Goal: Contribute content: Contribute content

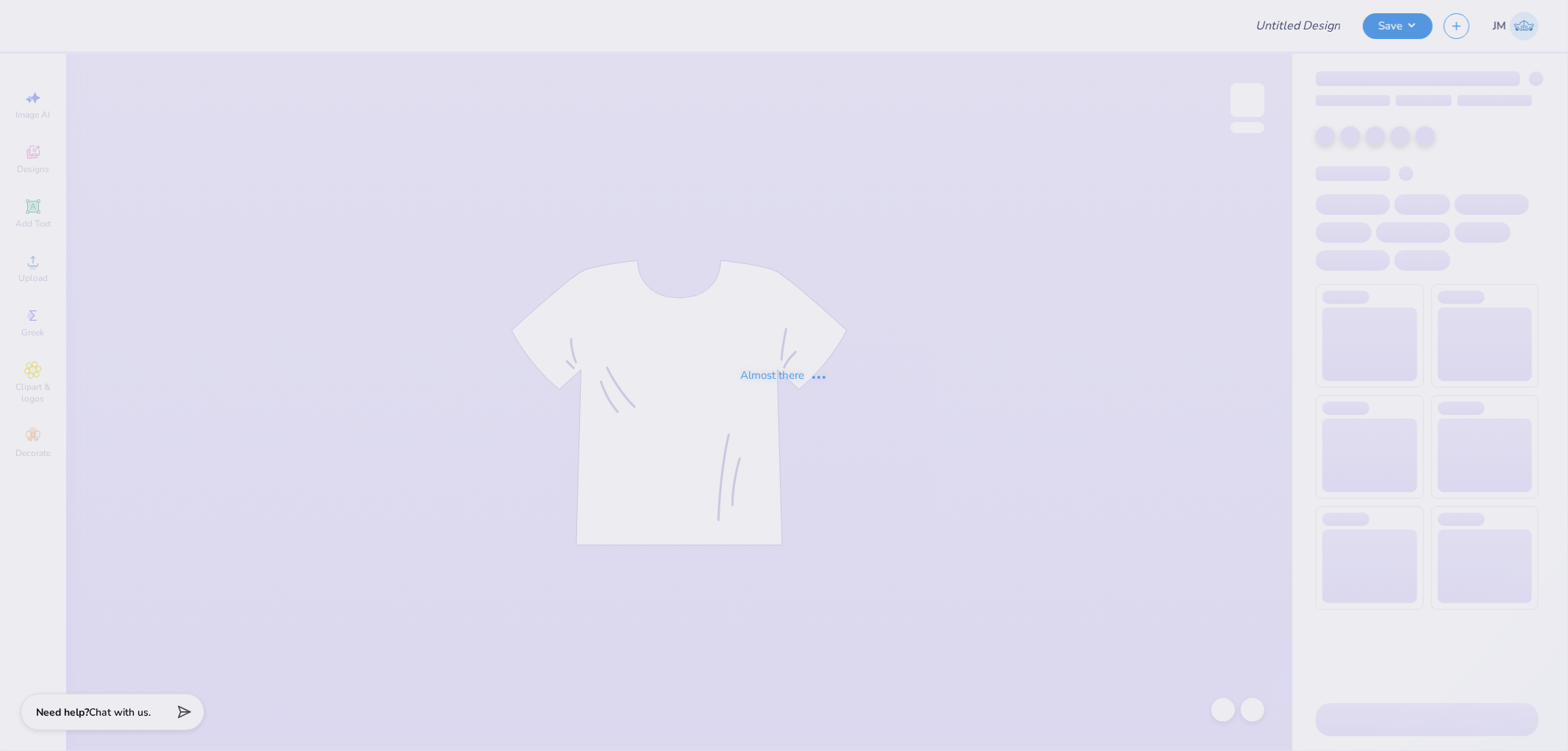
type input "ADPI DUDE'S WEEKEND MERCH"
type input "50"
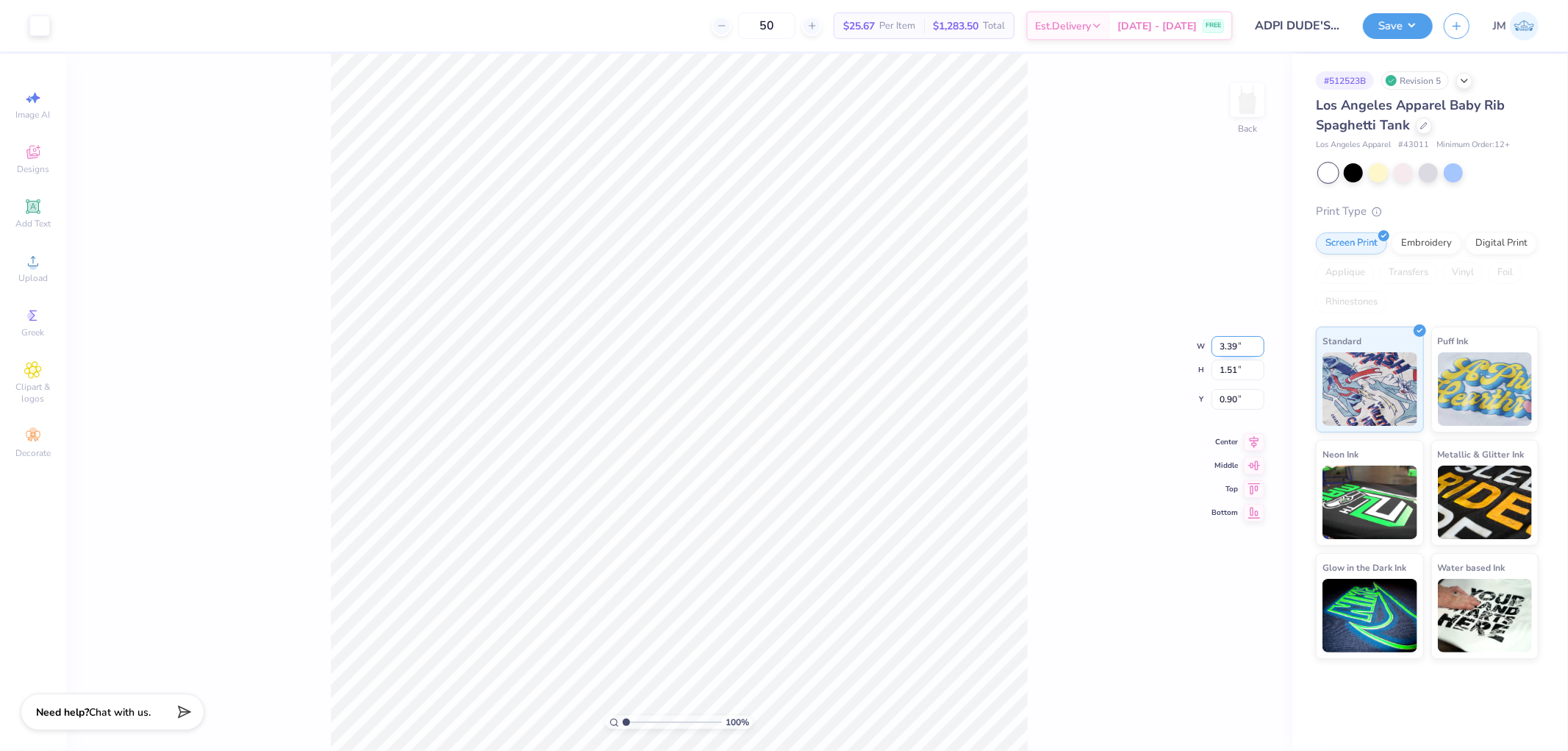
click at [1237, 336] on input "3.39" at bounding box center [1237, 346] width 53 height 21
type input "8.97"
type input "4.00"
type input "0.50"
type input "8.97"
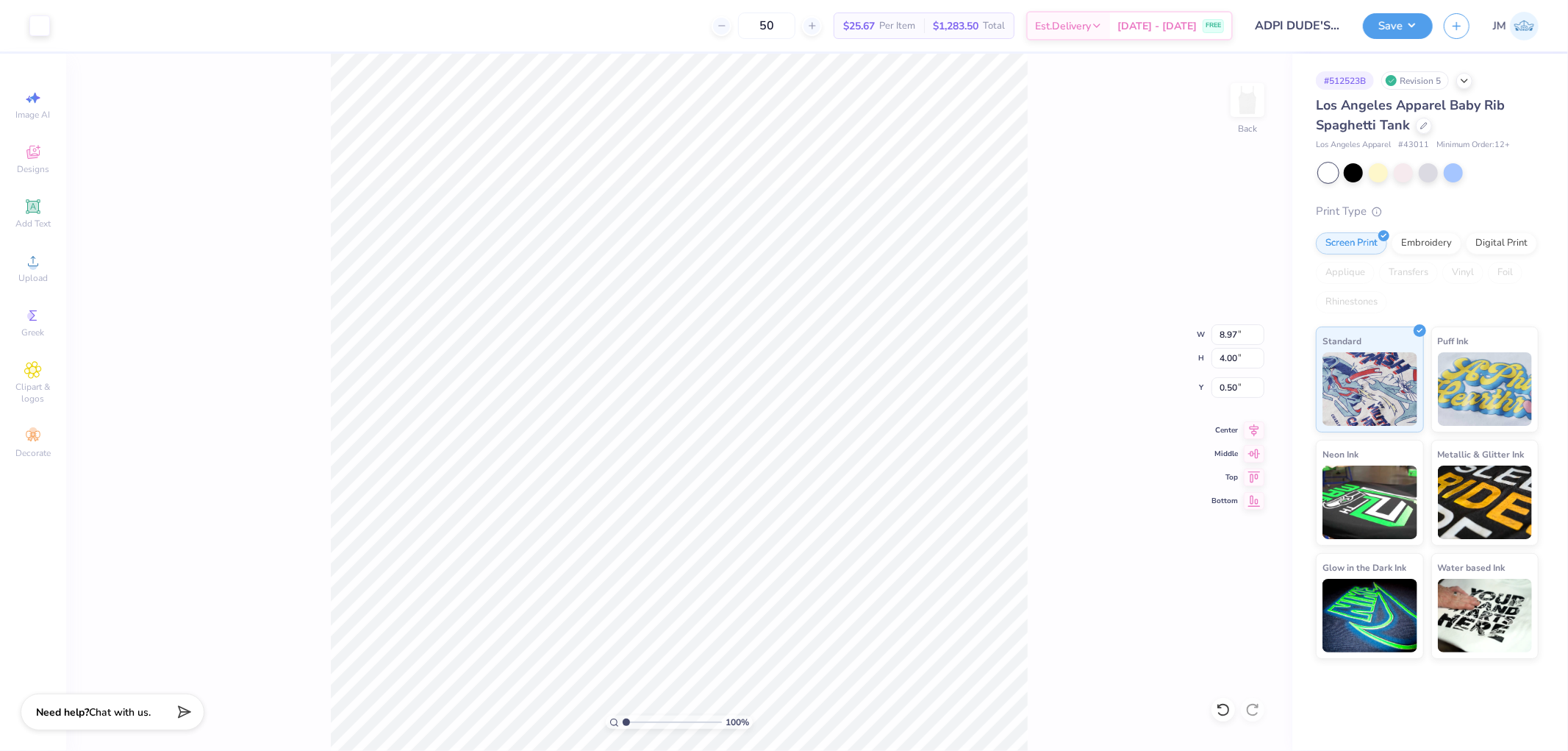
click at [1114, 409] on div "100 % Back W 8.97 8.97 " H 4.00 4.00 " Y 0.50 0.50 " Center Middle Top Bottom" at bounding box center [679, 402] width 1227 height 697
click at [1254, 430] on icon at bounding box center [1253, 428] width 21 height 18
click at [37, 254] on icon at bounding box center [33, 261] width 18 height 18
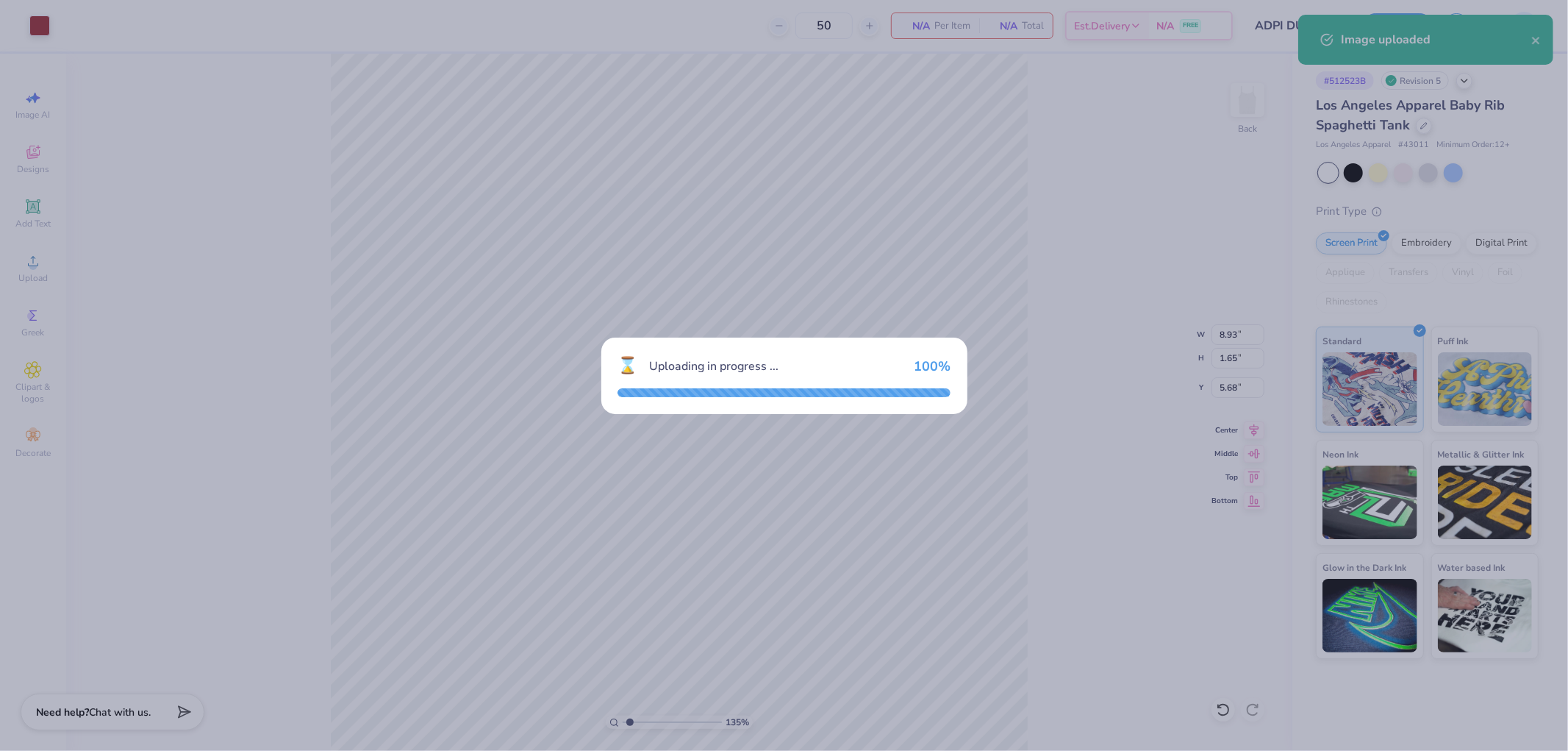
type input "1.34506796022906"
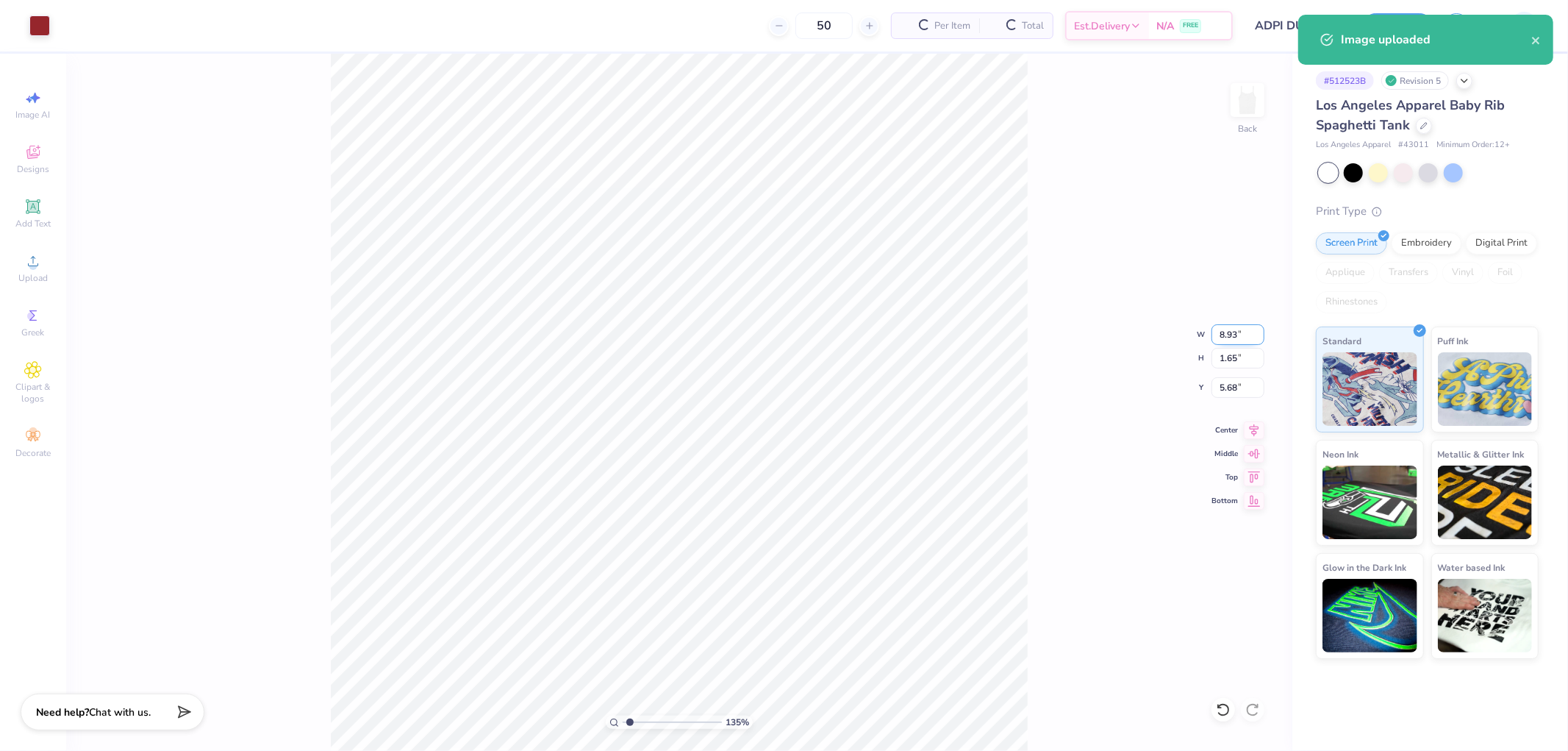
click at [1240, 339] on input "8.93" at bounding box center [1237, 334] width 53 height 21
type input "8.97"
type input "1.34506796022906"
type input "5.67"
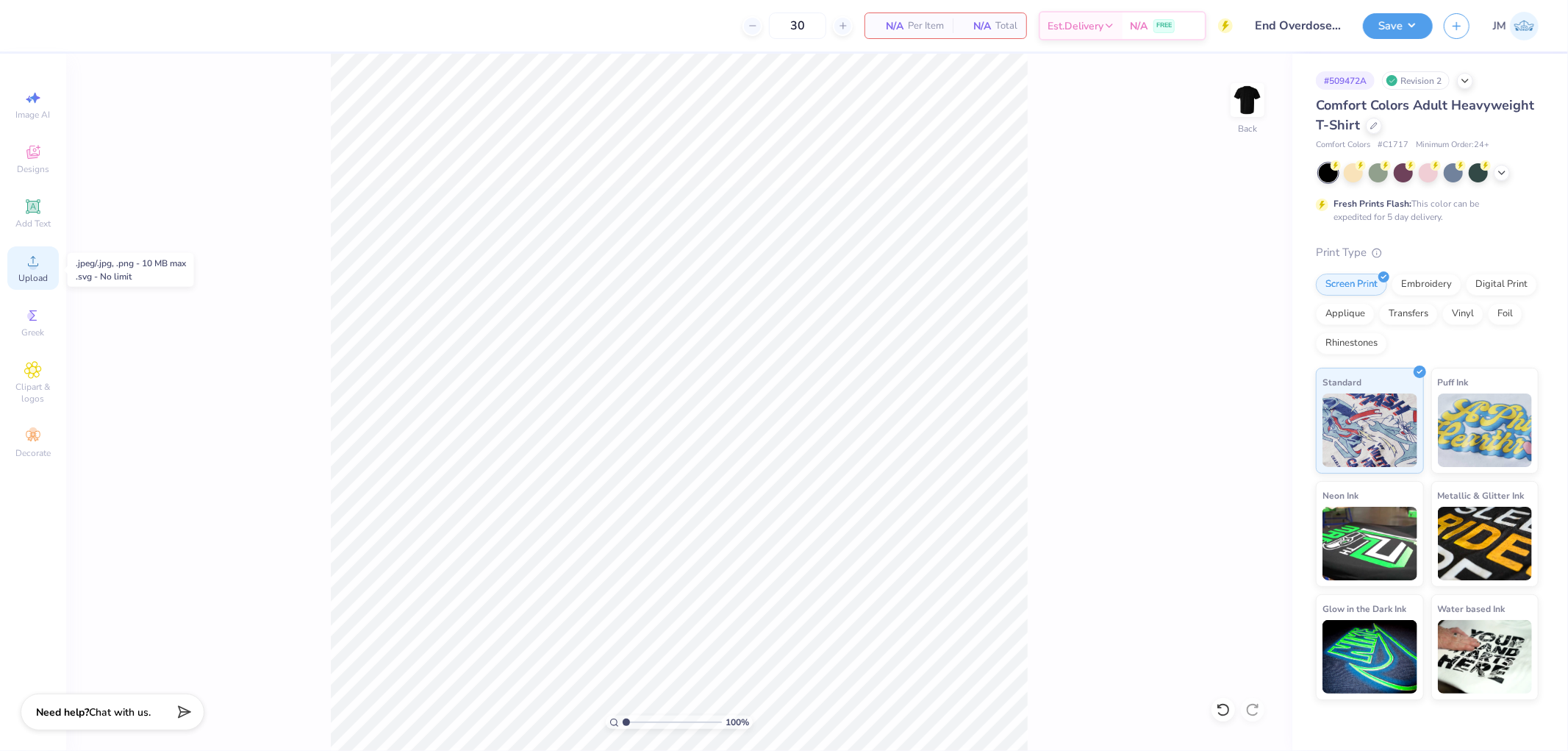
click at [45, 278] on span "Upload" at bounding box center [33, 277] width 29 height 12
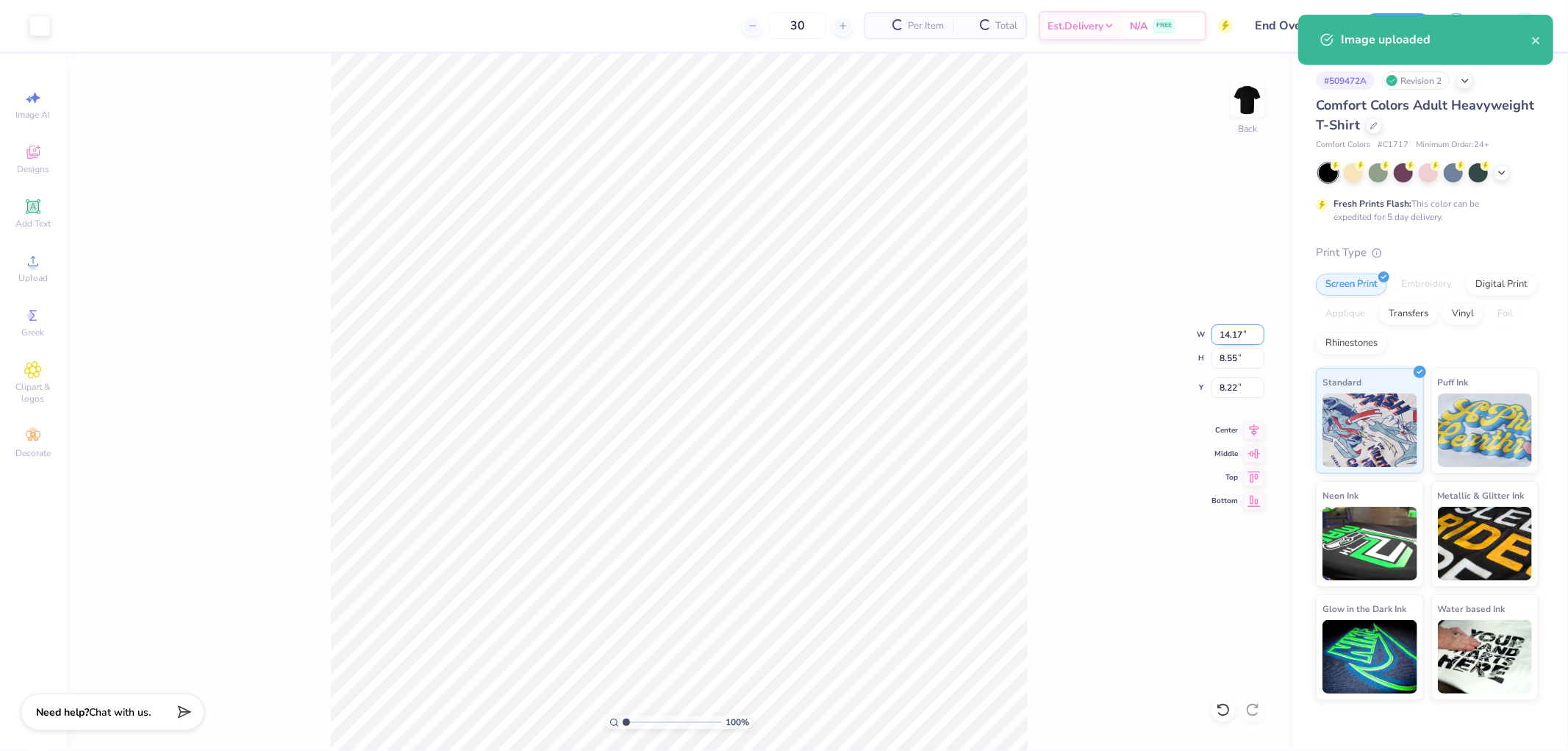
click at [1235, 328] on input "14.17" at bounding box center [1237, 334] width 53 height 21
type input "12.50"
type input "7.54"
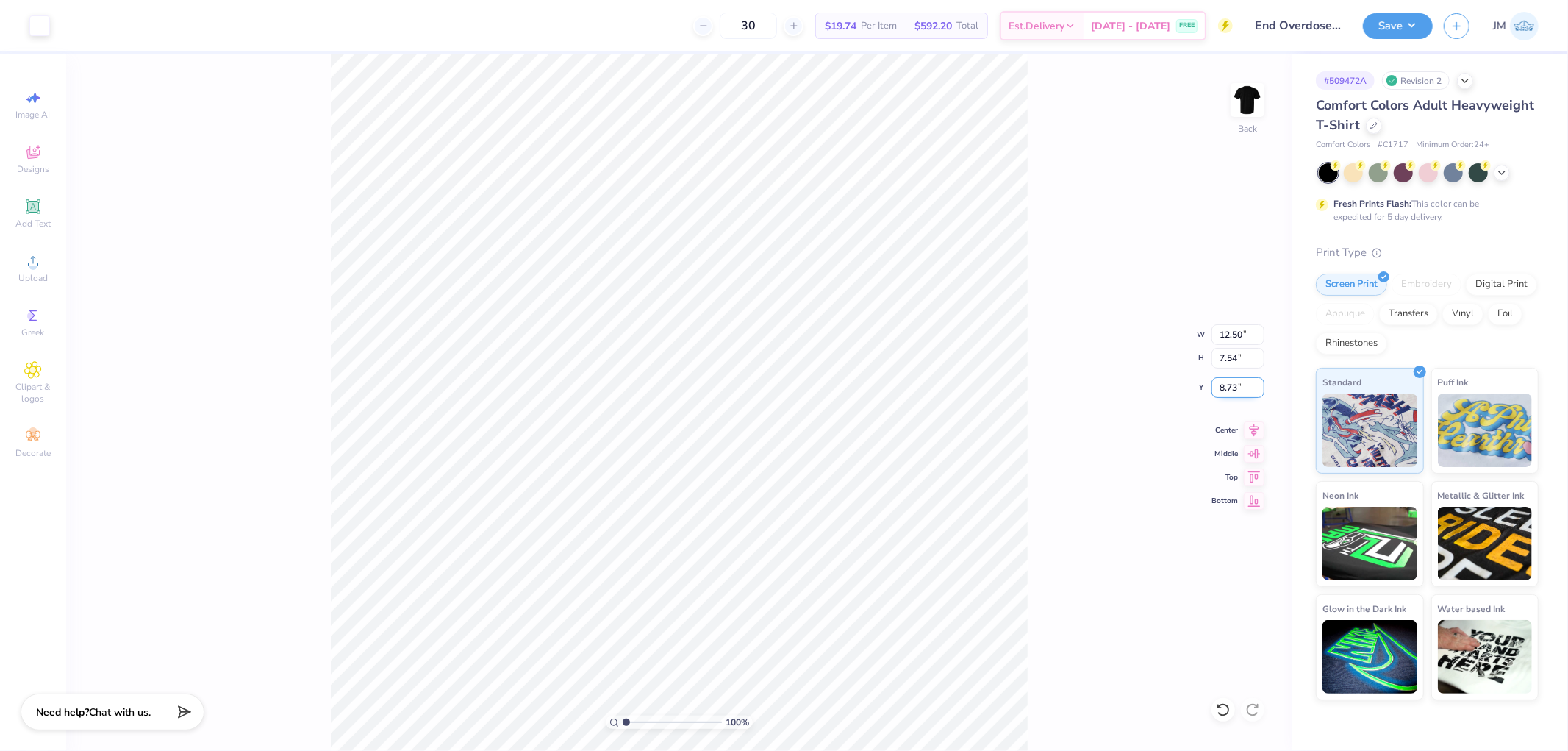
click at [1237, 384] on input "8.73" at bounding box center [1237, 387] width 53 height 21
type input "3.00"
click at [1419, 27] on button "Save" at bounding box center [1398, 23] width 70 height 26
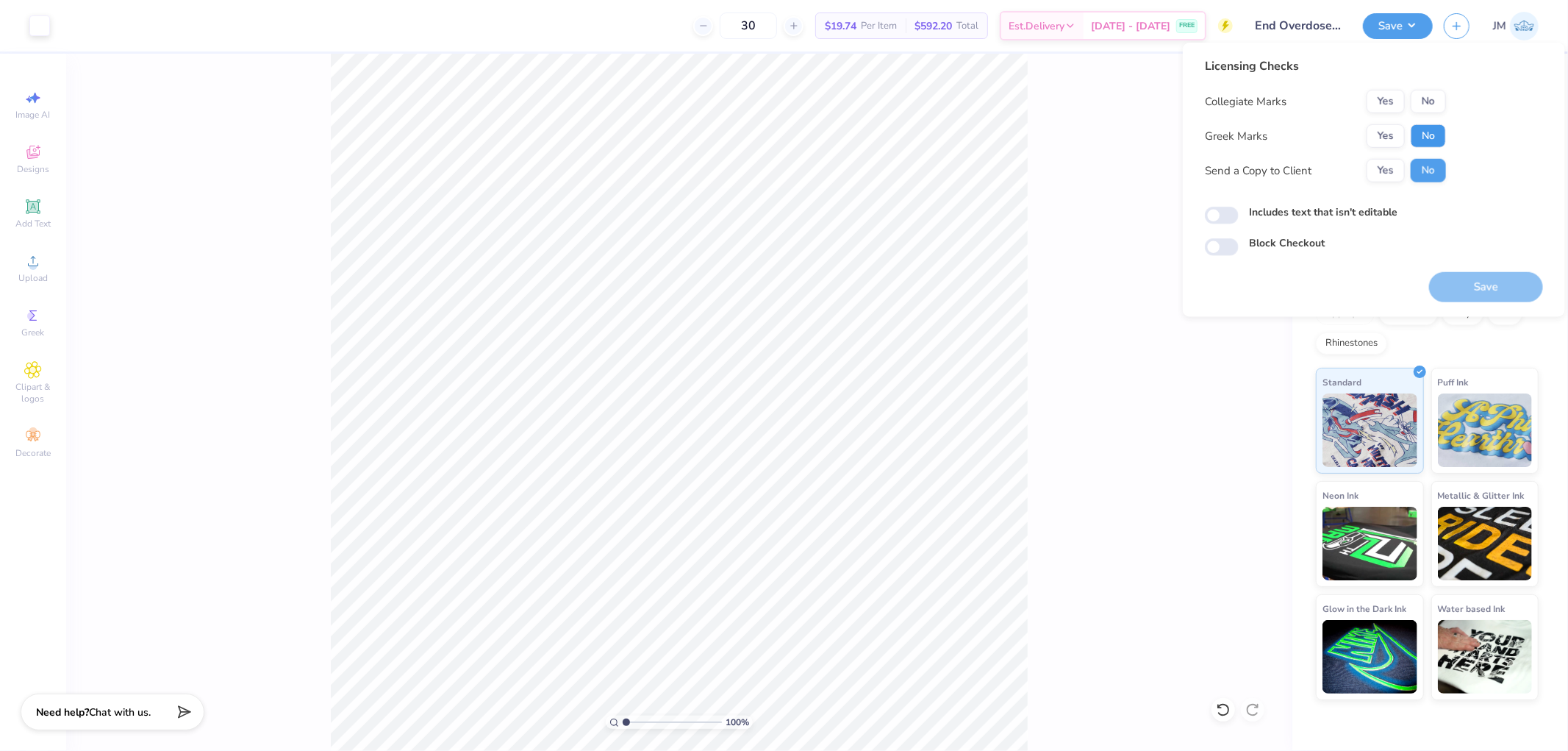
click at [1411, 136] on button "No" at bounding box center [1429, 136] width 36 height 23
click at [1419, 103] on button "No" at bounding box center [1429, 102] width 36 height 23
click at [1444, 278] on button "Save" at bounding box center [1486, 287] width 114 height 30
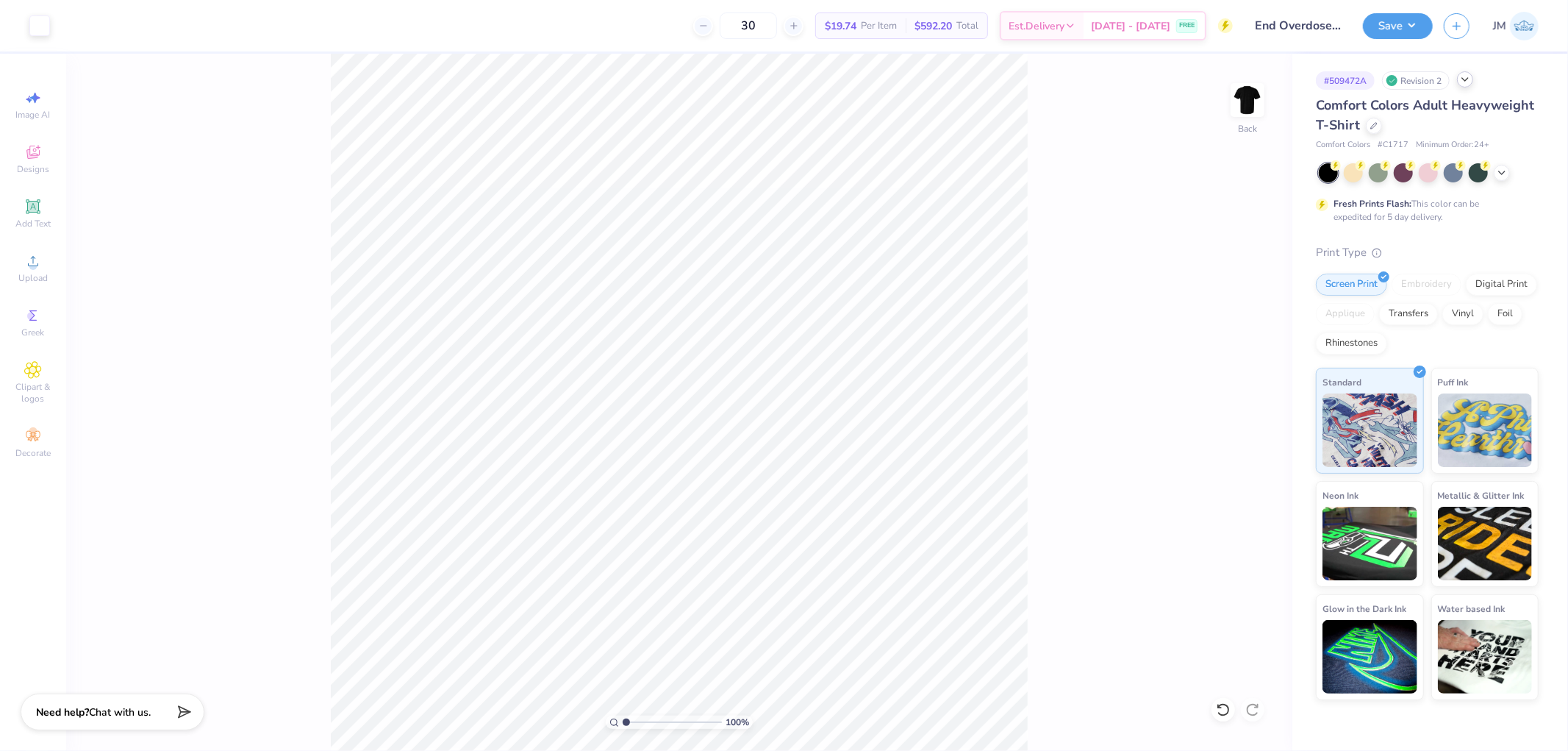
click at [1459, 78] on div at bounding box center [1465, 79] width 16 height 16
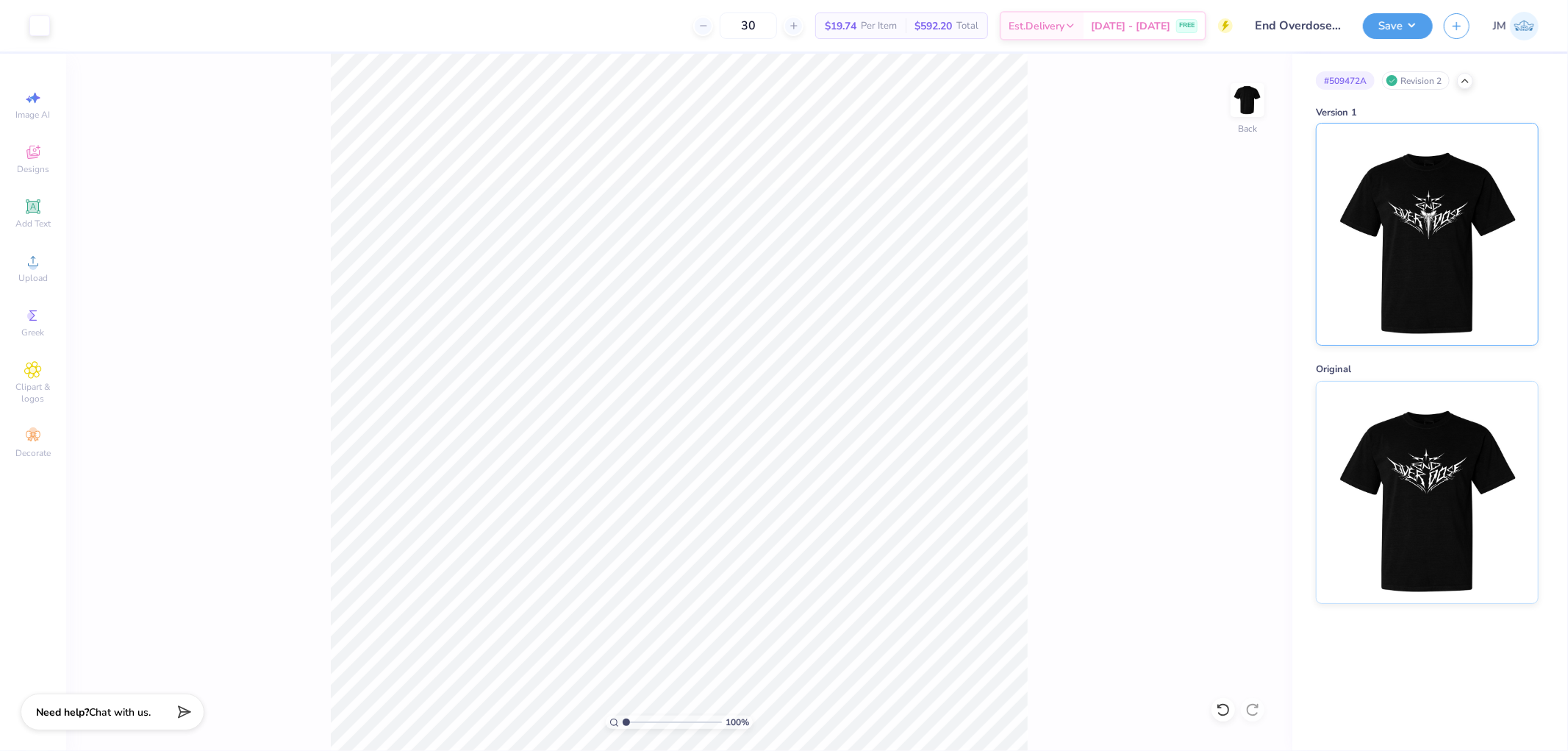
click at [1391, 240] on img at bounding box center [1426, 235] width 183 height 221
click at [1039, 410] on div "100 % Back" at bounding box center [679, 402] width 1227 height 697
type input "5.1061462902122"
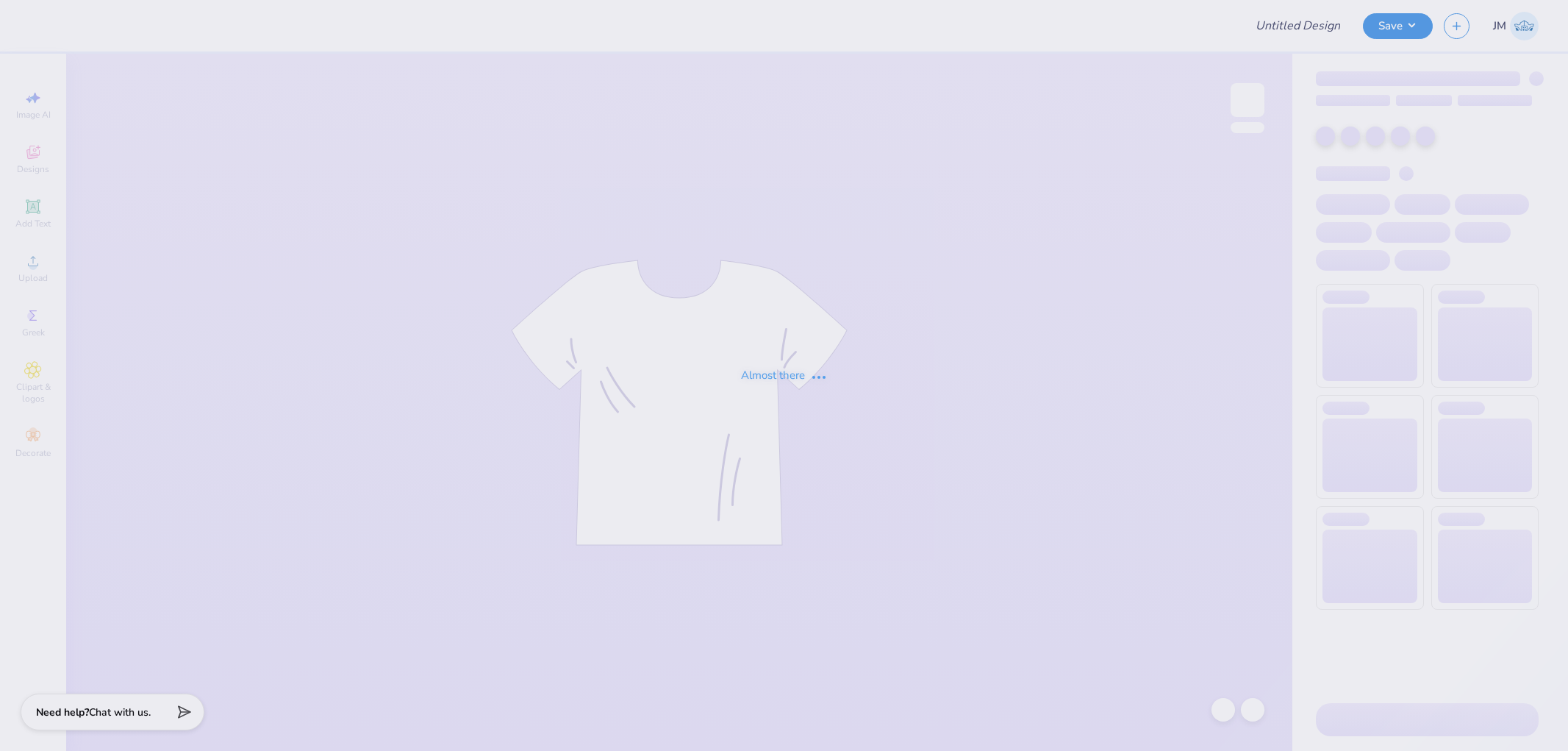
type input "[PERSON_NAME] : [GEOGRAPHIC_DATA]"
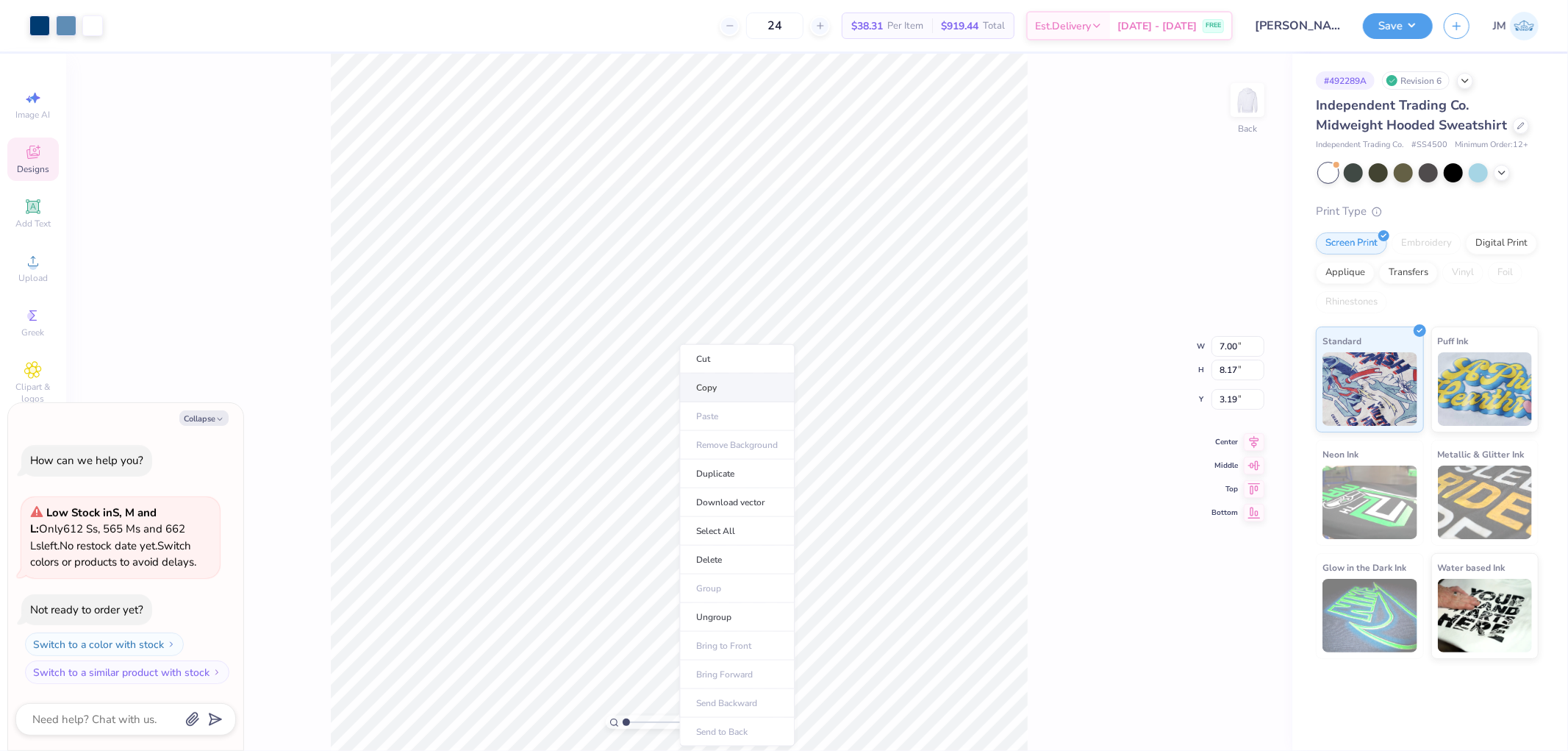
click at [745, 383] on li "Copy" at bounding box center [736, 388] width 115 height 29
click at [696, 365] on li "Cut" at bounding box center [742, 359] width 115 height 29
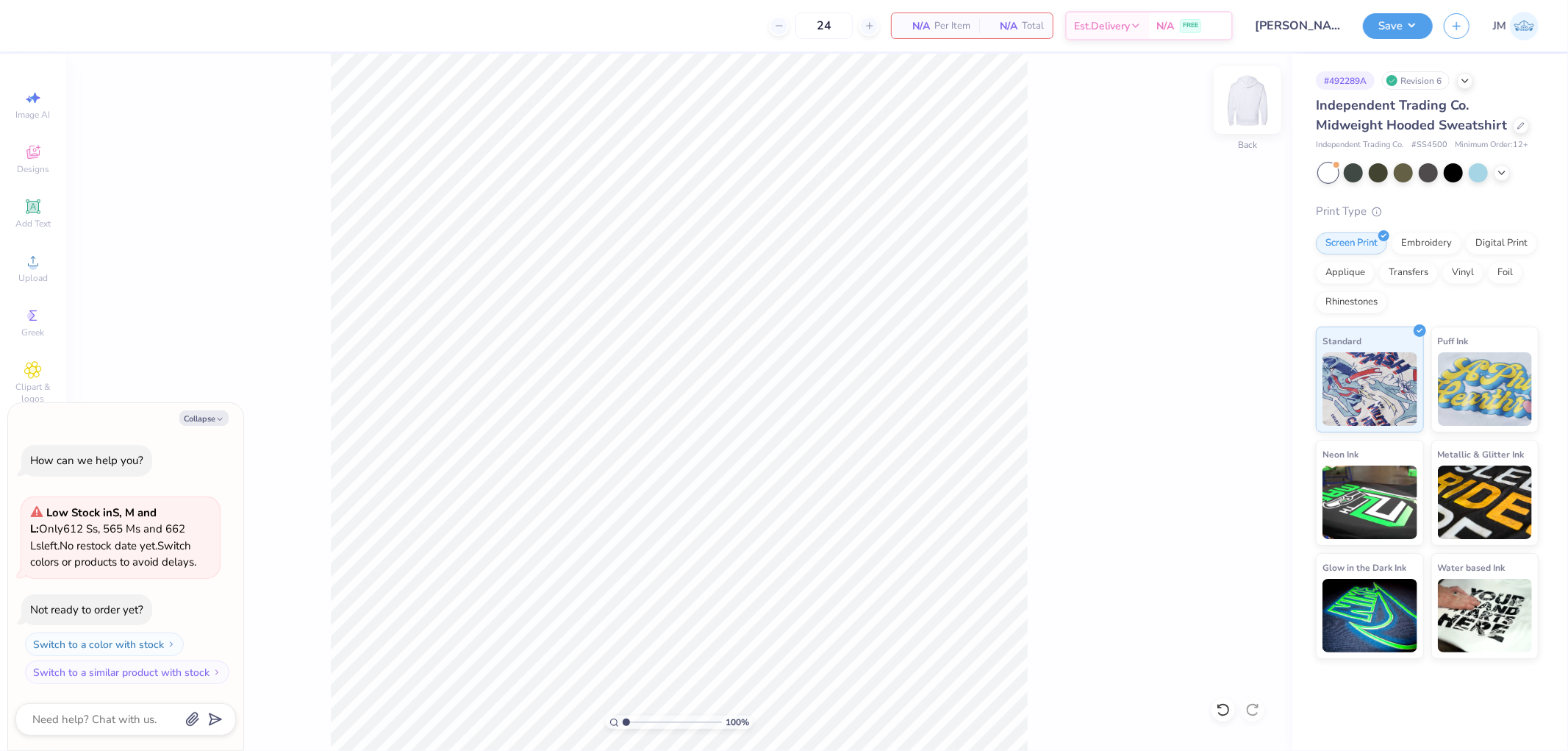
click at [1244, 97] on img at bounding box center [1247, 100] width 59 height 59
drag, startPoint x: 748, startPoint y: 394, endPoint x: 1048, endPoint y: 446, distance: 304.5
click at [749, 394] on li "Paste" at bounding box center [765, 387] width 115 height 29
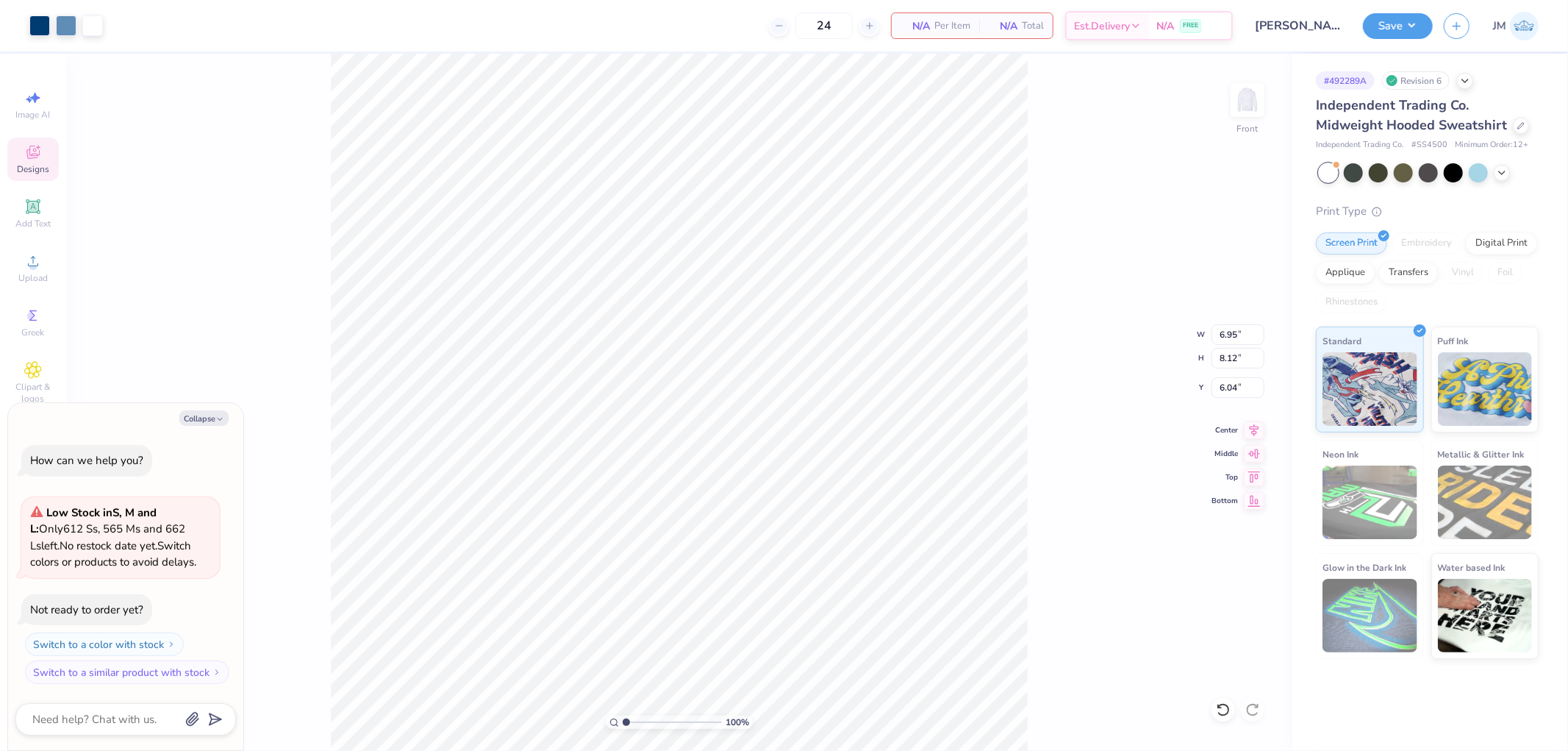
type textarea "x"
click at [1252, 354] on input "8.13" at bounding box center [1237, 358] width 53 height 21
type input "12.5"
type textarea "x"
type input "10.71"
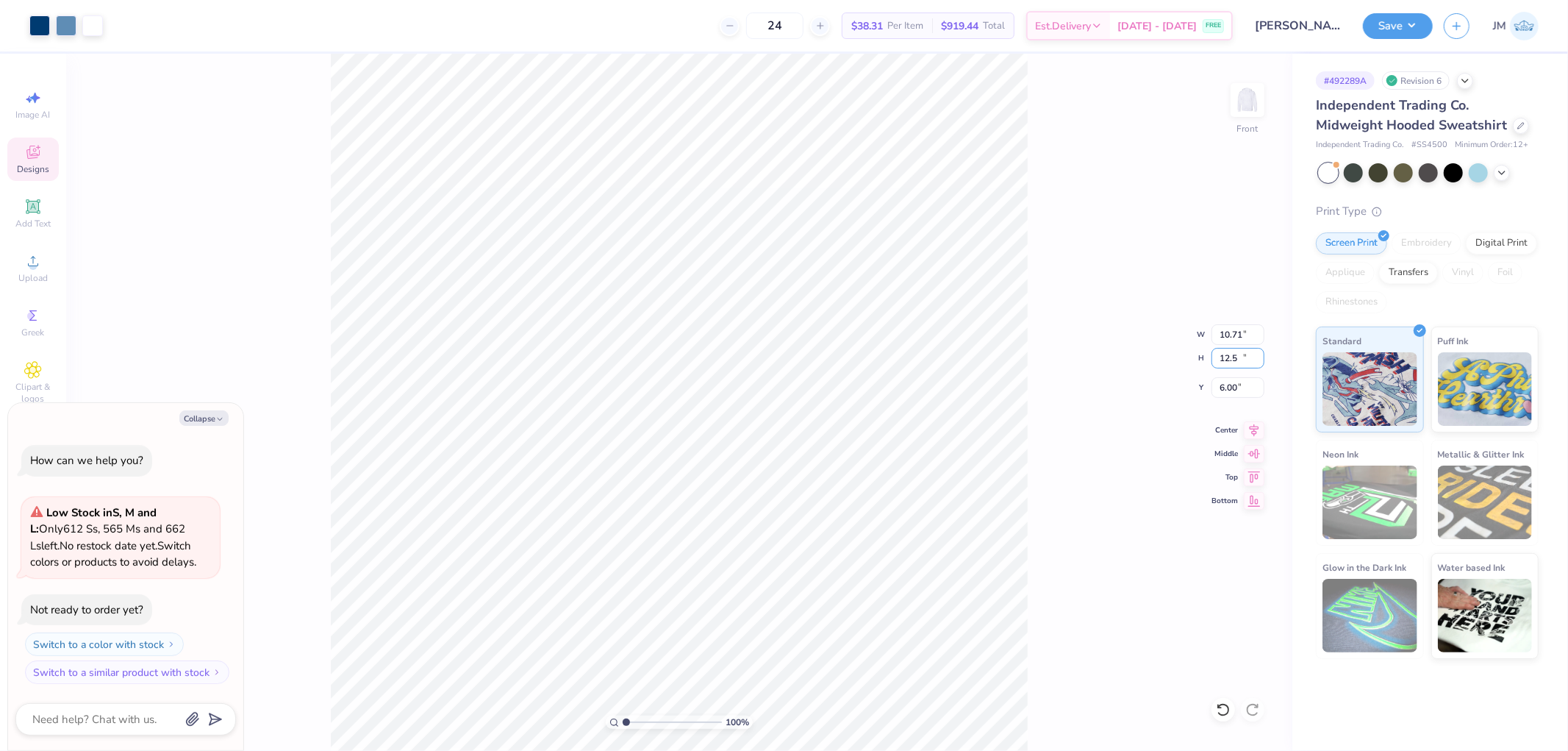
type input "12.50"
click at [1229, 384] on input "6.00" at bounding box center [1237, 387] width 53 height 21
type input "6"
click at [1254, 426] on icon at bounding box center [1254, 428] width 10 height 12
click at [731, 619] on li "Ungroup" at bounding box center [738, 617] width 115 height 29
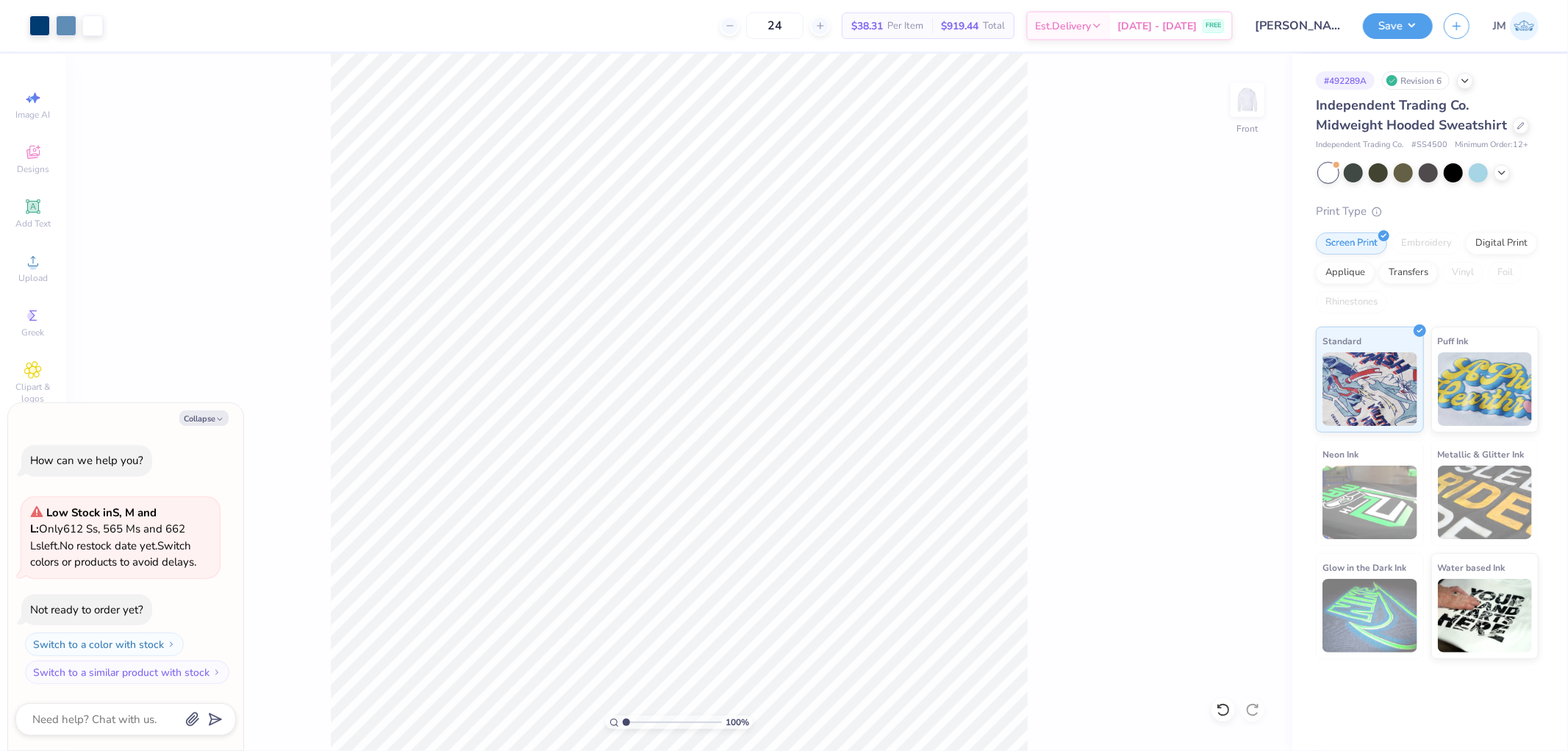
type textarea "x"
type input "5.1061462902122"
type textarea "x"
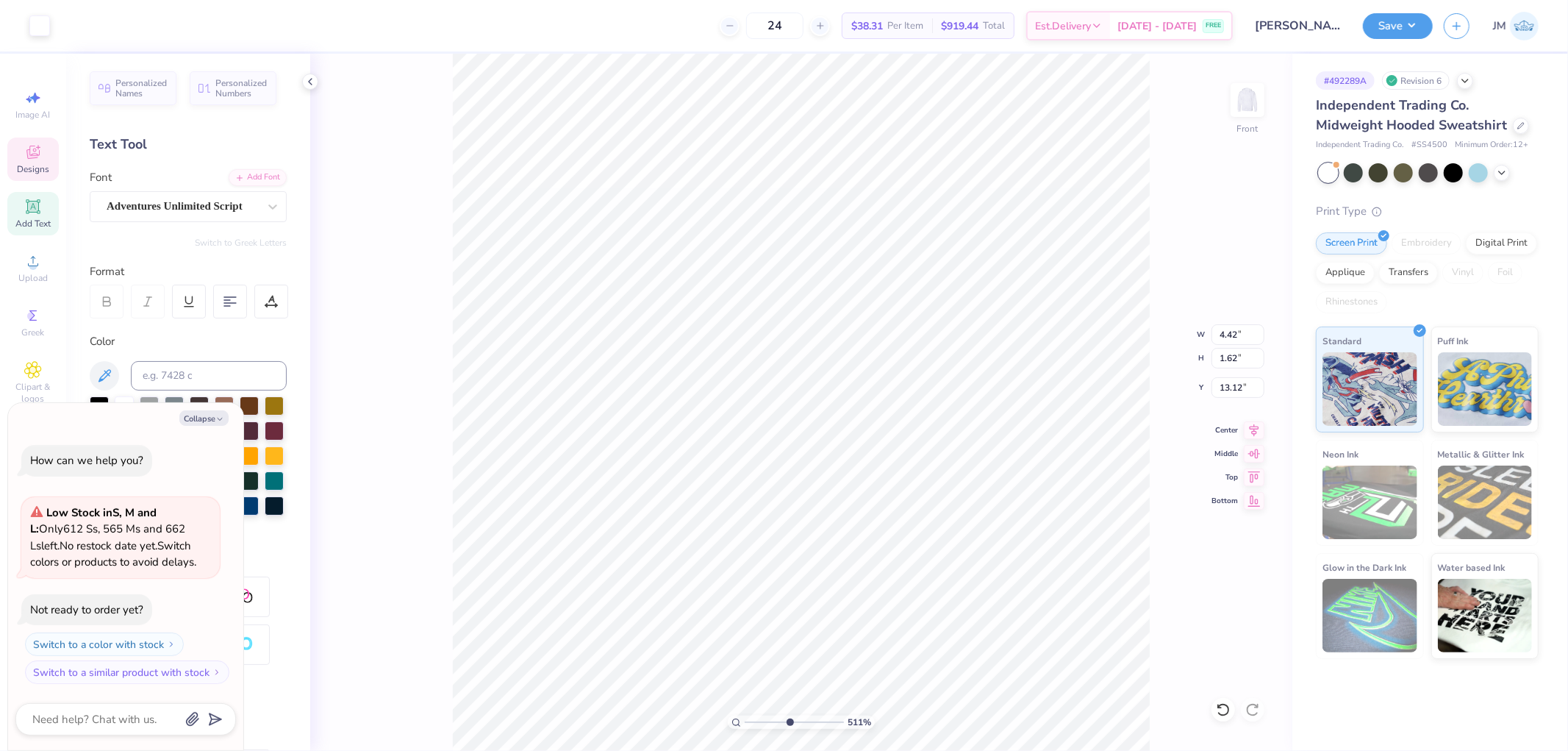
type input "5.1061462902122"
type textarea "x"
type input "5.1061462902122"
type textarea "x"
type input "12.76"
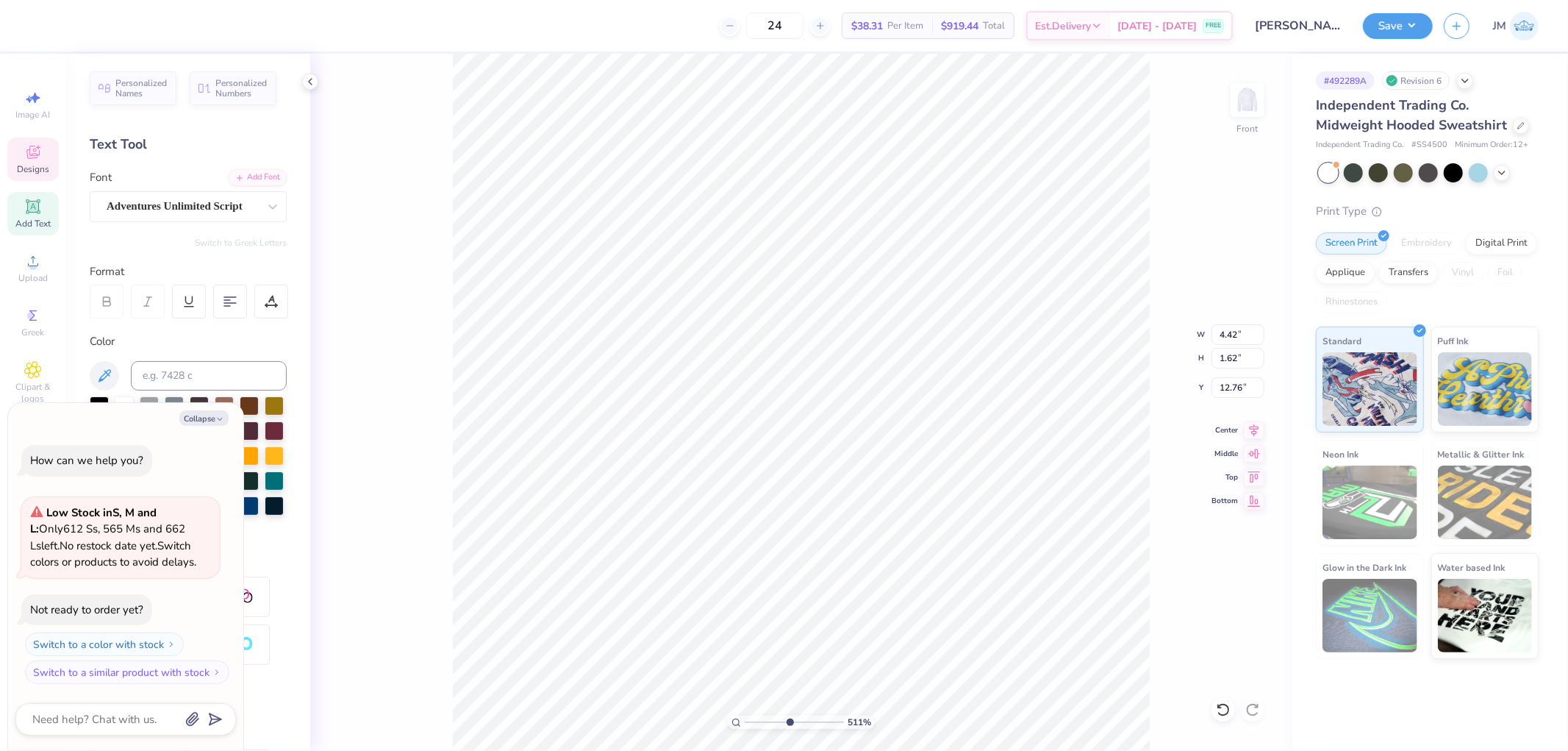
type input "5.1061462902122"
type textarea "x"
type input "3.87"
type input "1.18"
type input "14.59"
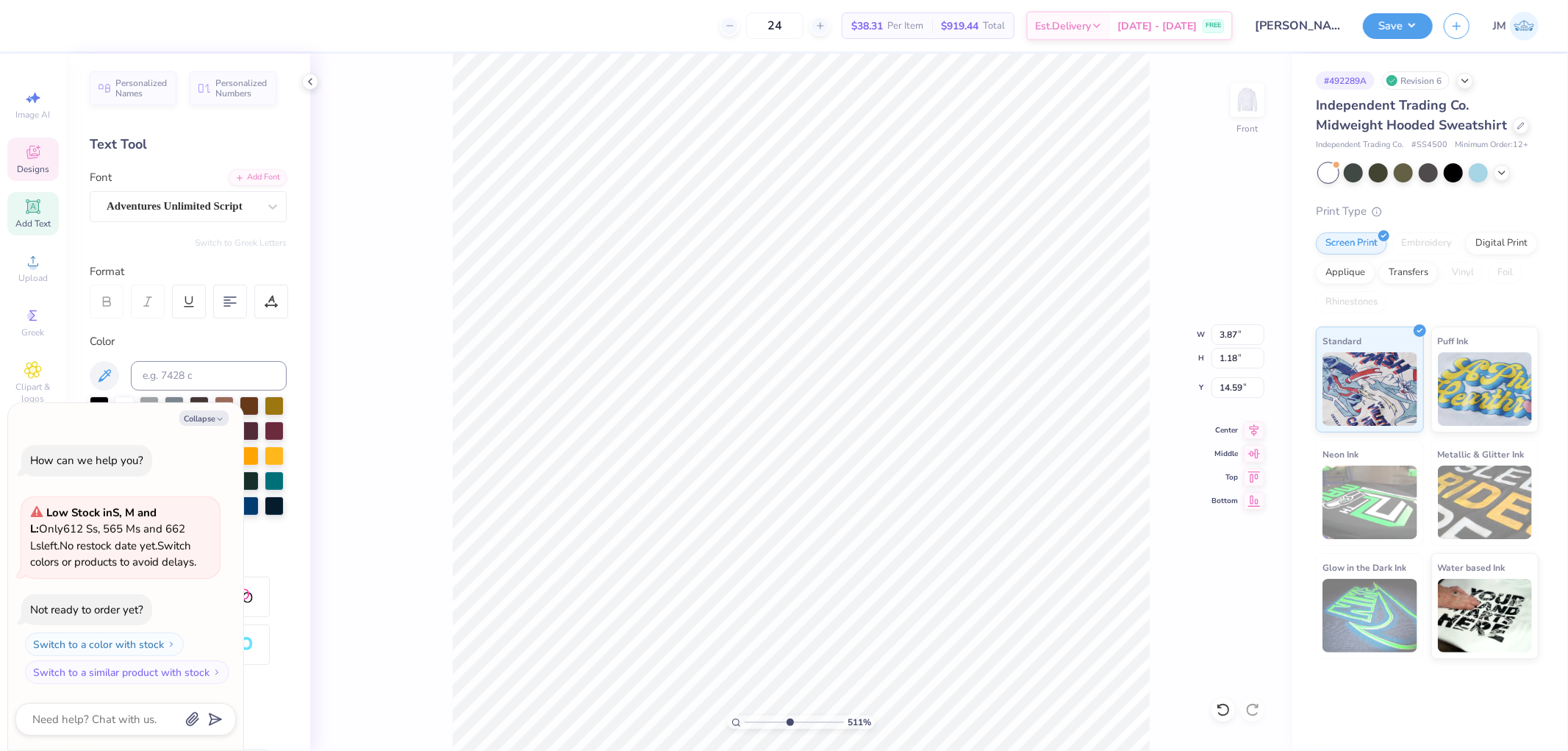
type input "3.27323287186787"
type textarea "x"
type input "14.30"
type input "3.27323287186787"
type textarea "x"
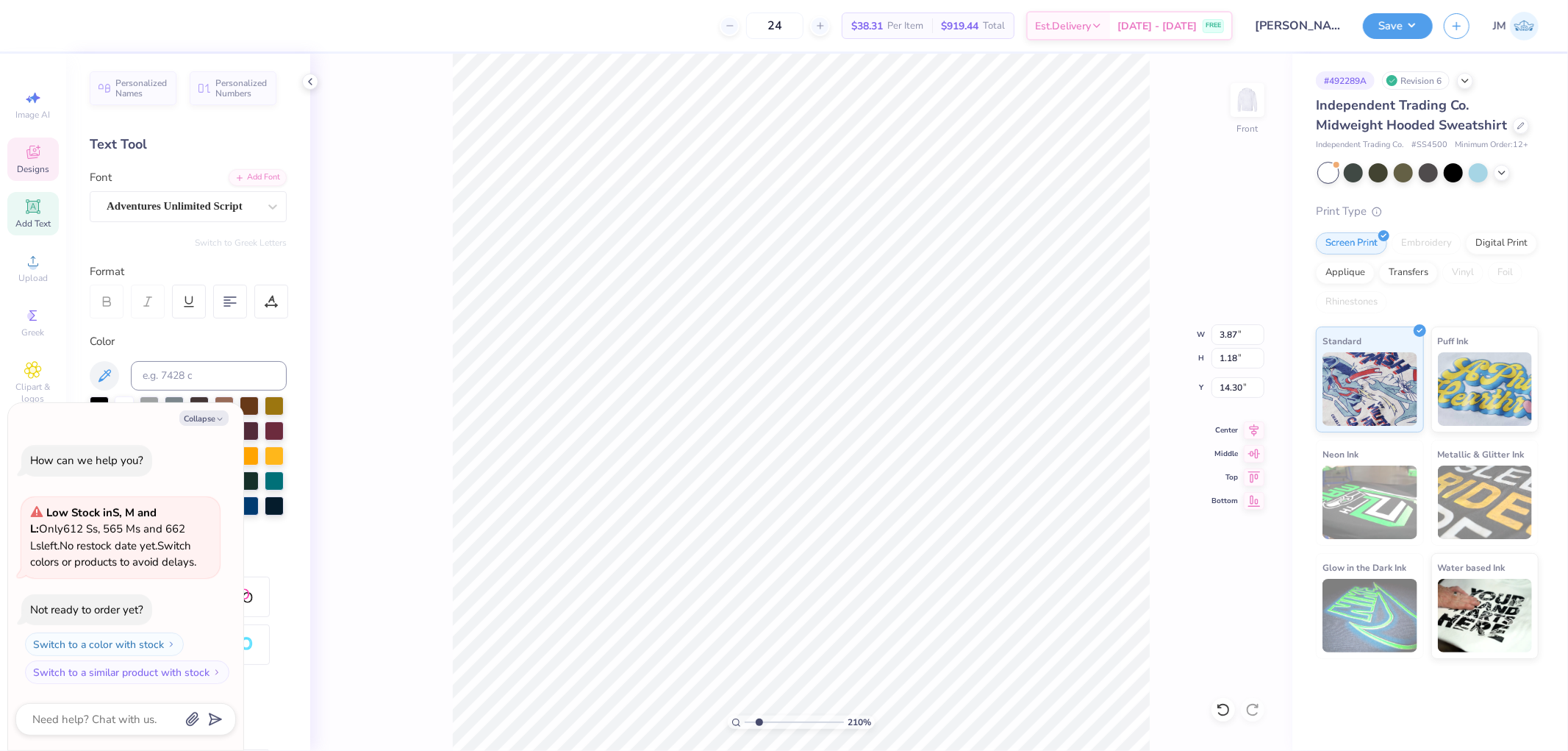
type input "2.09826609076066"
type textarea "x"
type input "2.09826609076066"
type textarea "x"
type input "6.86811365870518"
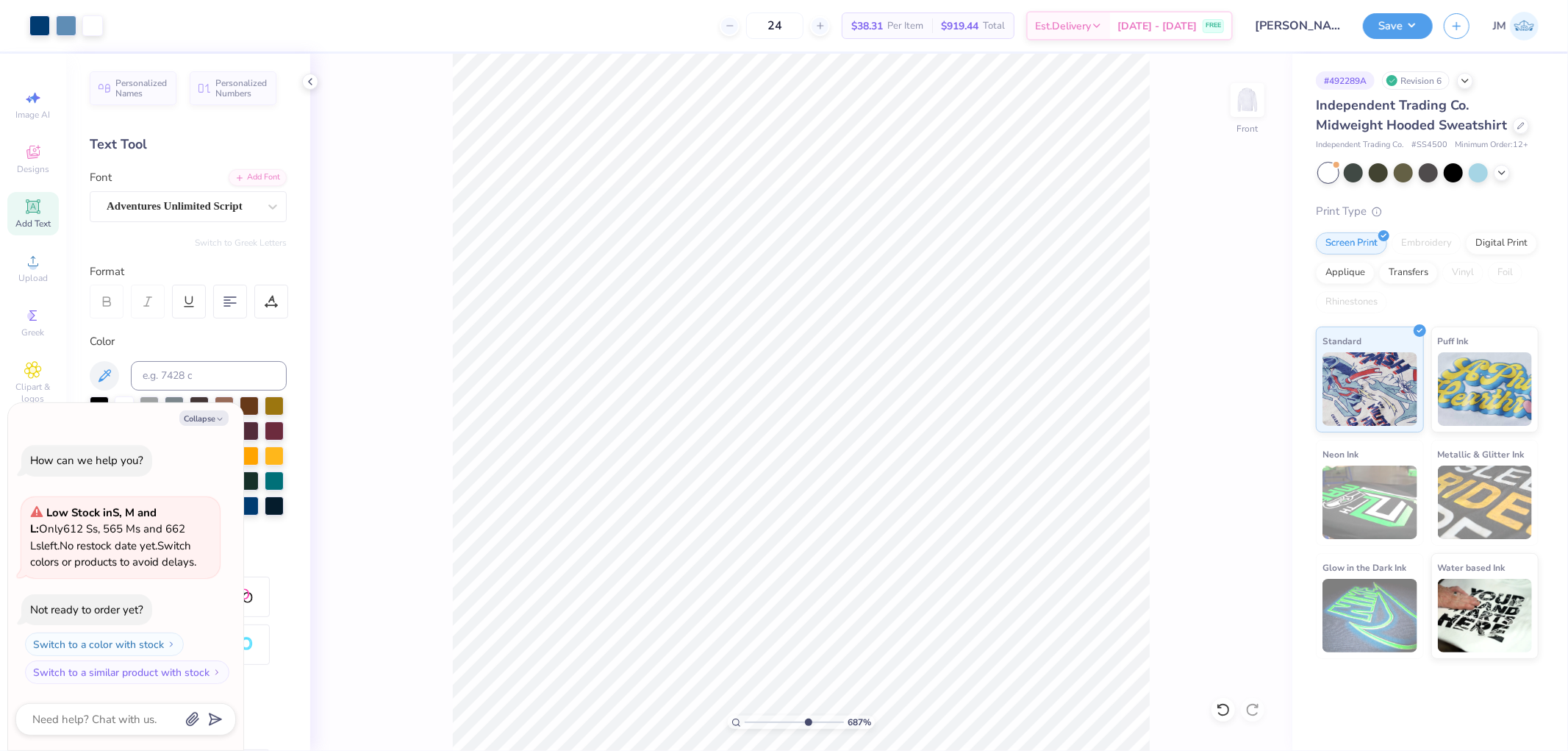
type textarea "x"
type input "6.86811365870518"
type textarea "x"
type input "5.1061462035982"
type textarea "x"
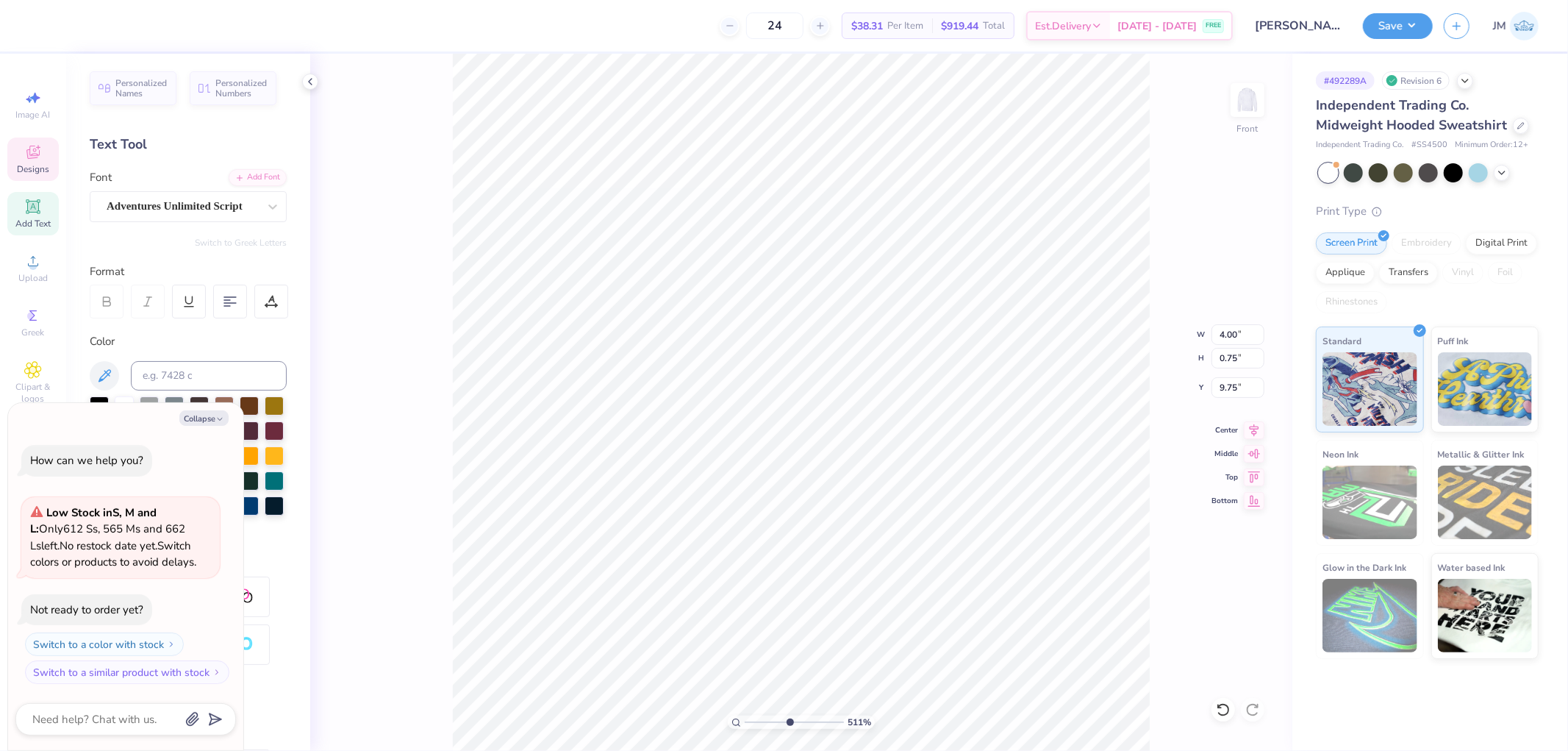
type input "5.1061462035982"
type textarea "x"
type input "3.35"
type input "0.62"
type input "9.74"
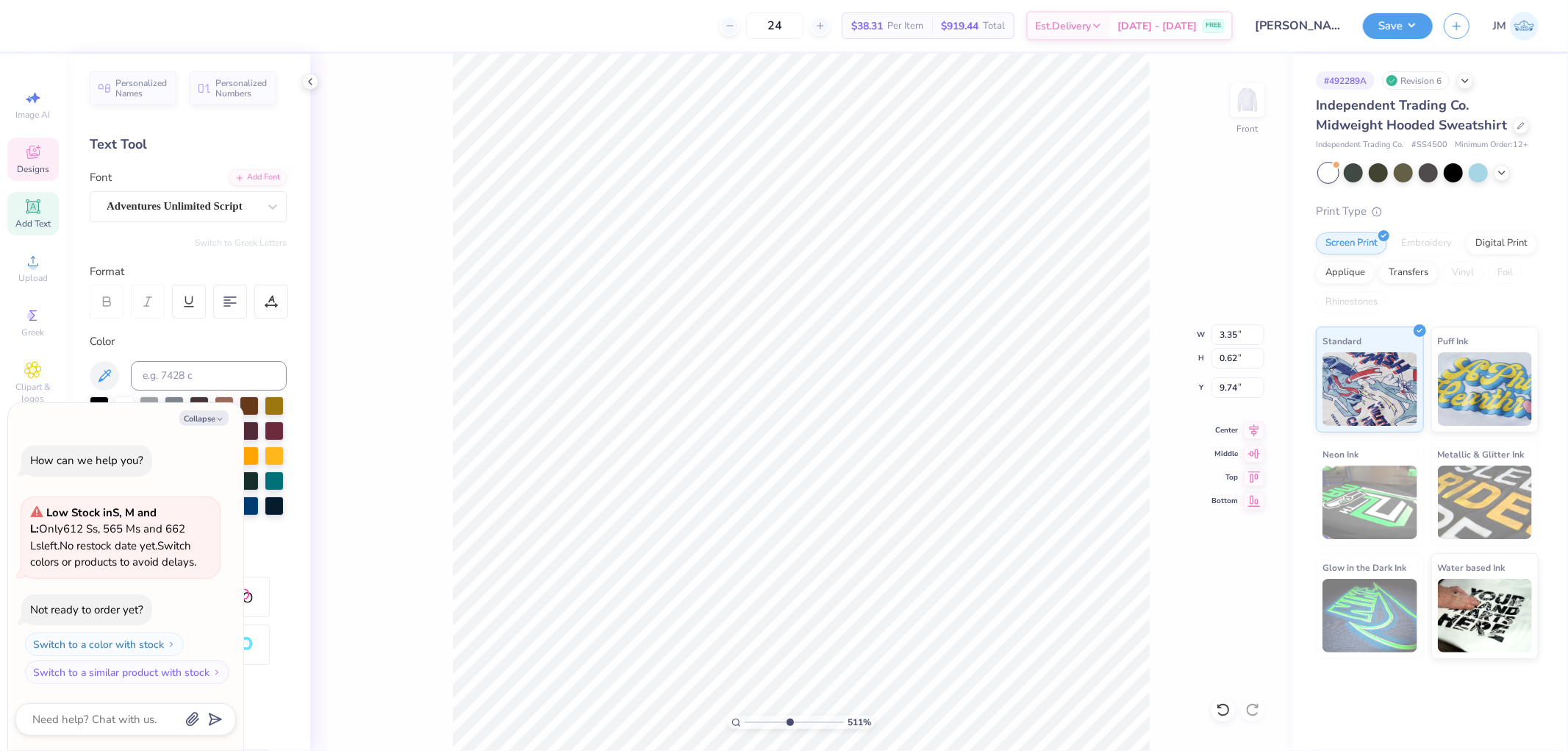
type input "5.1061462035982"
type textarea "x"
type input "5.1061462035982"
type textarea "x"
type input "9.79"
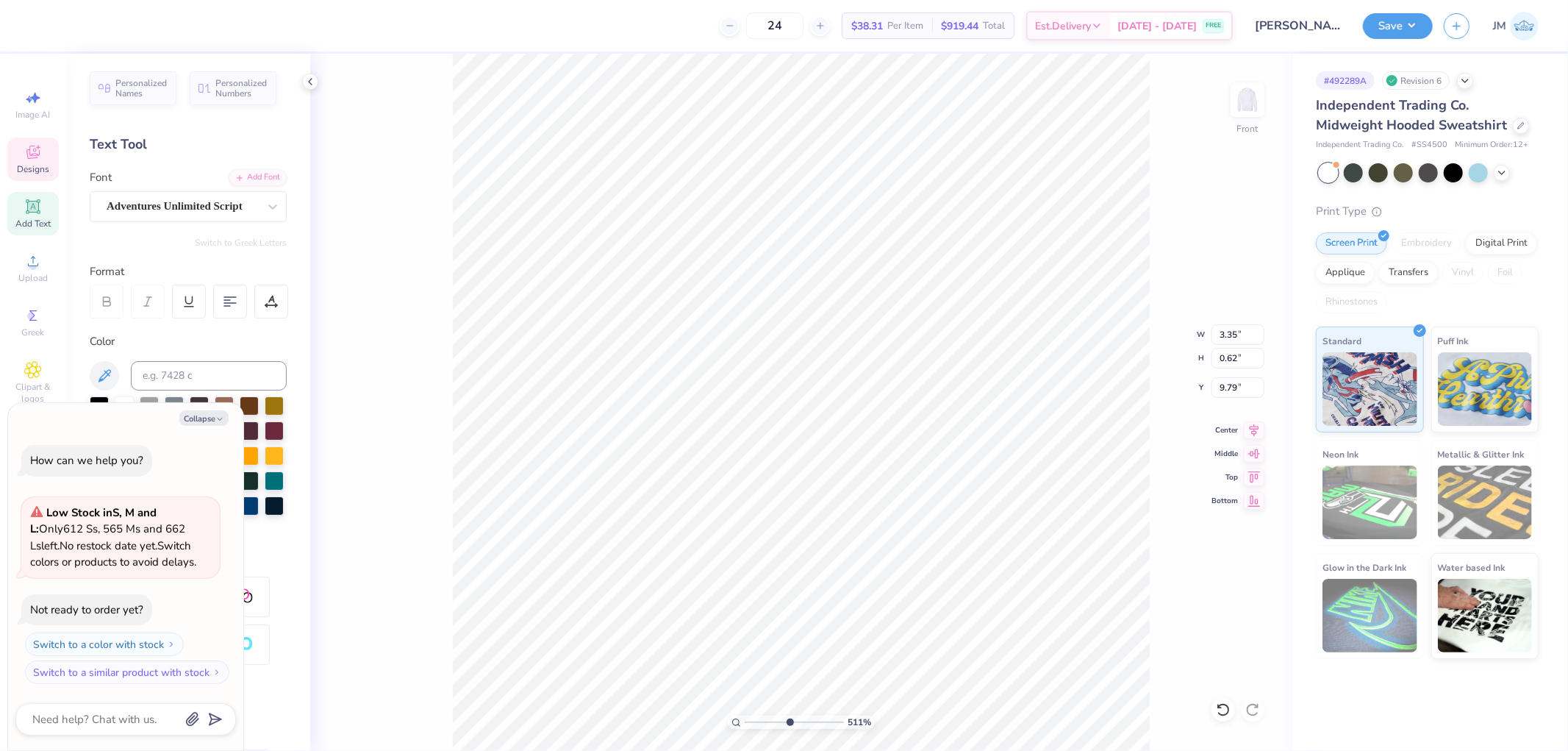
type input "5.1061462035982"
type textarea "x"
type input "2.72"
type input "0.63"
type input "10.47"
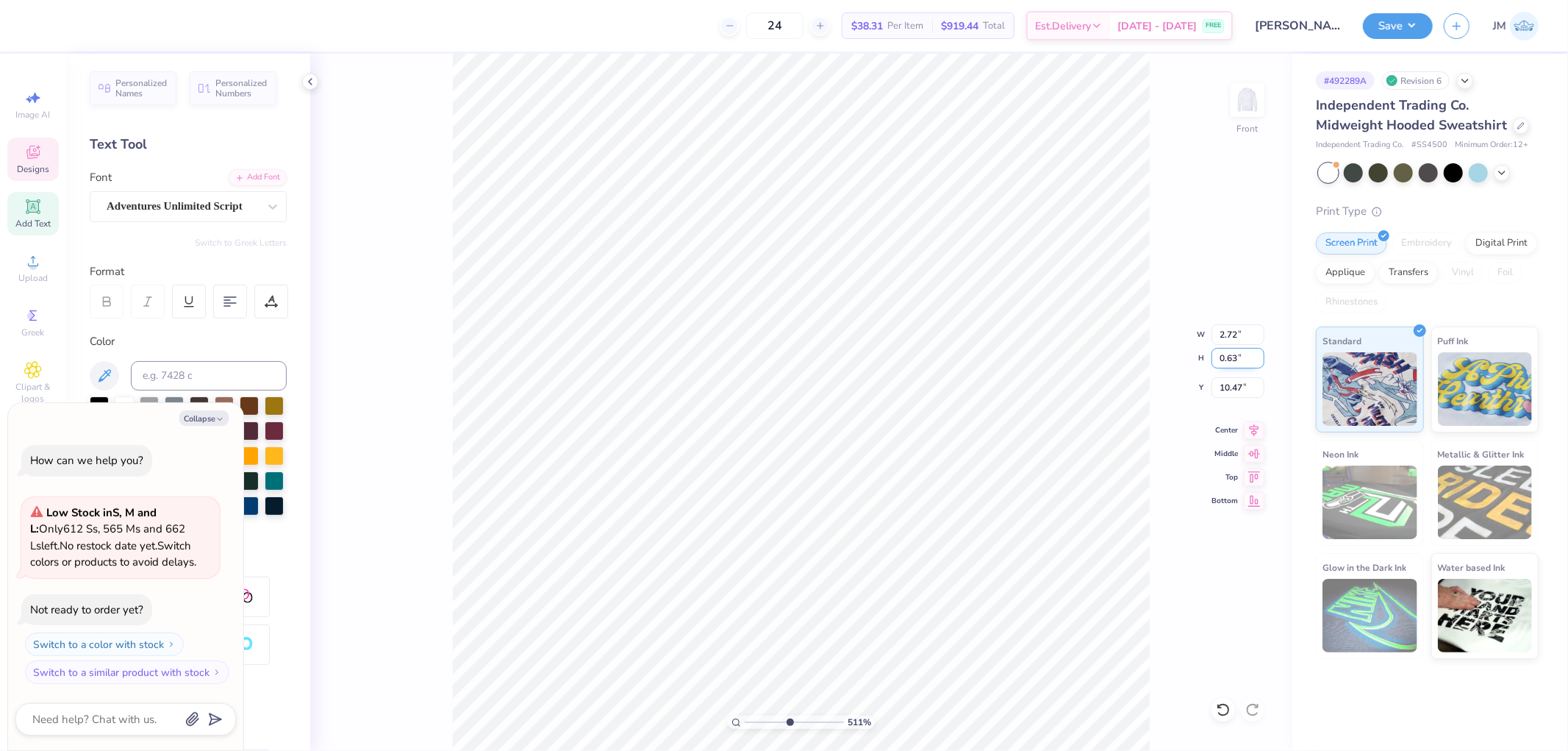
click at [1236, 360] on input "0.63" at bounding box center [1237, 358] width 53 height 21
type input "0.62"
type input "5.1061462035982"
type textarea "x"
type input "2.68"
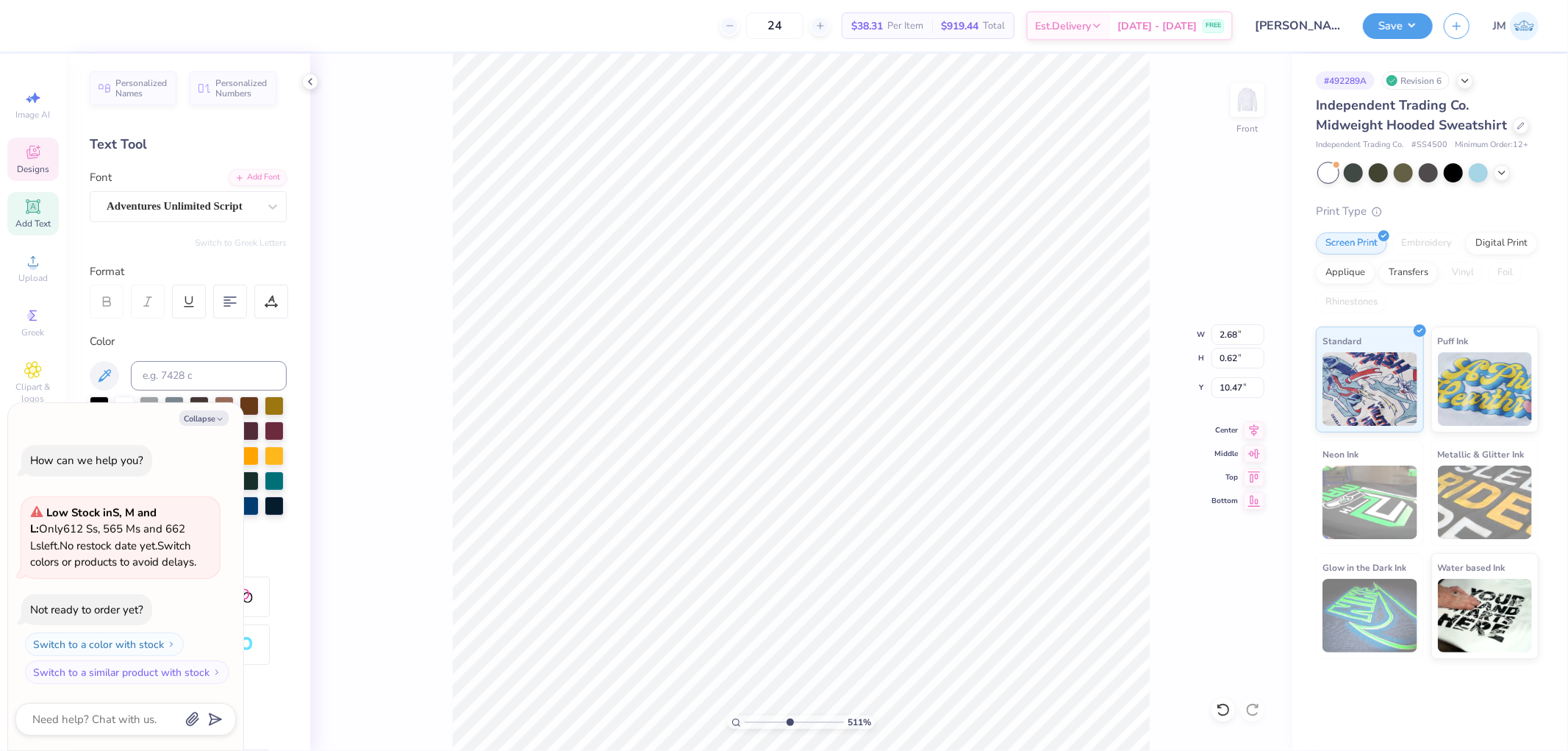
type input "5.1061462035982"
type textarea "x"
type input "5.1061462035982"
type textarea "x"
type input "10.33"
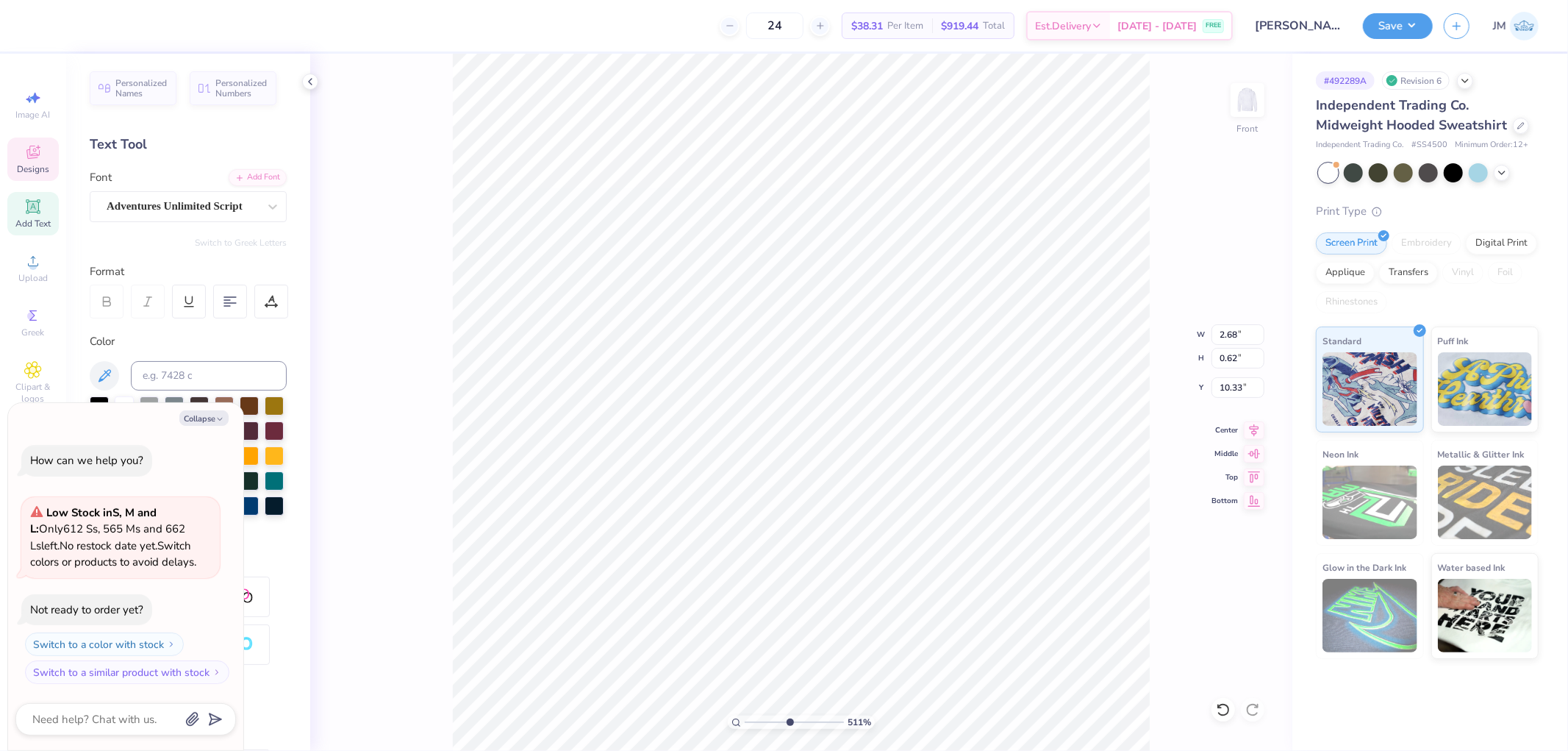
type input "5.1061462035982"
type textarea "x"
type input "5.1061462035982"
type textarea "x"
type input "1.15977063016663"
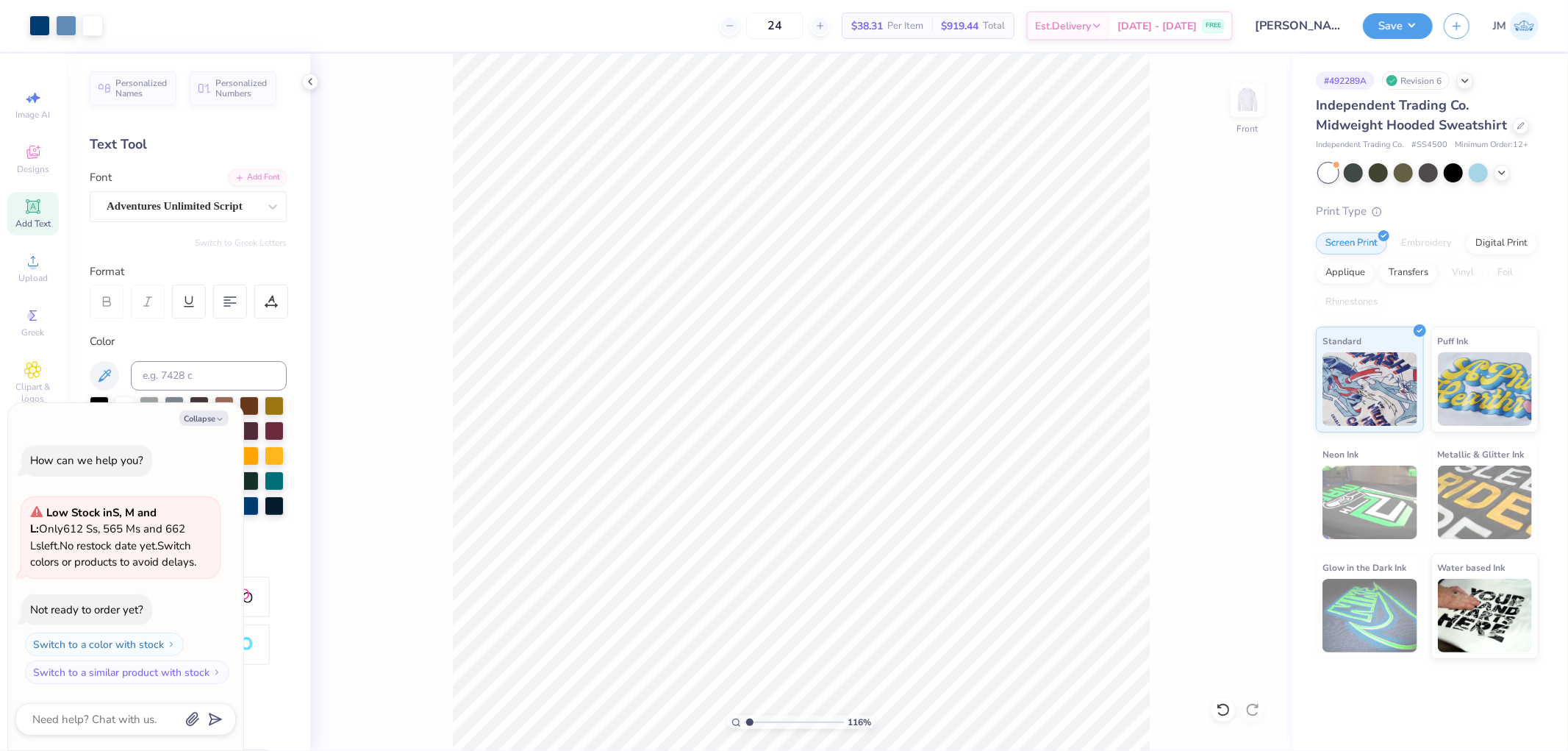
type textarea "x"
type input "1.15977063016663"
type textarea "x"
type input "1"
click at [899, 579] on li "Group" at bounding box center [906, 589] width 115 height 29
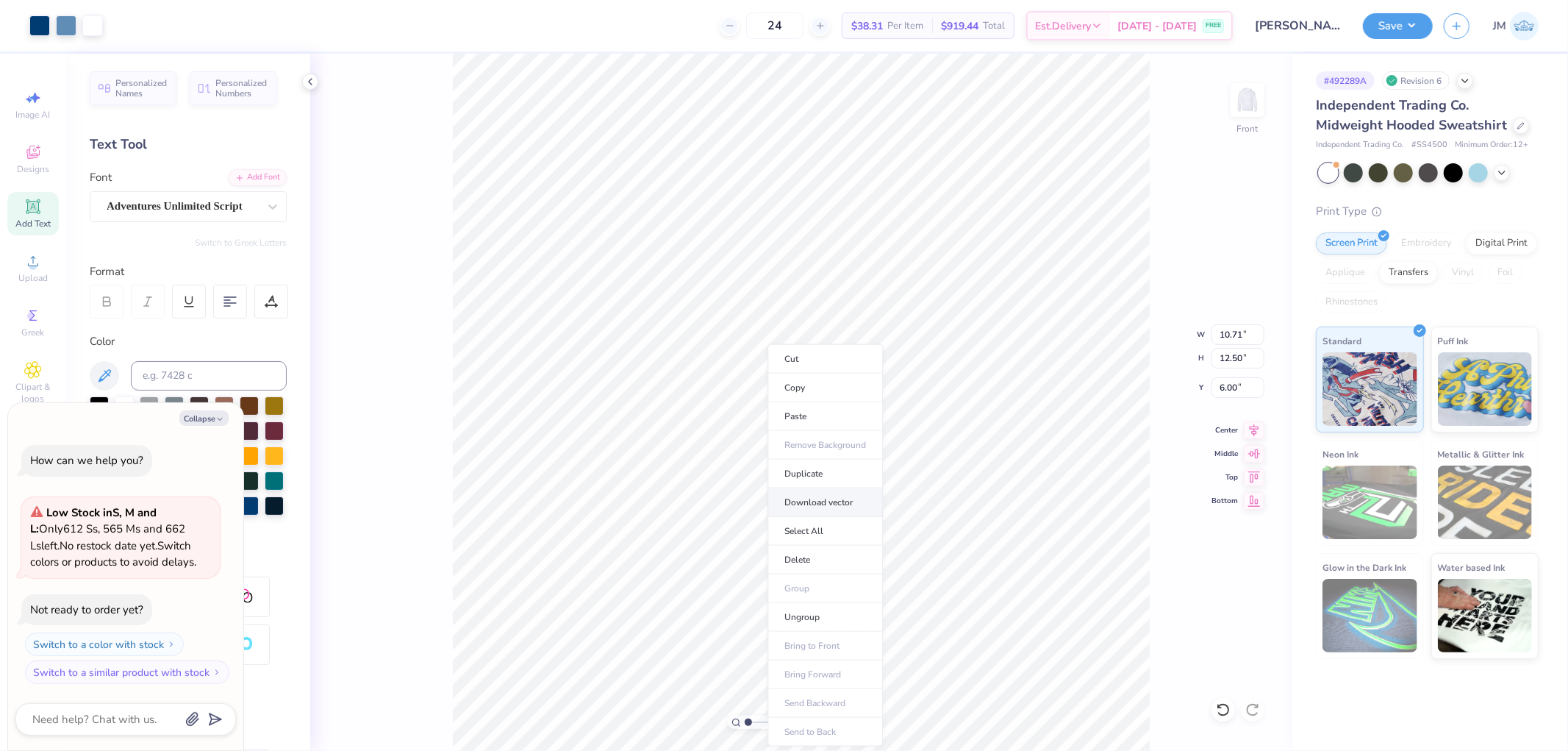
click at [822, 501] on li "Download vector" at bounding box center [825, 503] width 115 height 29
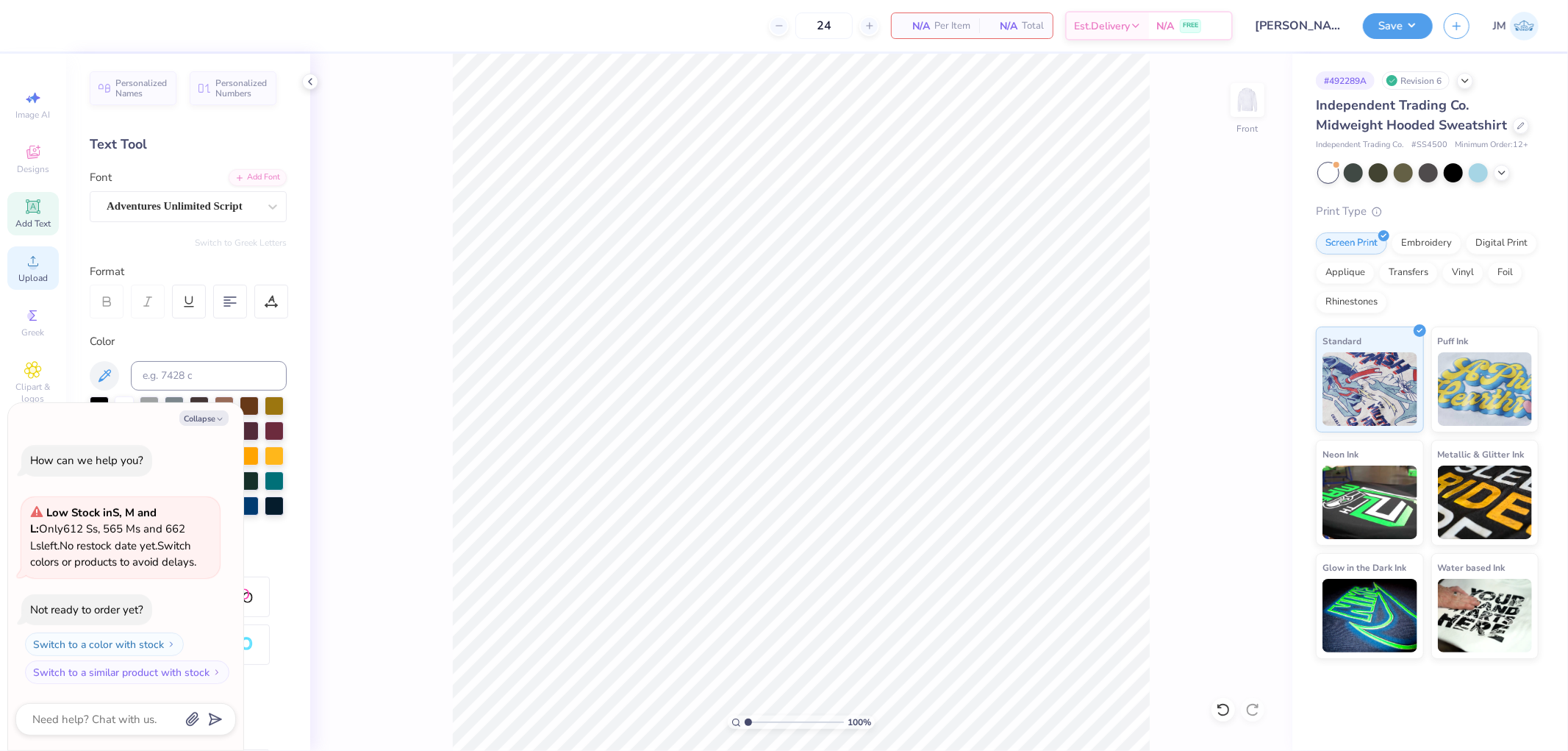
click at [40, 266] on icon at bounding box center [33, 261] width 18 height 18
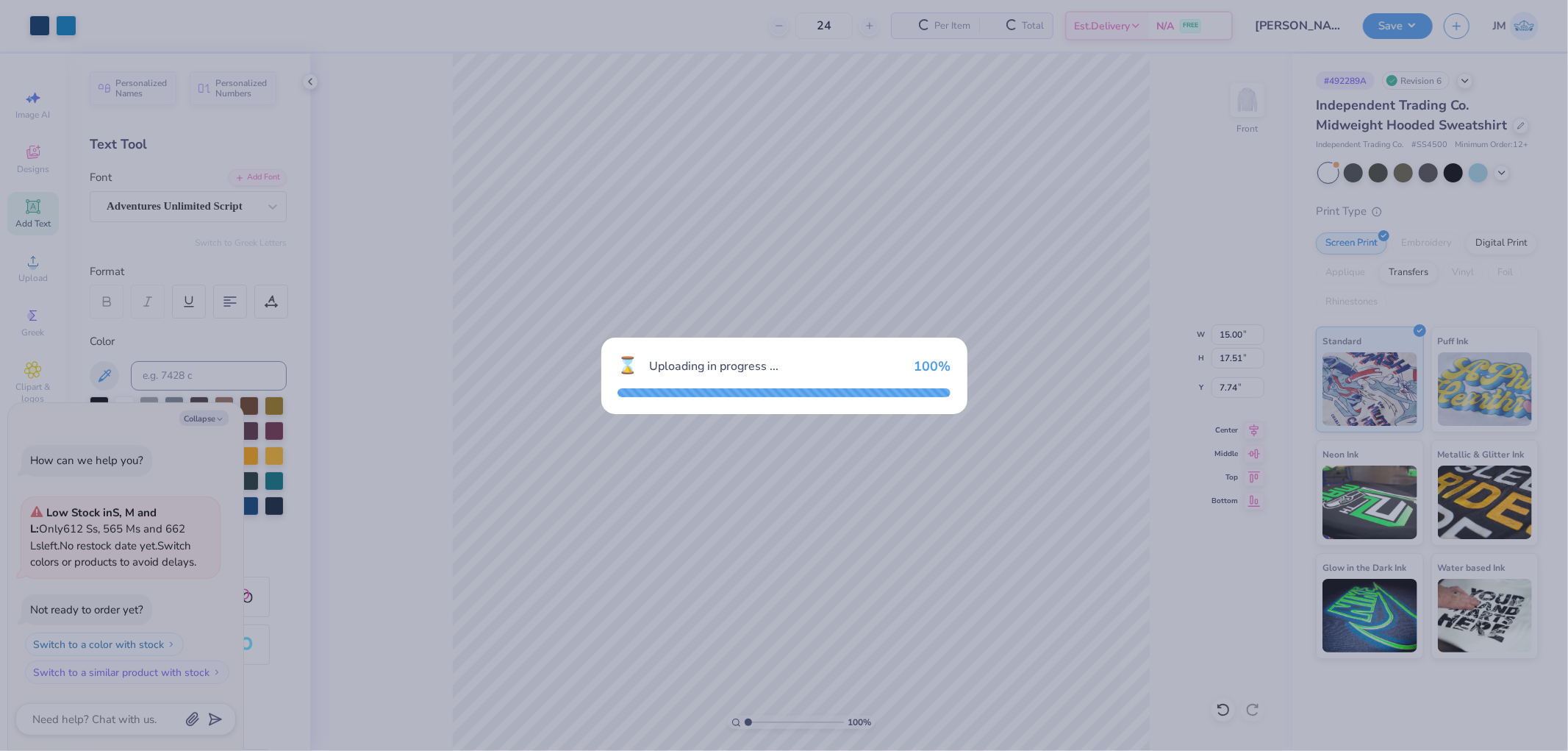
type textarea "x"
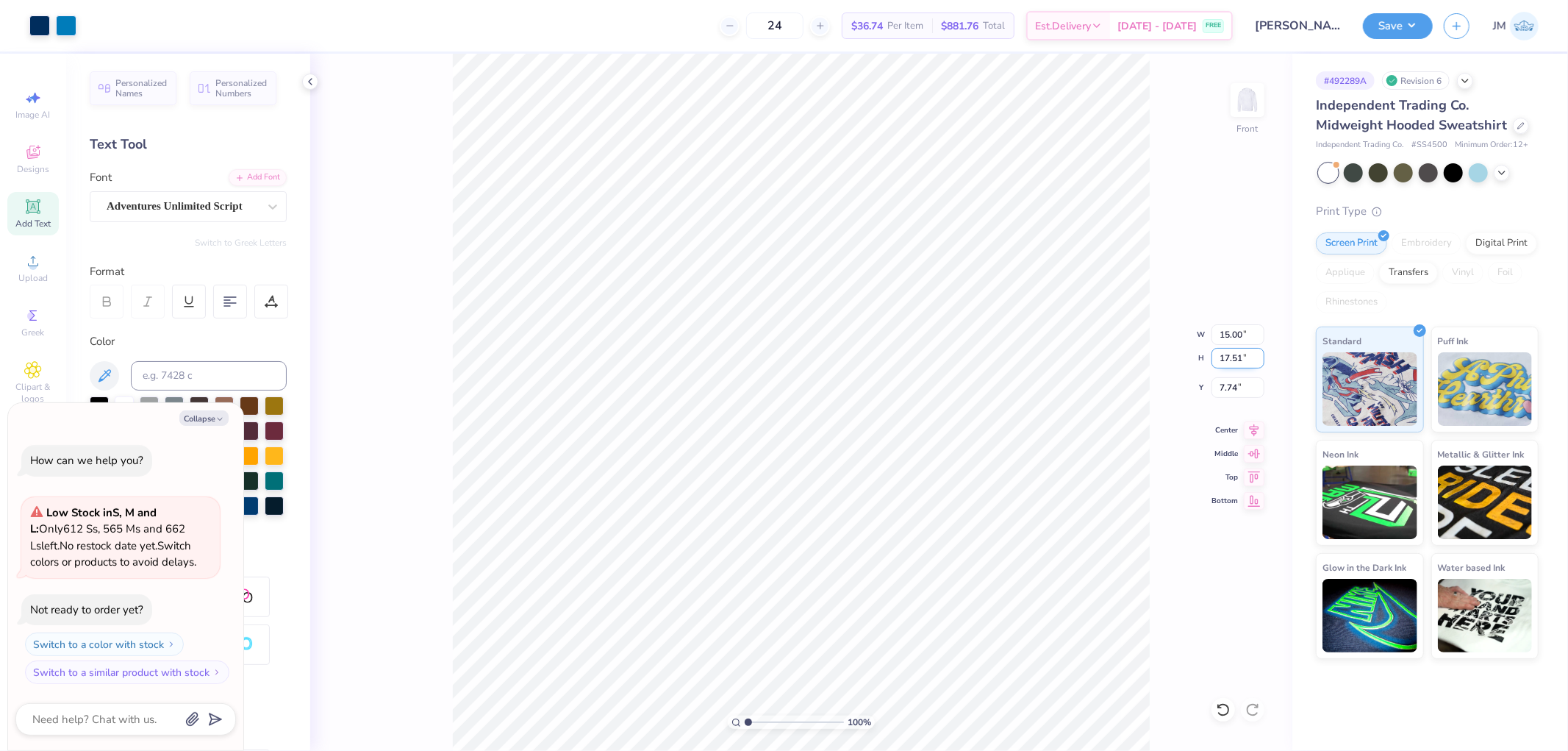
click at [1251, 355] on input "17.51" at bounding box center [1237, 358] width 53 height 21
type input "12.5"
type textarea "x"
type input "10.70"
type input "12.50"
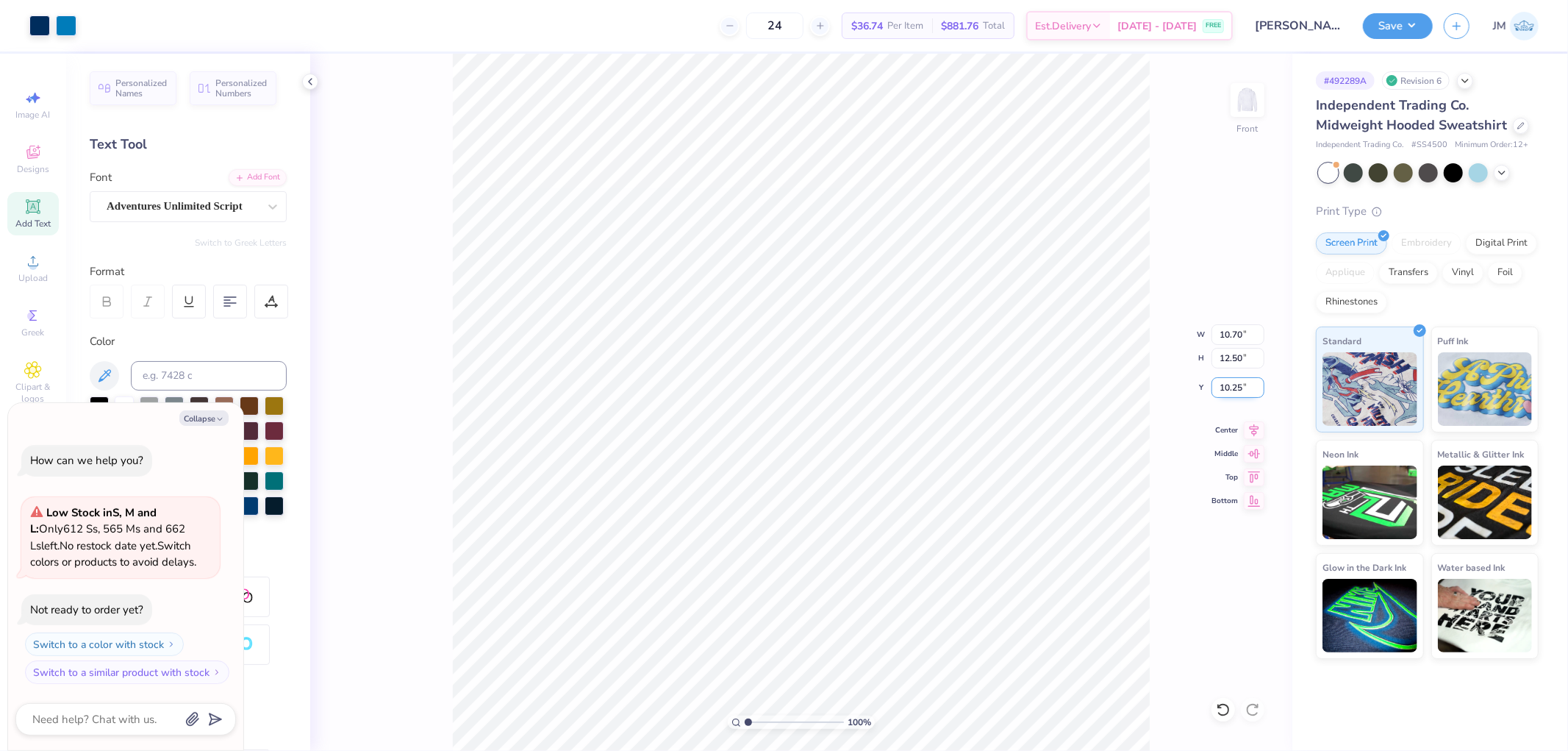
click at [1241, 392] on input "10.25" at bounding box center [1237, 387] width 53 height 21
type input "6"
type textarea "x"
type input "6.00"
click at [1152, 400] on div "100 % Front W 10.70 10.70 " H 12.50 12.50 " Y 6.00 6.00 " Center Middle Top Bot…" at bounding box center [801, 402] width 982 height 697
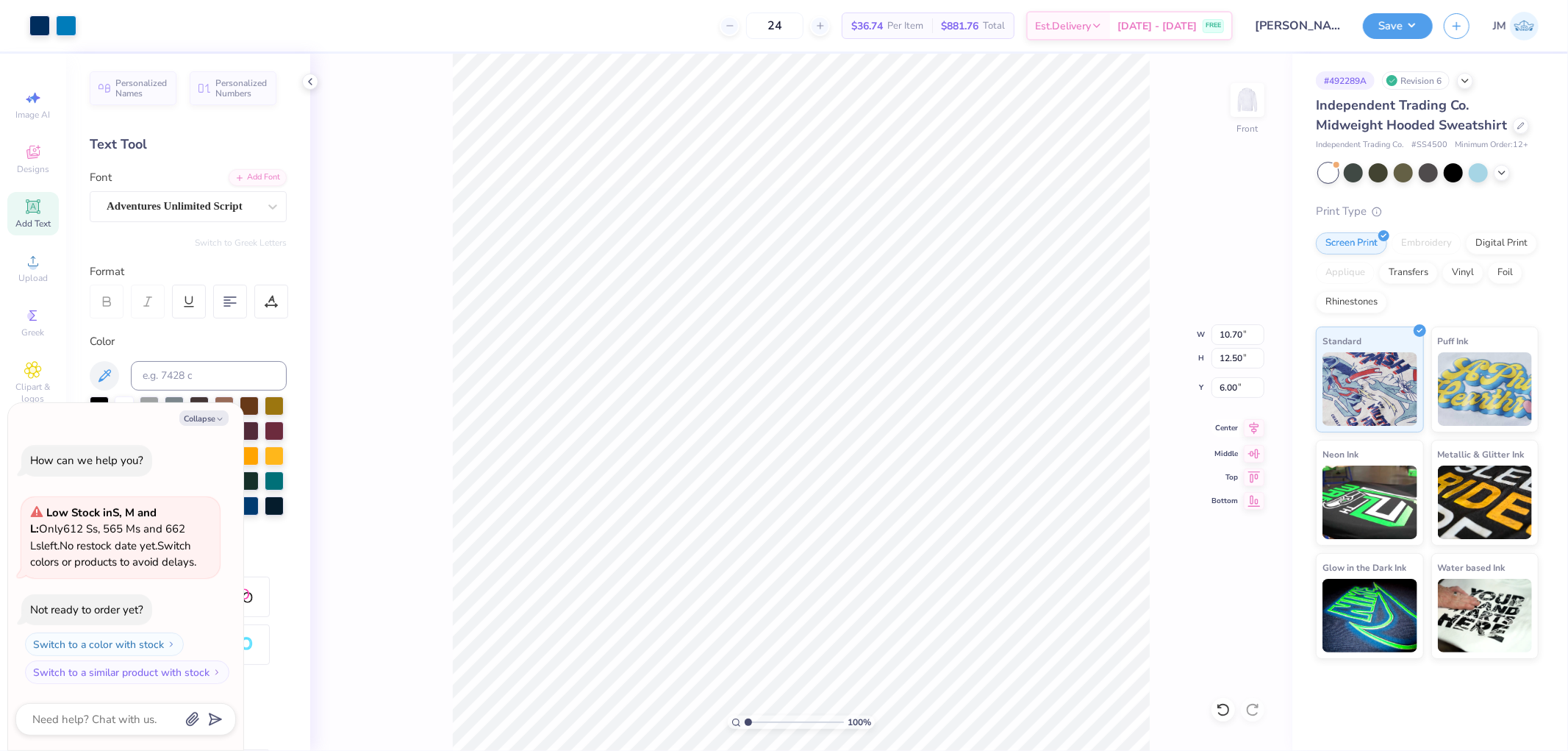
click at [1250, 422] on icon at bounding box center [1253, 428] width 21 height 18
type textarea "x"
type input "2.82231053859122"
type textarea "x"
type input "1"
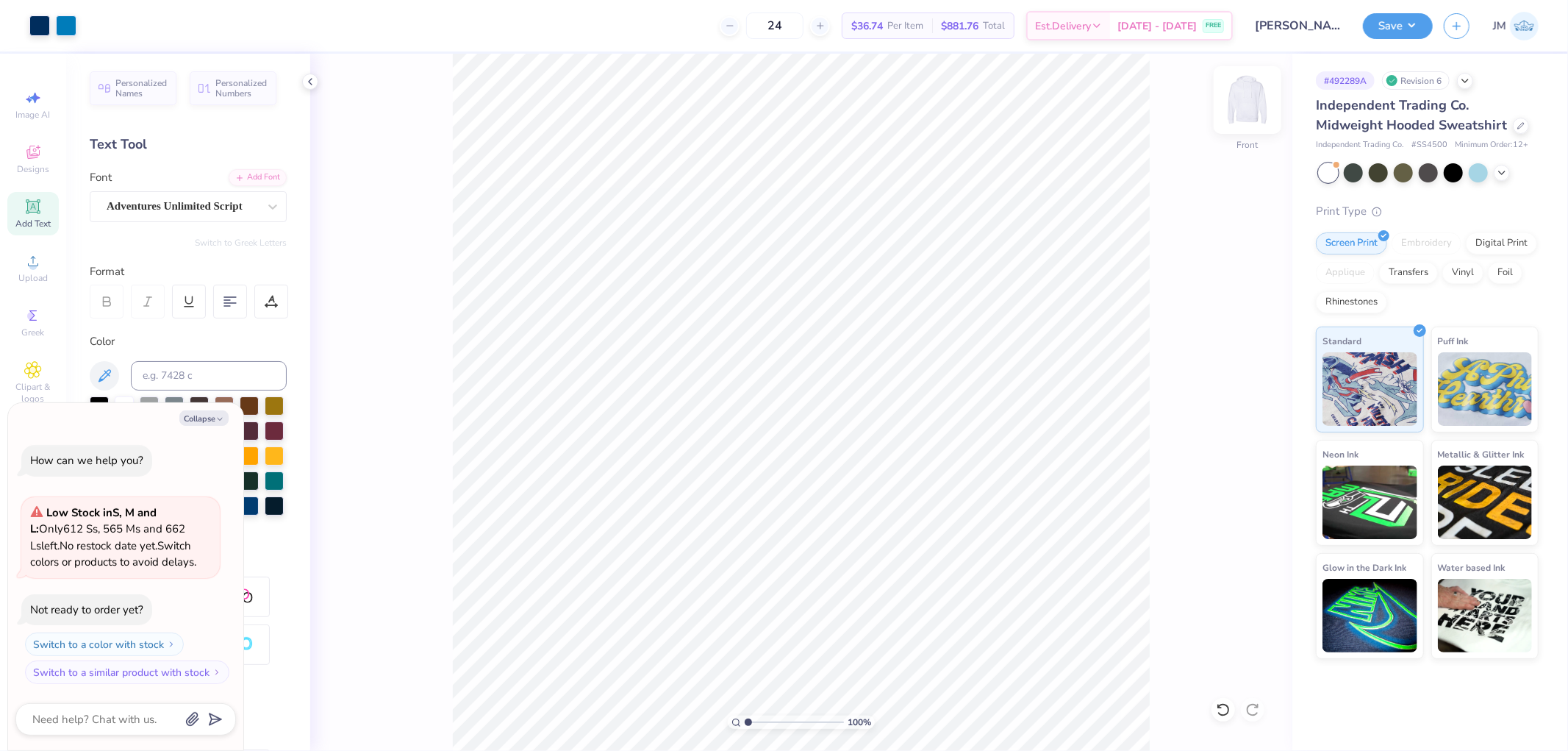
click at [1255, 103] on img at bounding box center [1247, 100] width 59 height 59
drag, startPoint x: 37, startPoint y: 221, endPoint x: 44, endPoint y: 222, distance: 7.1
click at [36, 221] on span "Add Text" at bounding box center [33, 223] width 36 height 12
click at [214, 419] on button "Collapse" at bounding box center [203, 417] width 49 height 15
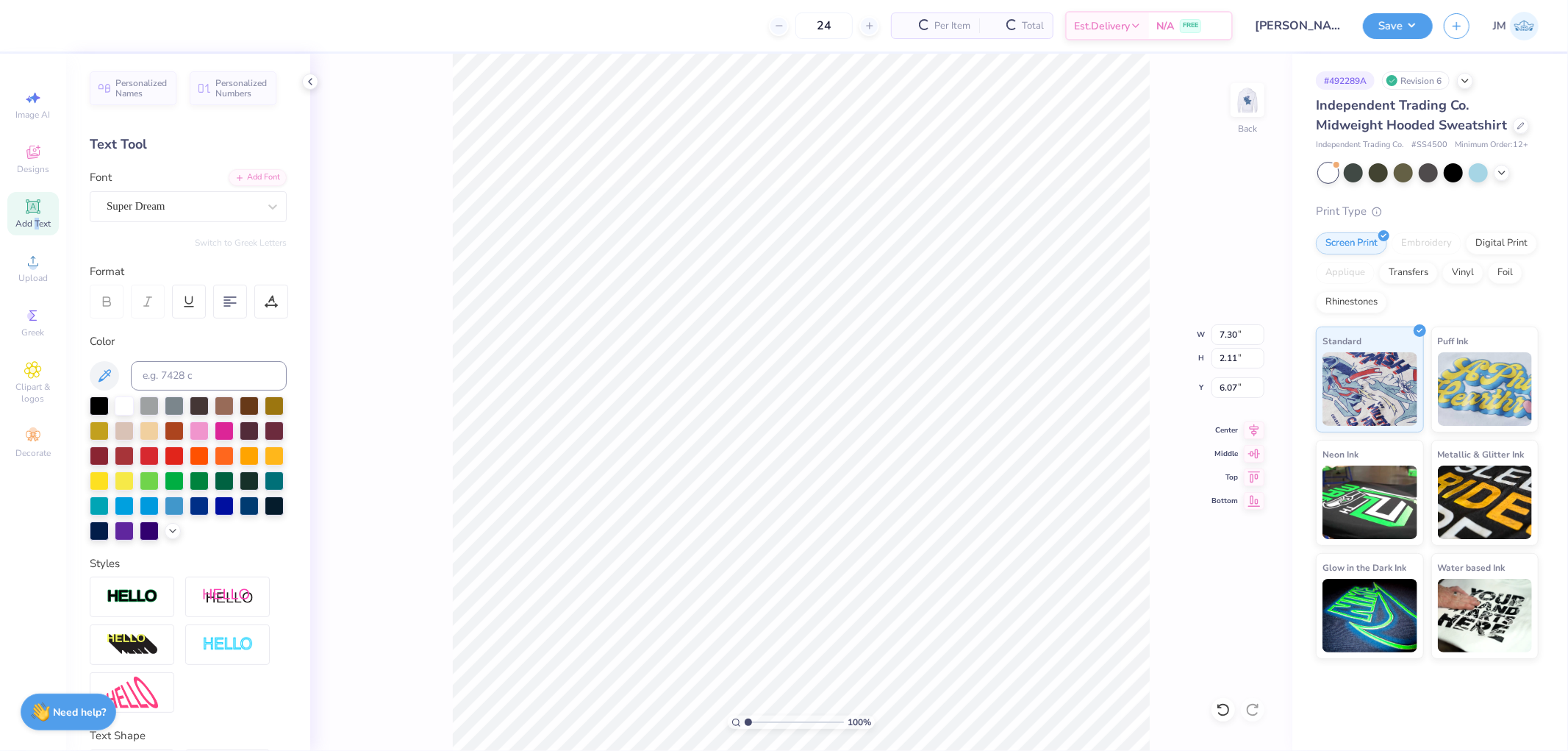
type textarea "x"
click at [266, 200] on icon at bounding box center [273, 206] width 14 height 14
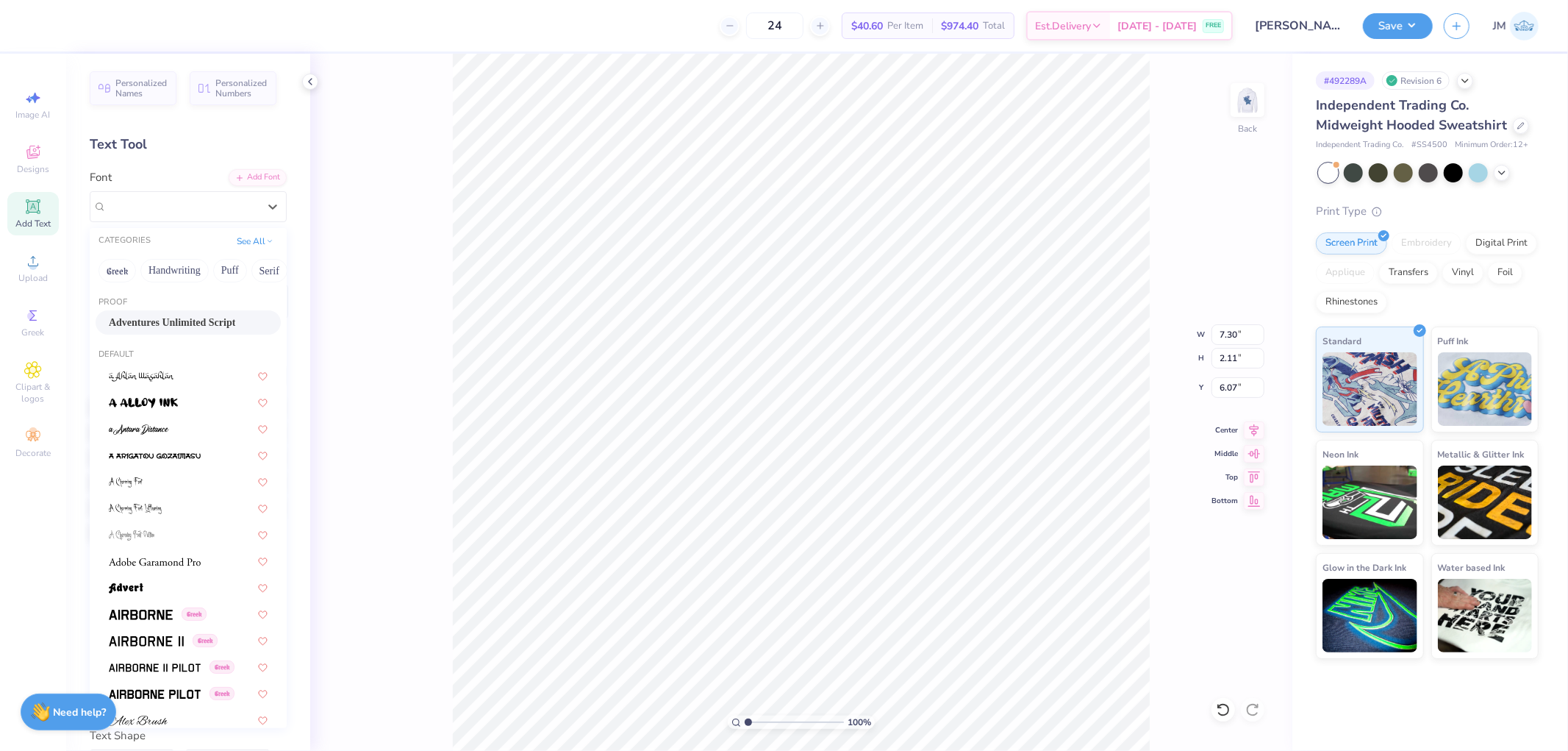
click at [185, 322] on span "Adventures Unlimited Script" at bounding box center [172, 322] width 127 height 15
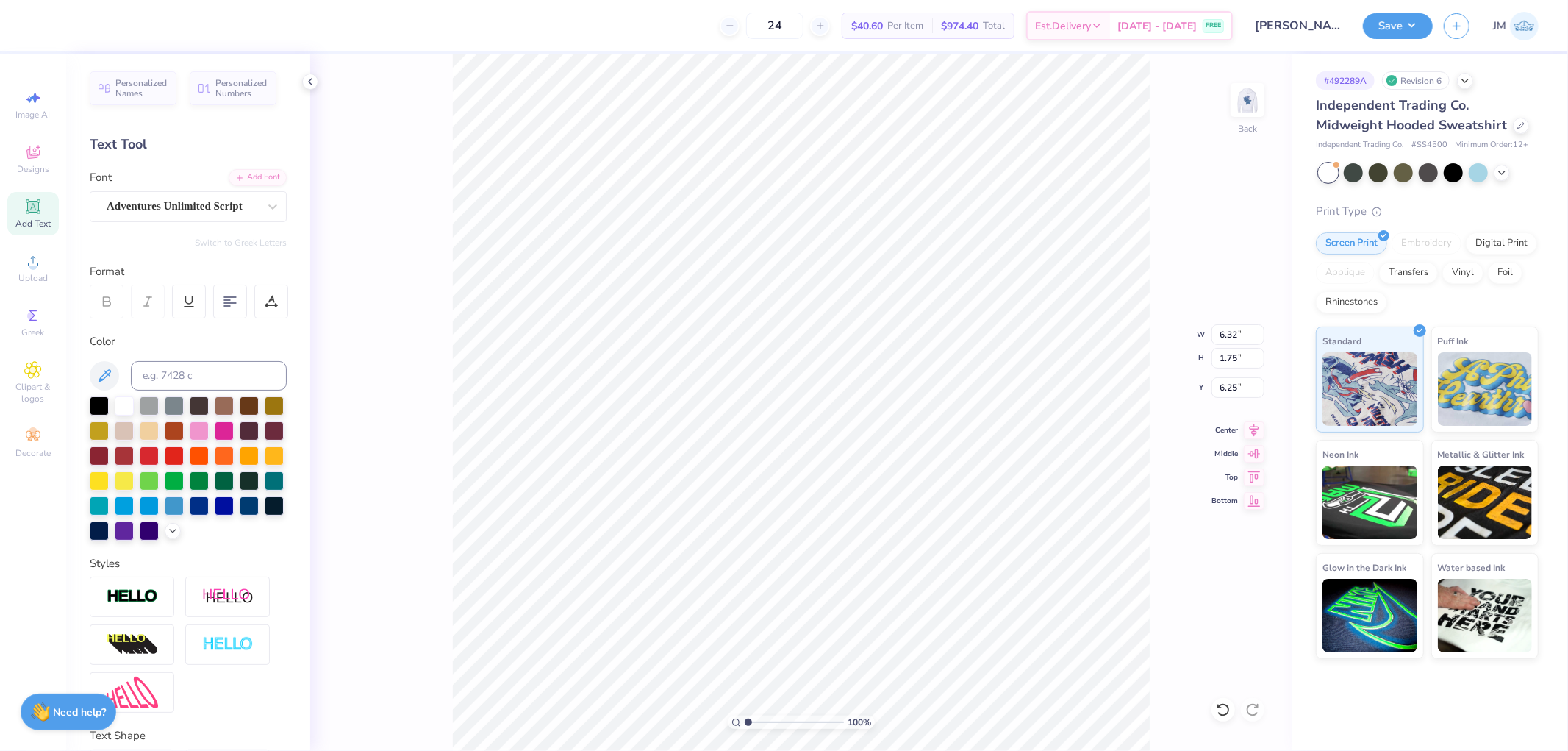
type input "6.32"
type input "1.75"
type input "6.25"
click at [266, 206] on icon at bounding box center [273, 206] width 14 height 14
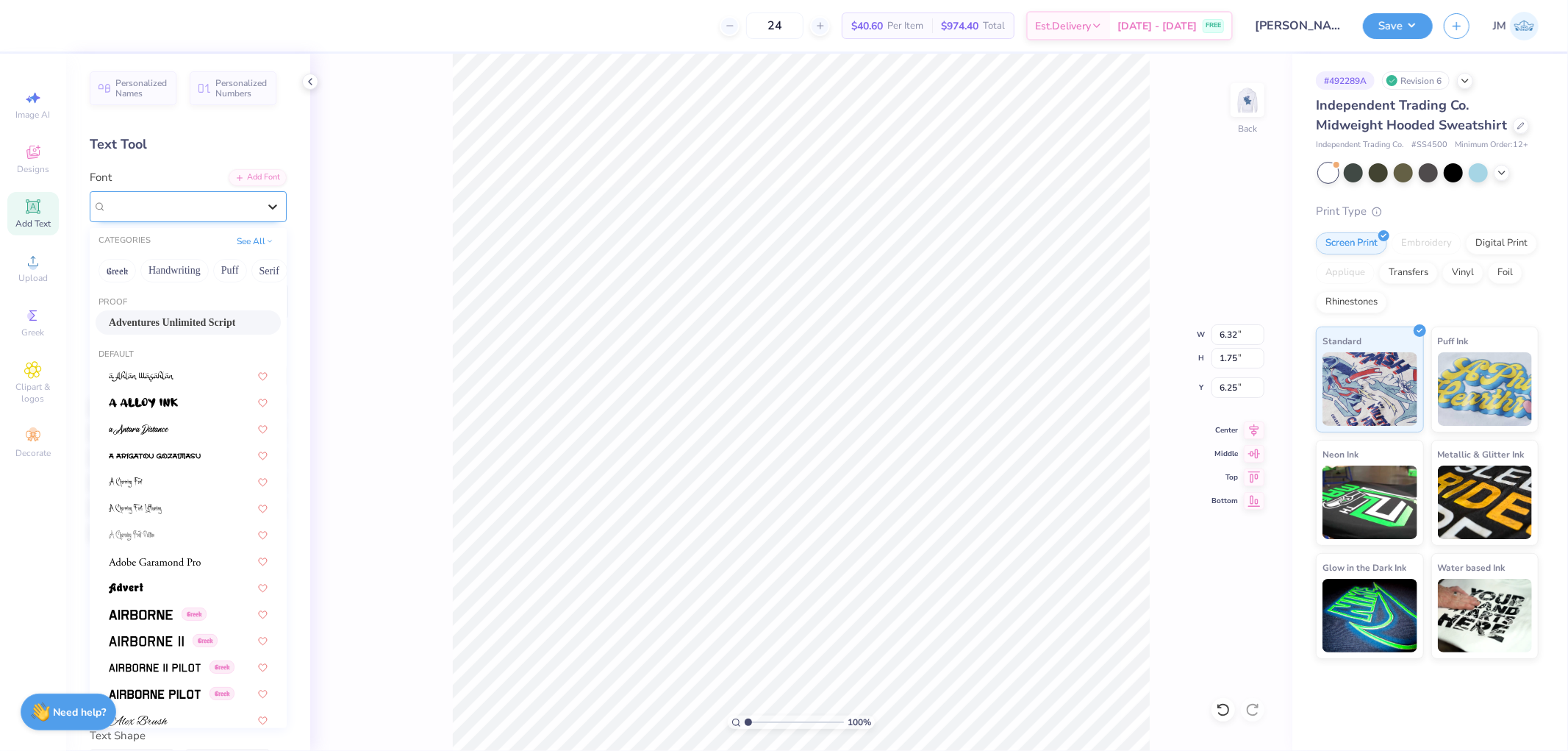
click at [267, 209] on icon at bounding box center [273, 206] width 14 height 14
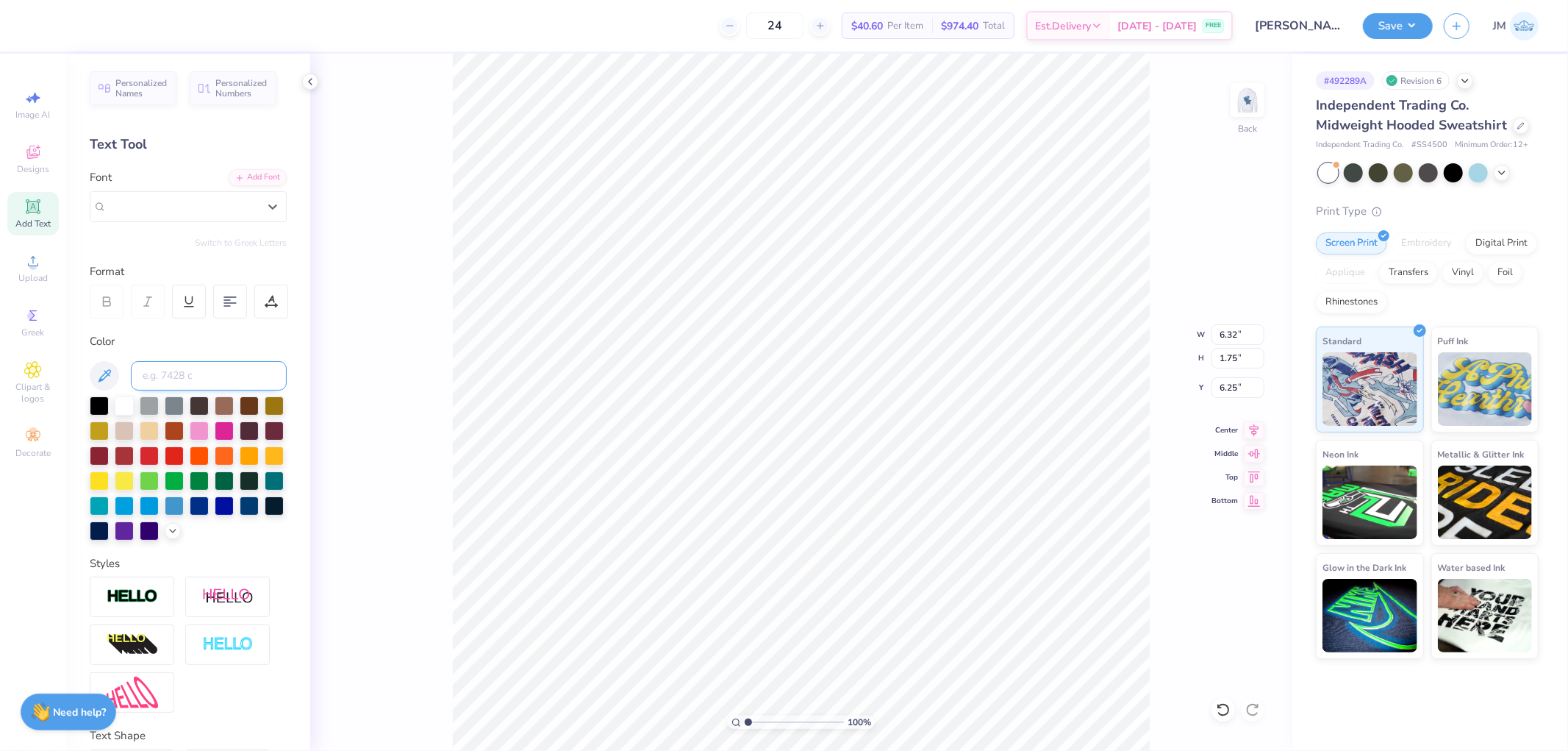
click at [178, 367] on input at bounding box center [209, 376] width 156 height 29
type input "541"
type textarea "Eaglettes"
type input "7.45"
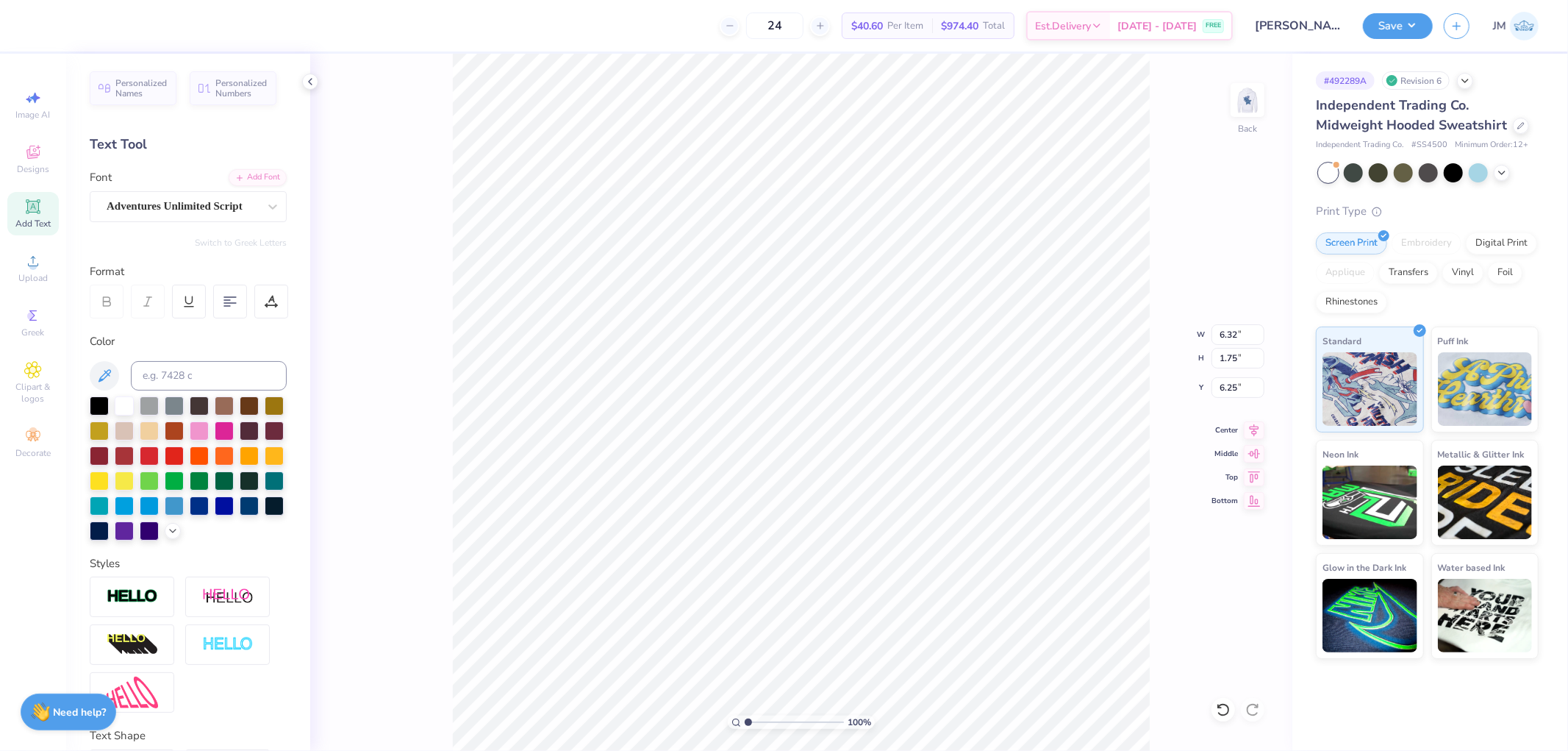
type input "2.05"
type input "6.10"
click at [1233, 326] on input "7.45" at bounding box center [1237, 334] width 53 height 21
type input "3.00"
type input "0.83"
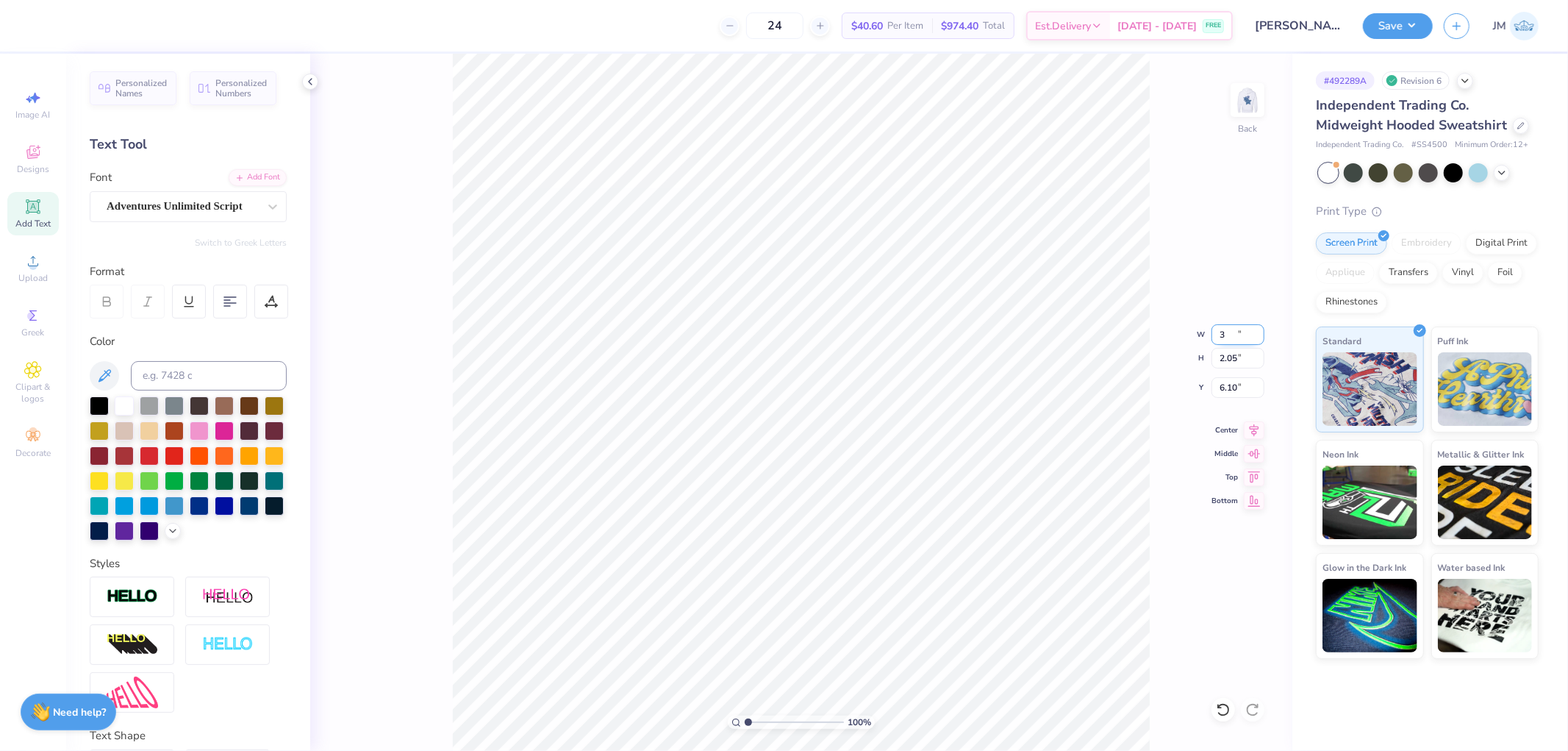
type input "6.71"
type input "3.50"
type input "0.96"
click at [1227, 391] on input "6.64" at bounding box center [1237, 387] width 53 height 21
type input "3.00"
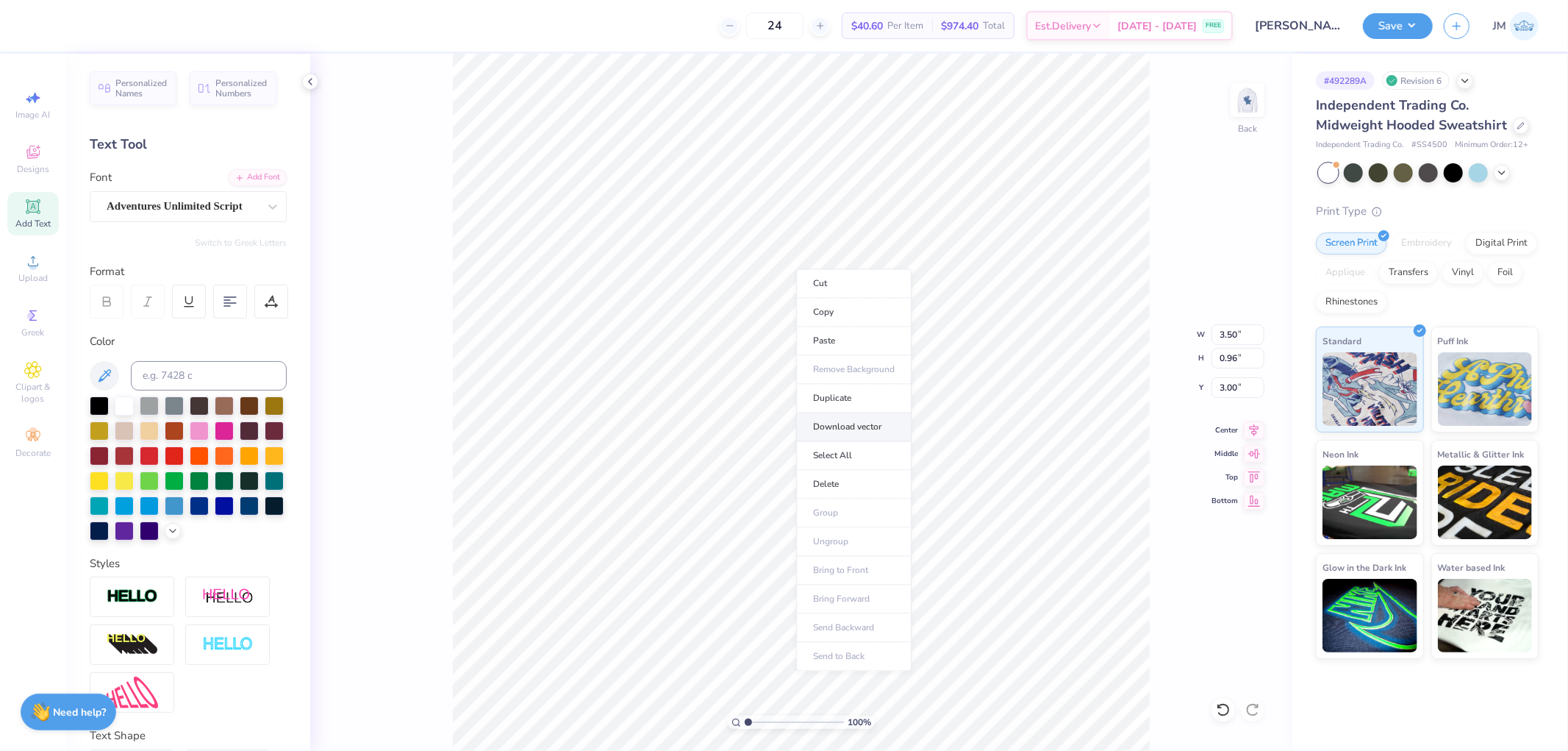
click at [855, 421] on li "Download vector" at bounding box center [853, 427] width 115 height 29
drag, startPoint x: 749, startPoint y: 720, endPoint x: 740, endPoint y: 717, distance: 9.5
click at [744, 717] on input "range" at bounding box center [793, 722] width 99 height 13
click at [1238, 103] on img at bounding box center [1247, 100] width 59 height 59
type input "1"
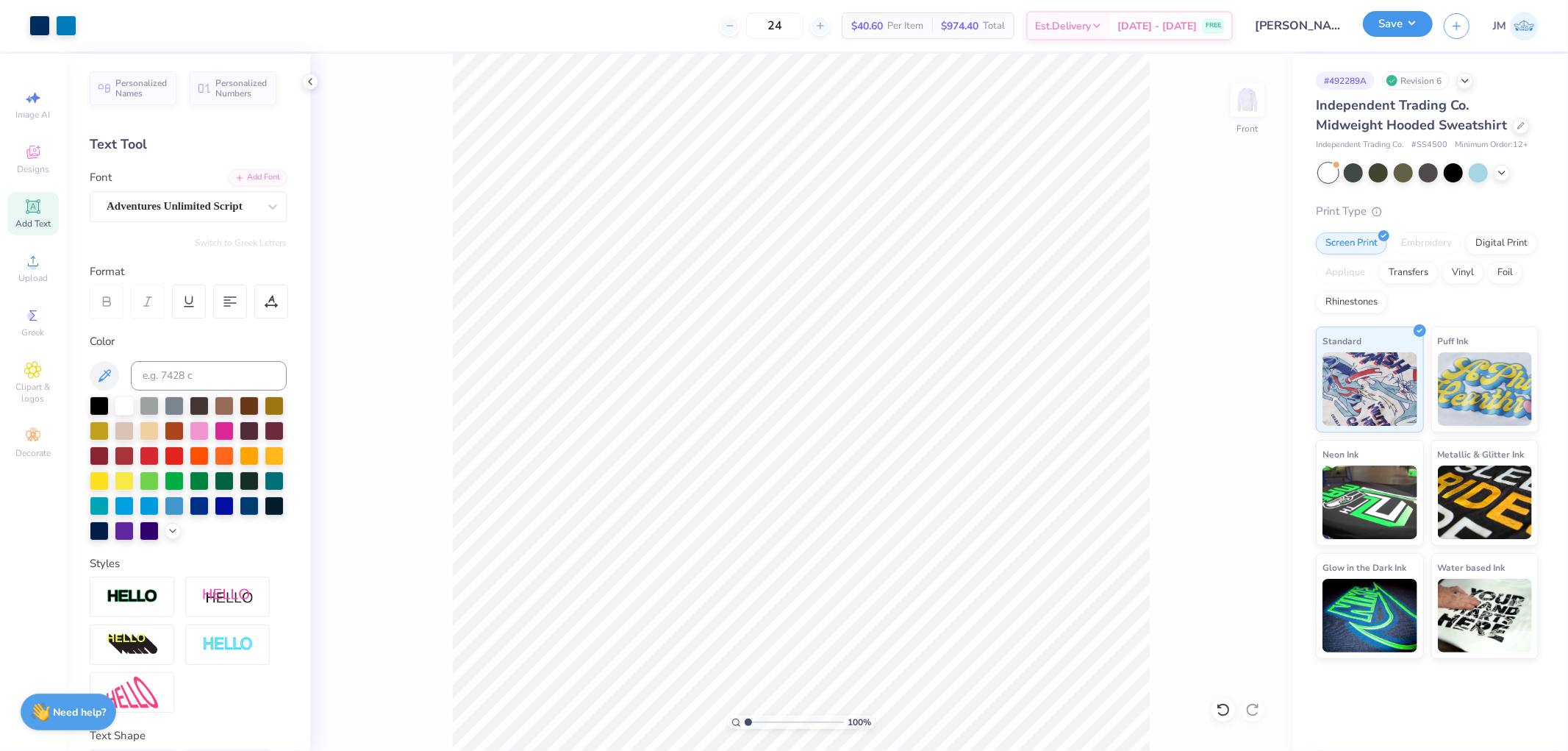
click at [1411, 21] on button "Save" at bounding box center [1398, 23] width 70 height 26
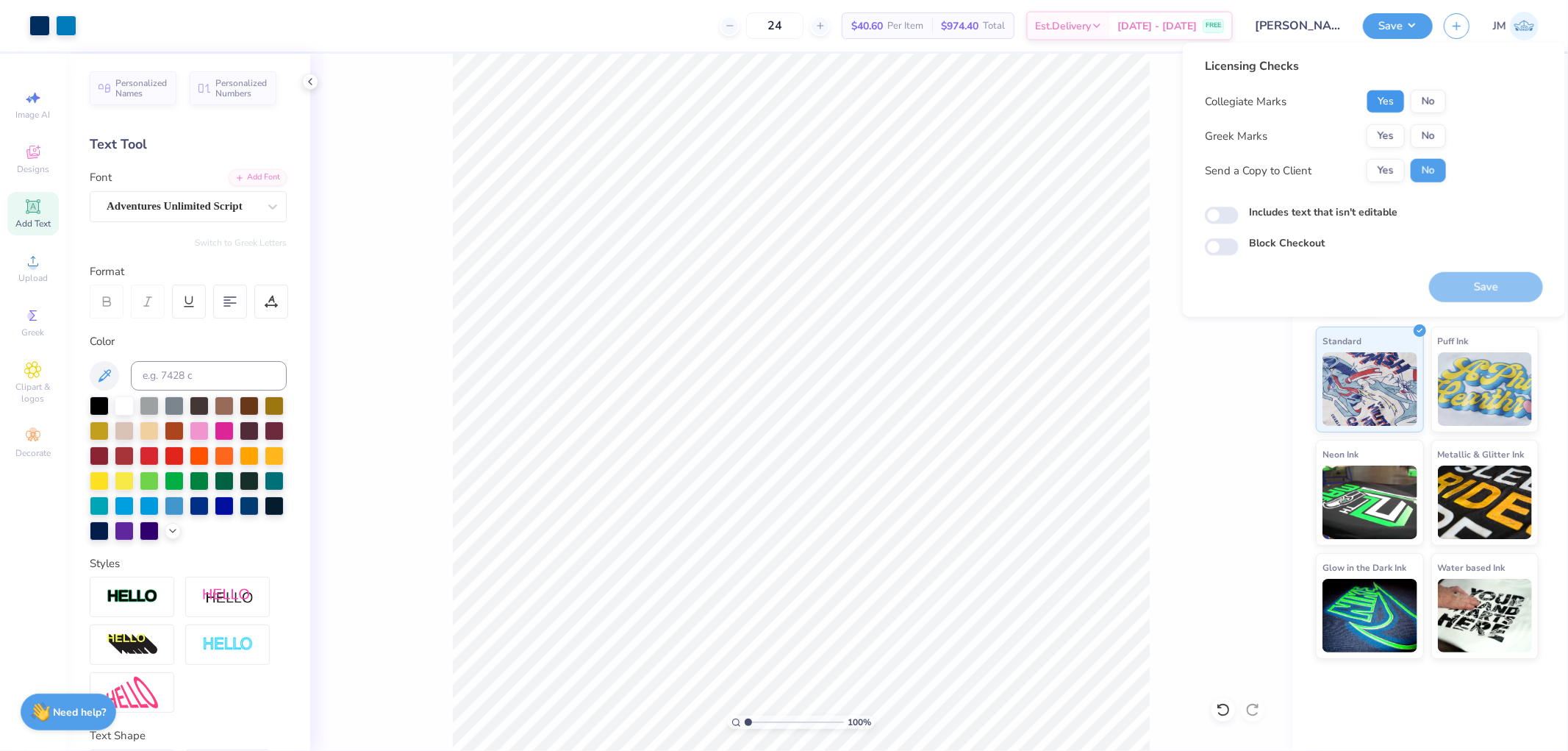
click at [1390, 92] on button "Yes" at bounding box center [1385, 102] width 38 height 23
click at [1429, 136] on button "No" at bounding box center [1429, 136] width 36 height 23
click at [1469, 283] on button "Save" at bounding box center [1486, 287] width 114 height 30
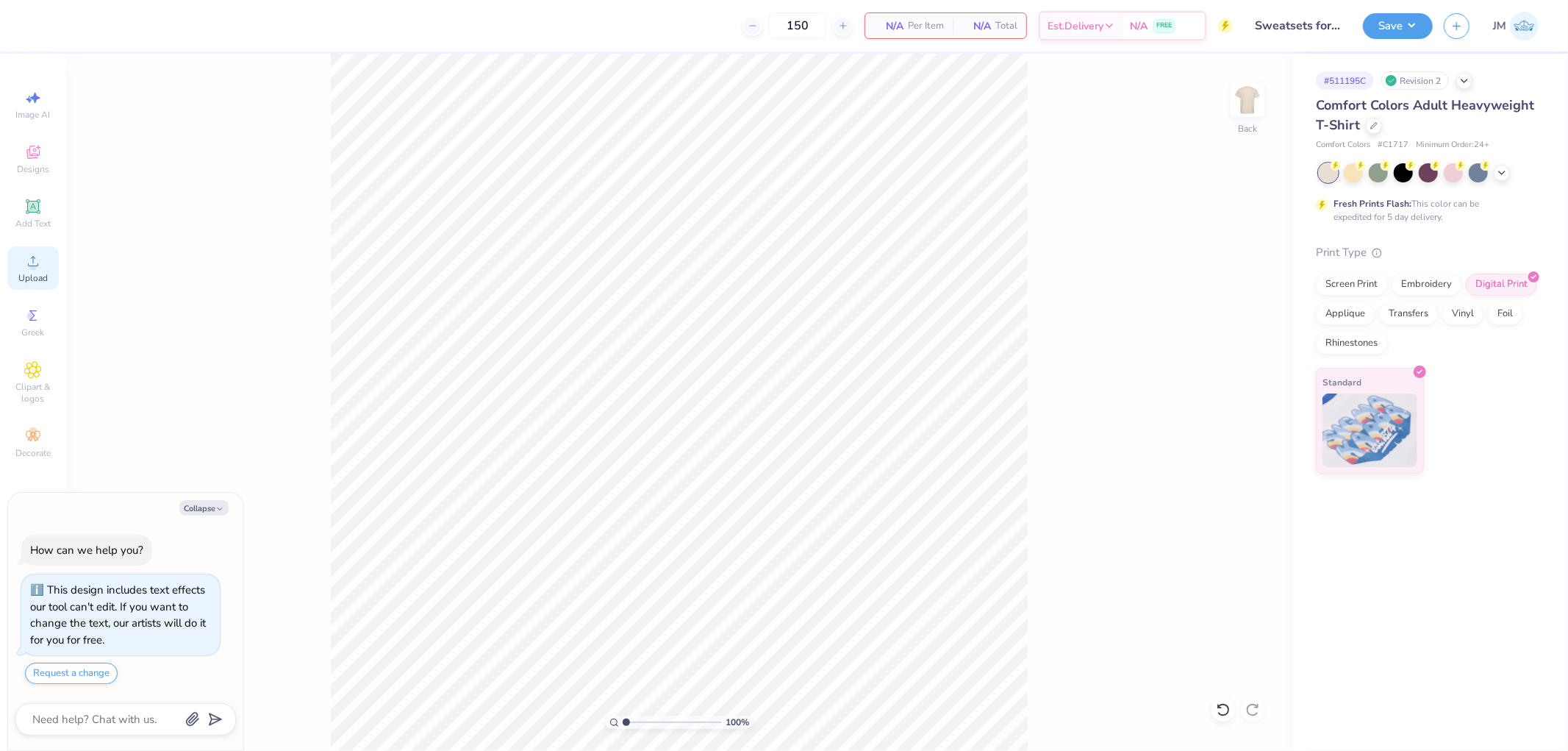
click at [36, 262] on icon at bounding box center [33, 261] width 18 height 18
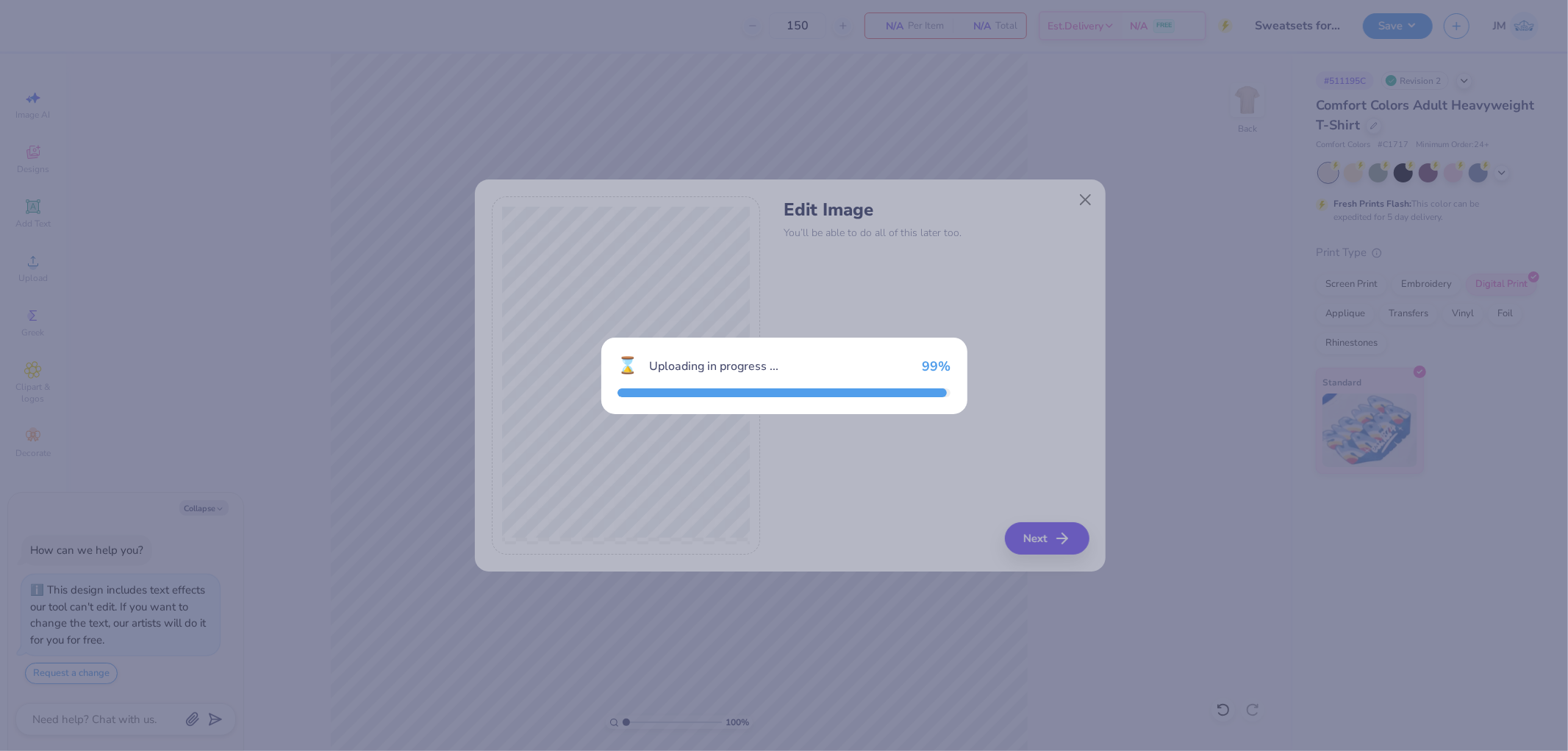
type textarea "x"
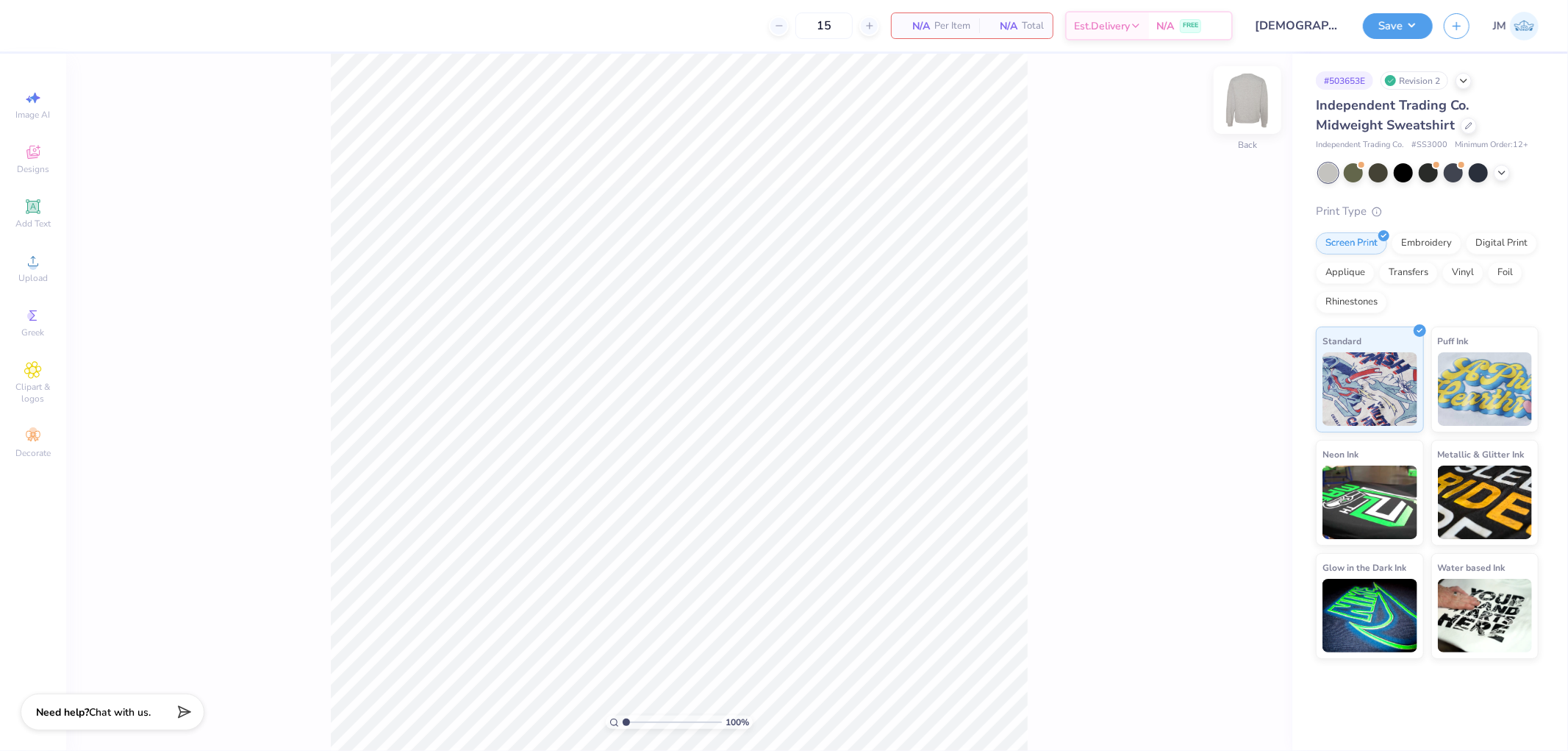
click at [1250, 94] on img at bounding box center [1247, 100] width 59 height 59
click at [1253, 103] on img at bounding box center [1247, 100] width 59 height 59
click at [1252, 92] on img at bounding box center [1247, 100] width 59 height 59
click at [42, 276] on span "Upload" at bounding box center [33, 277] width 29 height 12
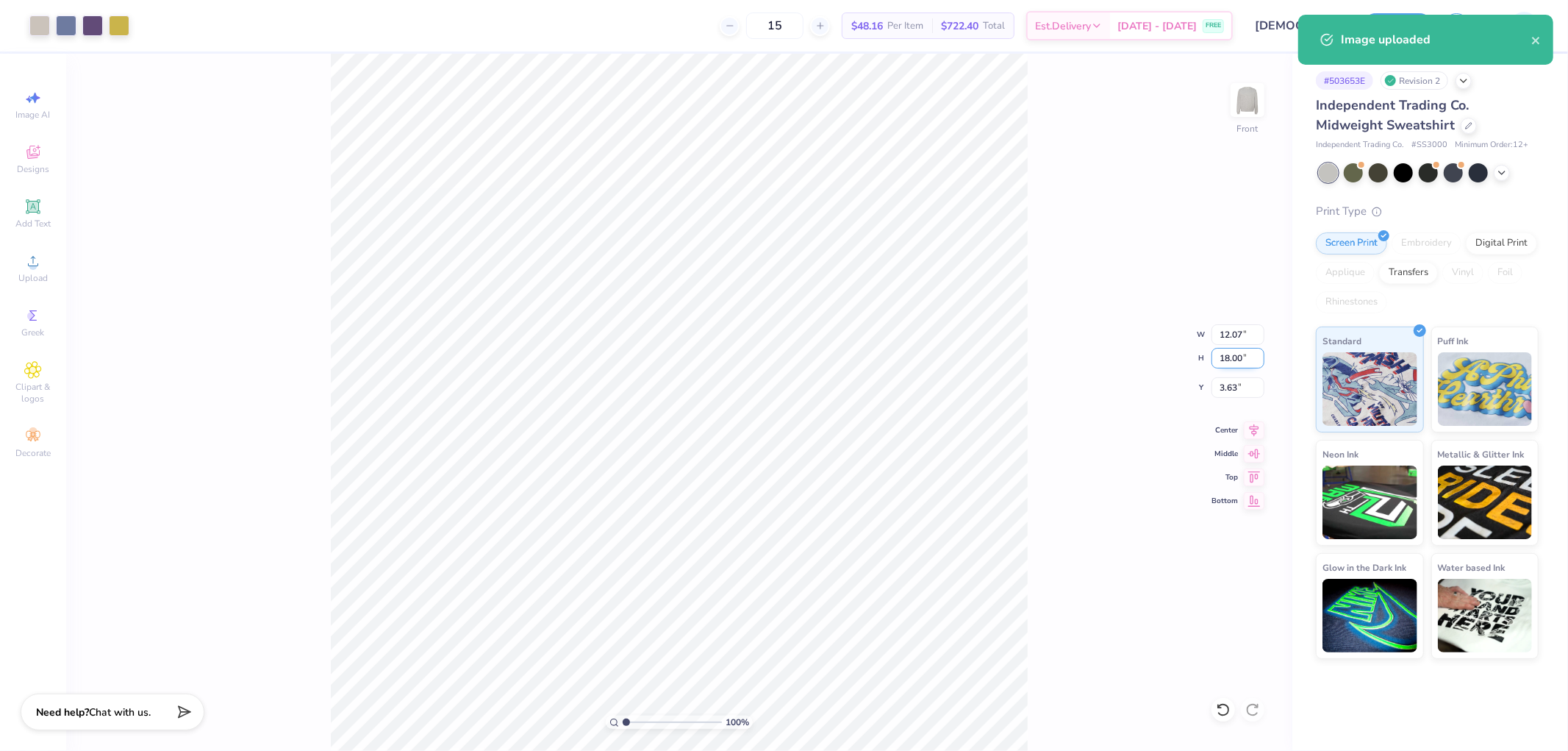
click at [1239, 359] on input "18.00" at bounding box center [1237, 358] width 53 height 21
type input "15"
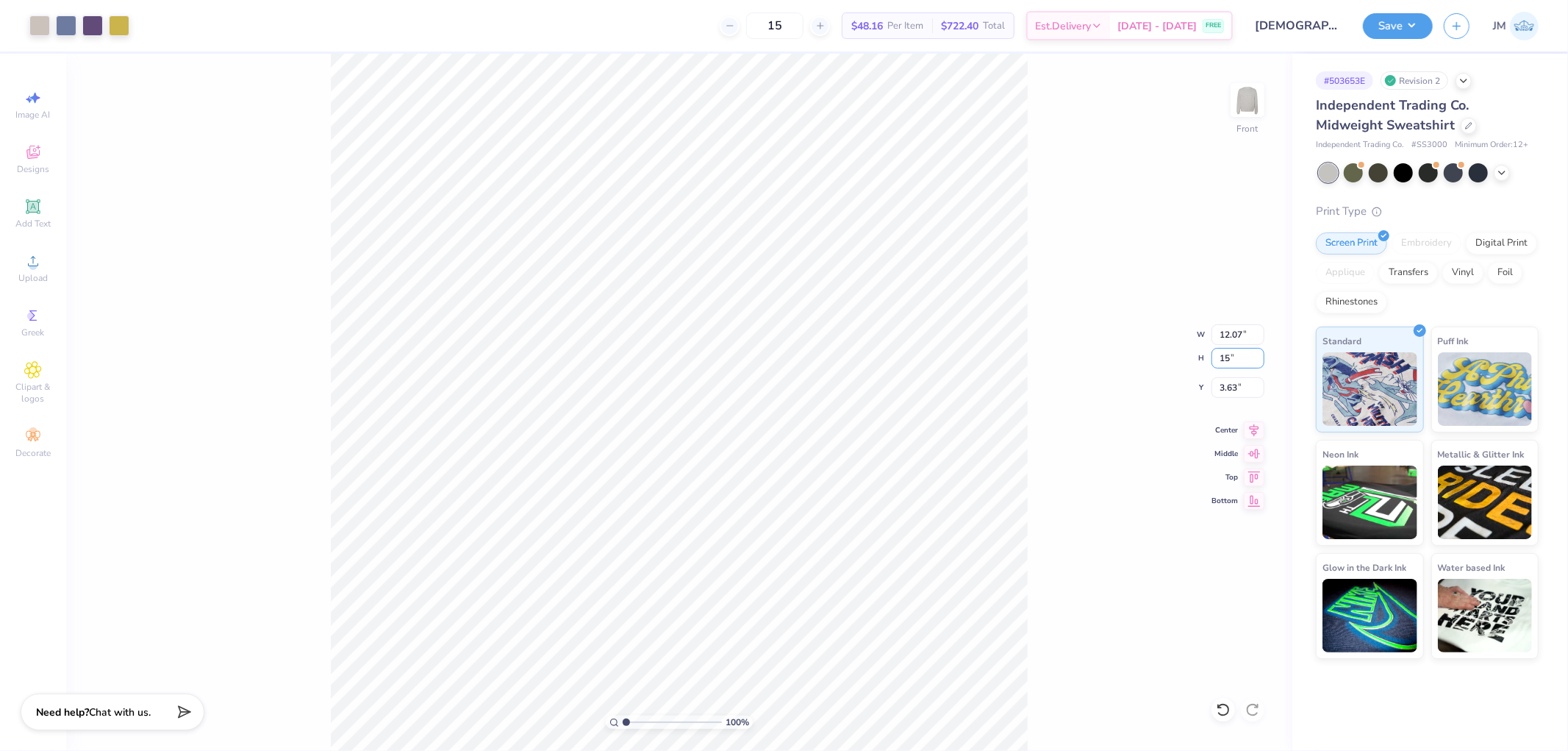
type input "10.06"
type input "15.00"
click at [1235, 383] on input "5.13" at bounding box center [1237, 387] width 53 height 21
type input "3.00"
click at [1088, 303] on div "100 % Front W 10.06 10.06 " H 15.00 15.00 " Y 3.00 3.00 " Center Middle Top Bot…" at bounding box center [679, 402] width 1227 height 697
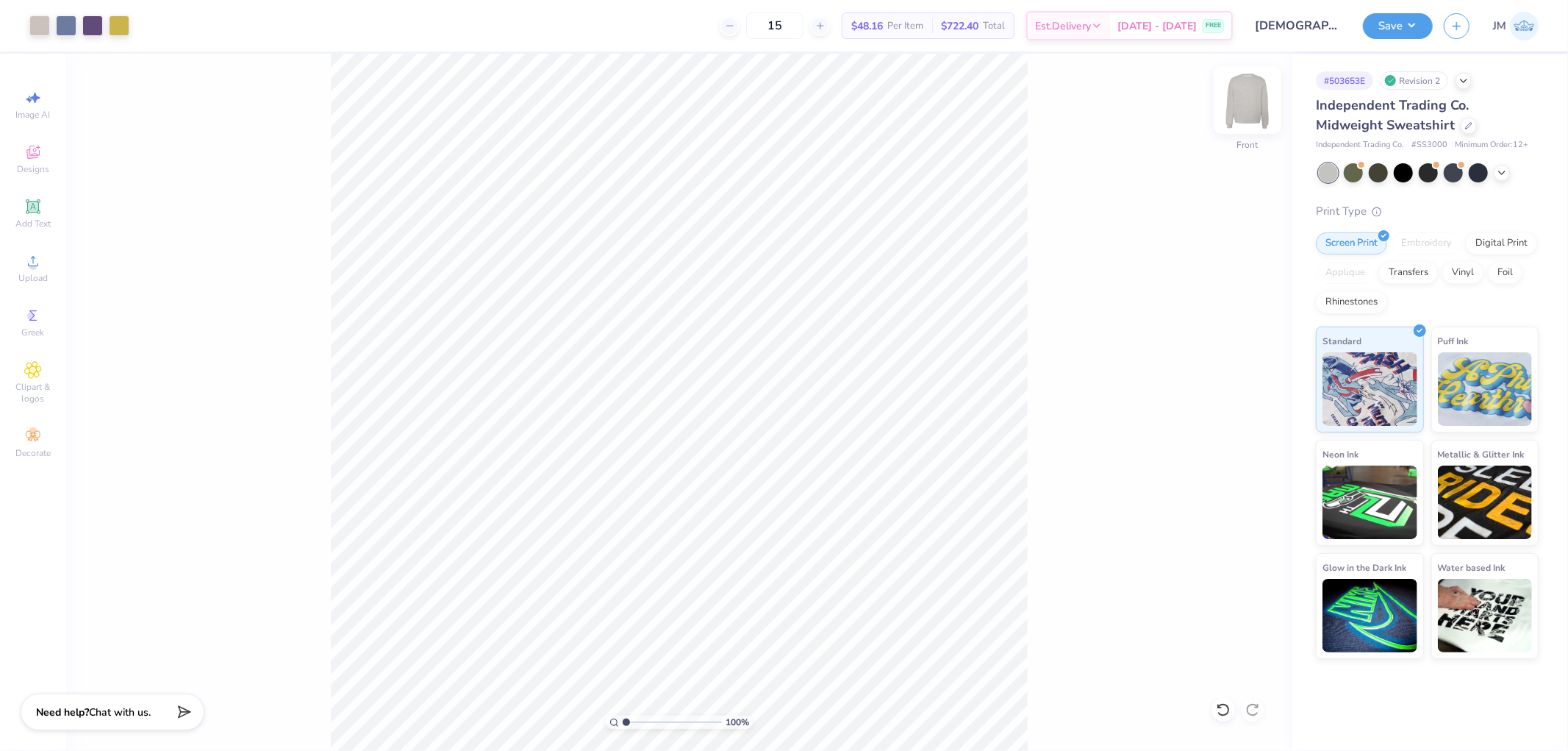
click at [1252, 98] on img at bounding box center [1247, 100] width 59 height 59
click at [40, 273] on span "Upload" at bounding box center [33, 277] width 29 height 12
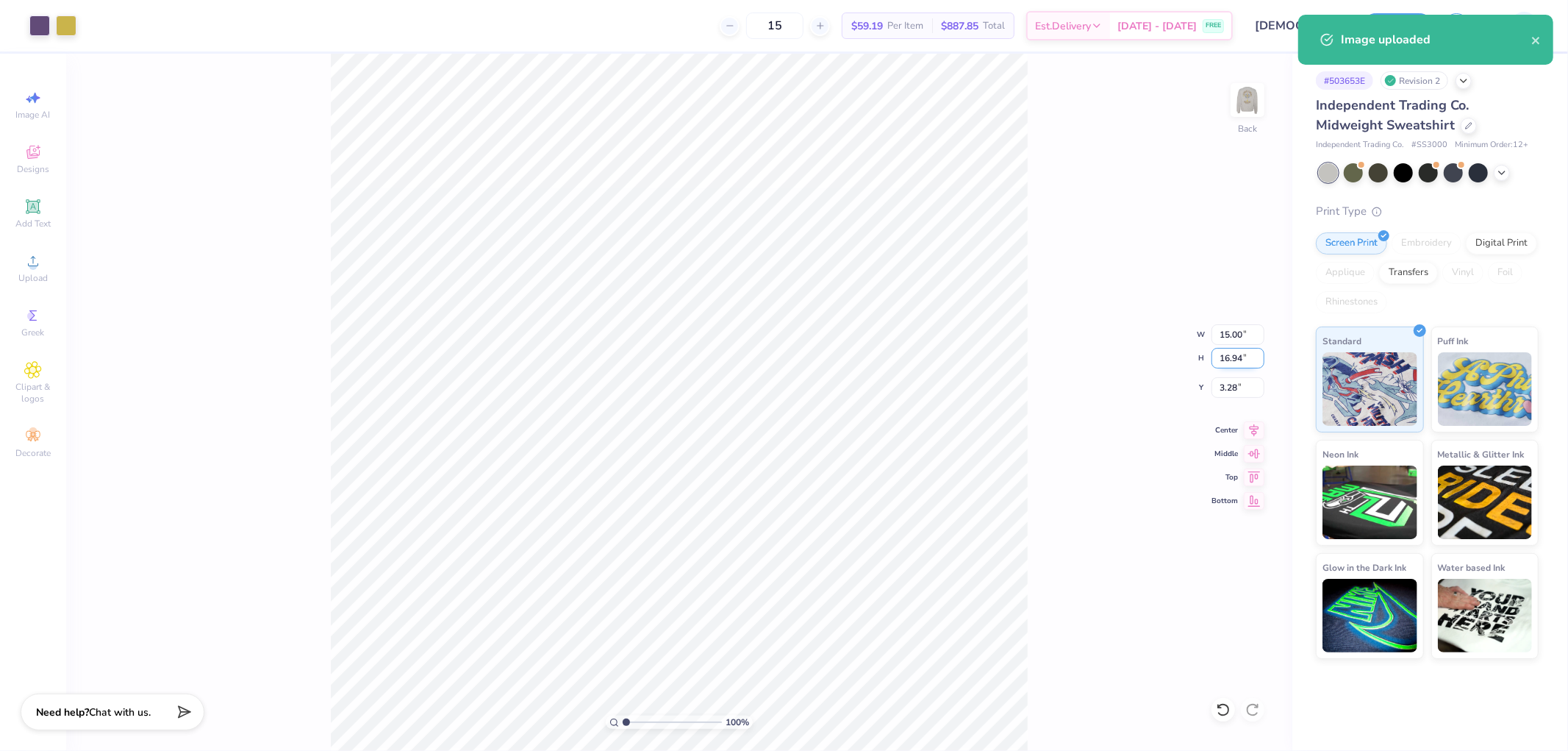
click at [1230, 363] on input "16.94" at bounding box center [1237, 358] width 53 height 21
type input "4.00"
type input "3.54"
click at [1230, 397] on input "9.75" at bounding box center [1237, 387] width 53 height 21
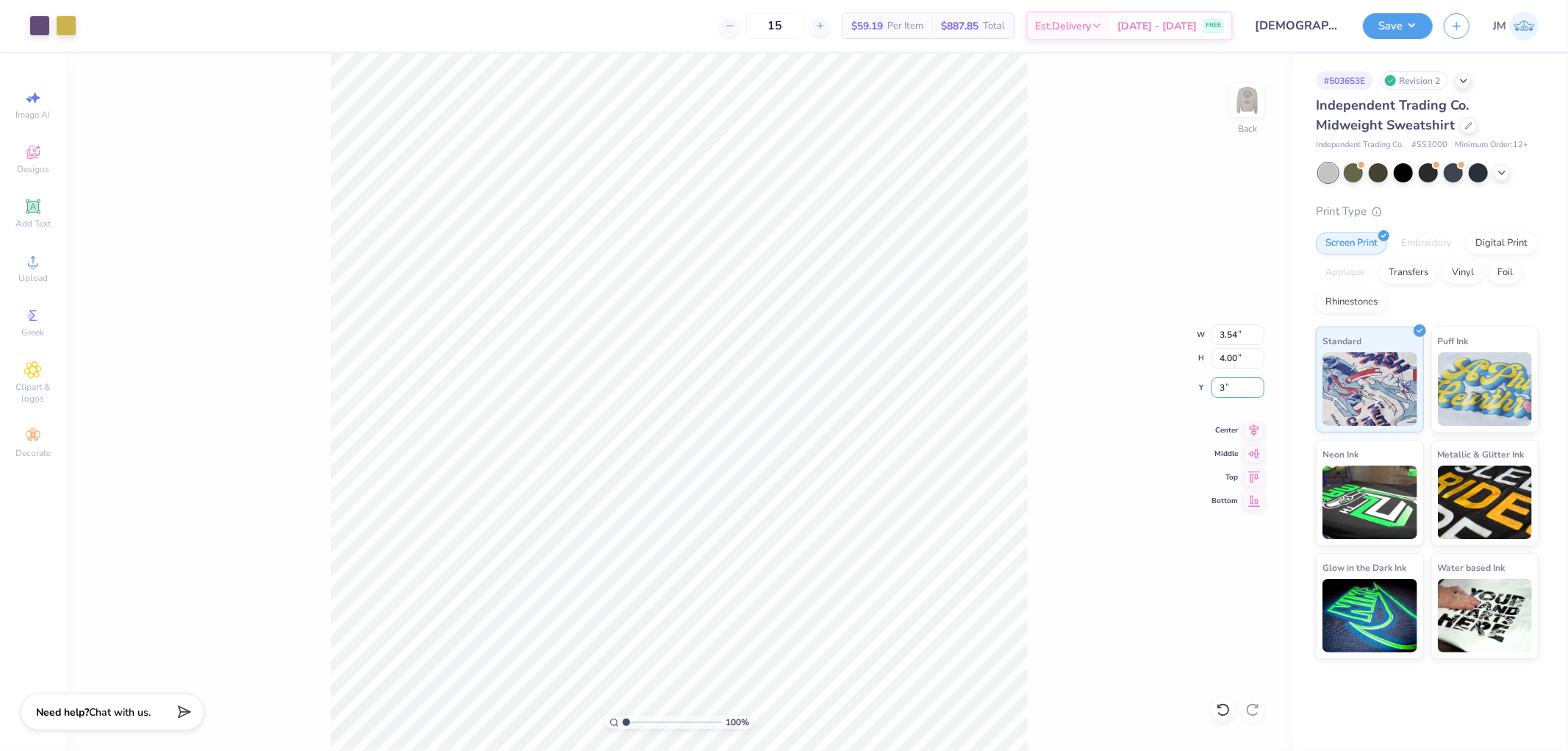
type input "3.00"
click at [1416, 26] on button "Save" at bounding box center [1398, 23] width 70 height 26
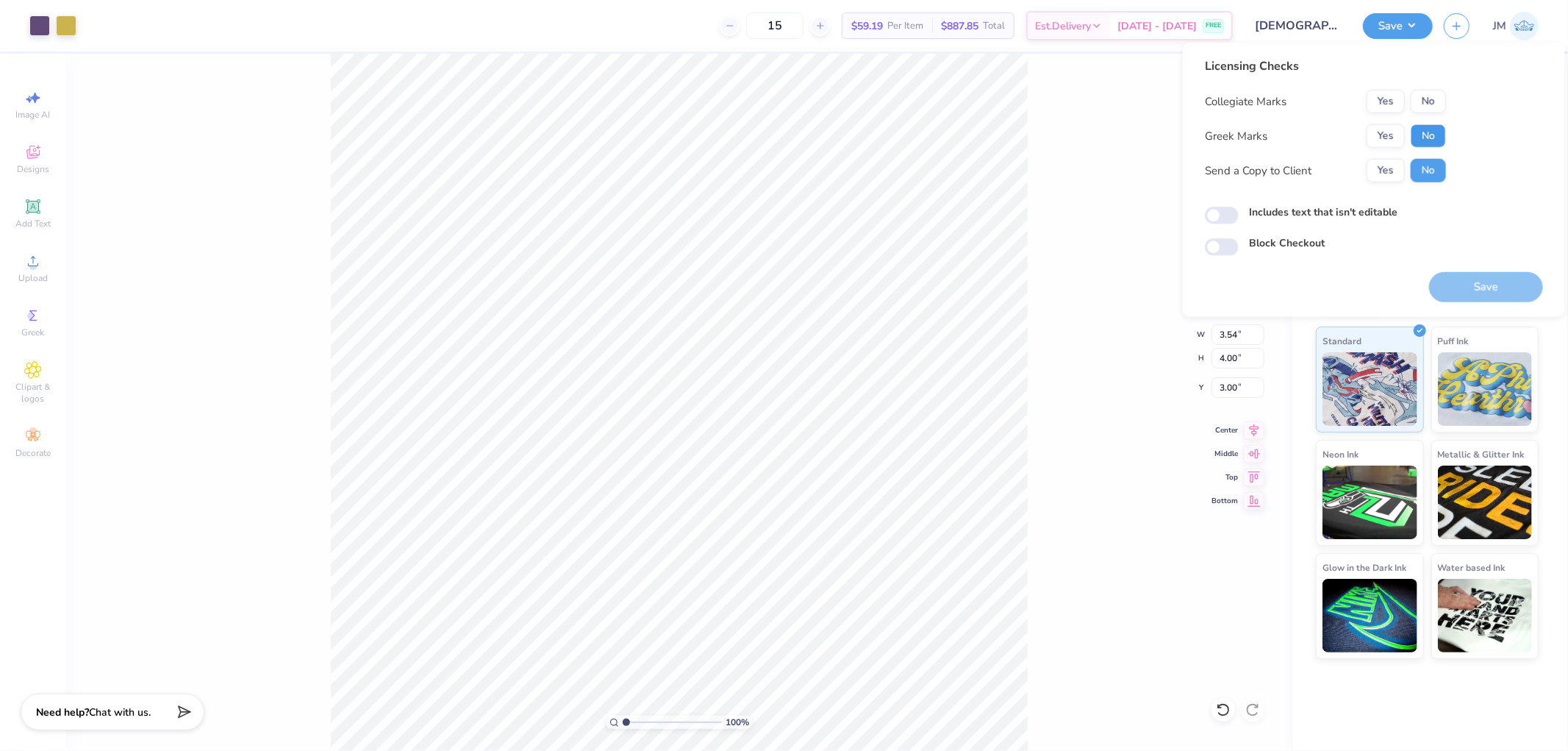
click at [1429, 131] on button "No" at bounding box center [1429, 136] width 36 height 23
click at [1430, 99] on button "No" at bounding box center [1429, 102] width 36 height 23
click at [1466, 297] on button "Save" at bounding box center [1486, 287] width 114 height 30
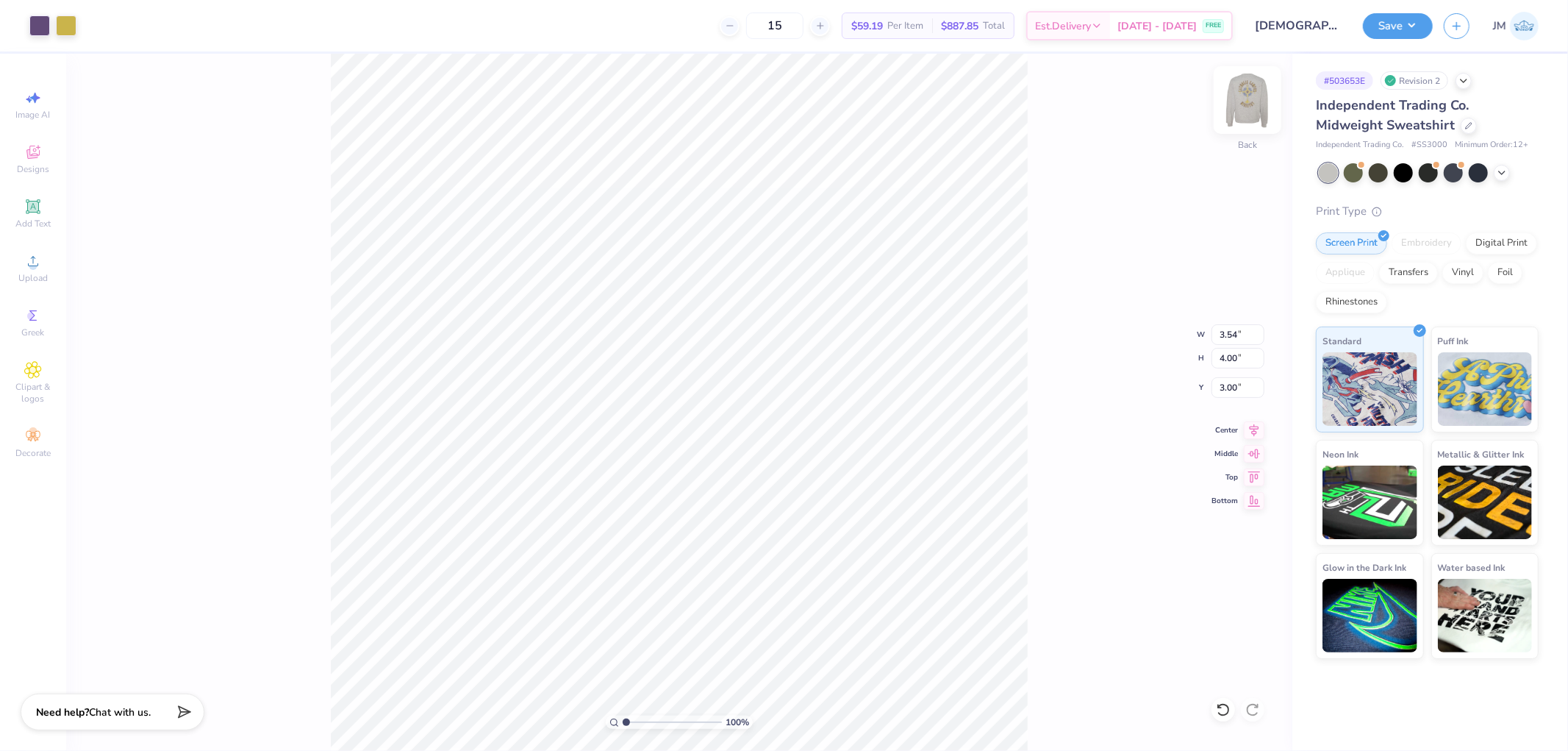
click at [1236, 84] on img at bounding box center [1247, 100] width 59 height 59
type input "1.80920781763475"
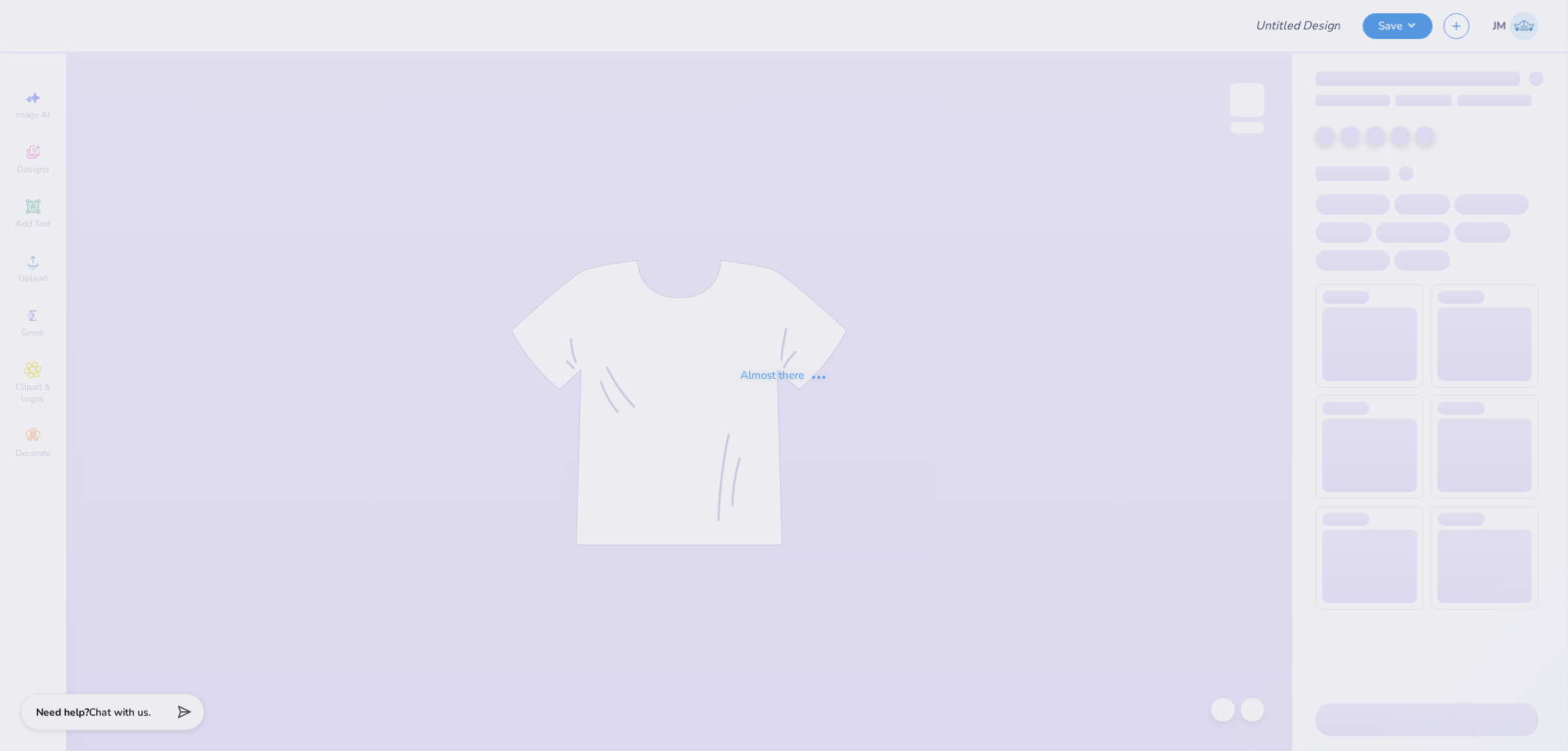
type input "[DEMOGRAPHIC_DATA] Campus Ministries Merch"
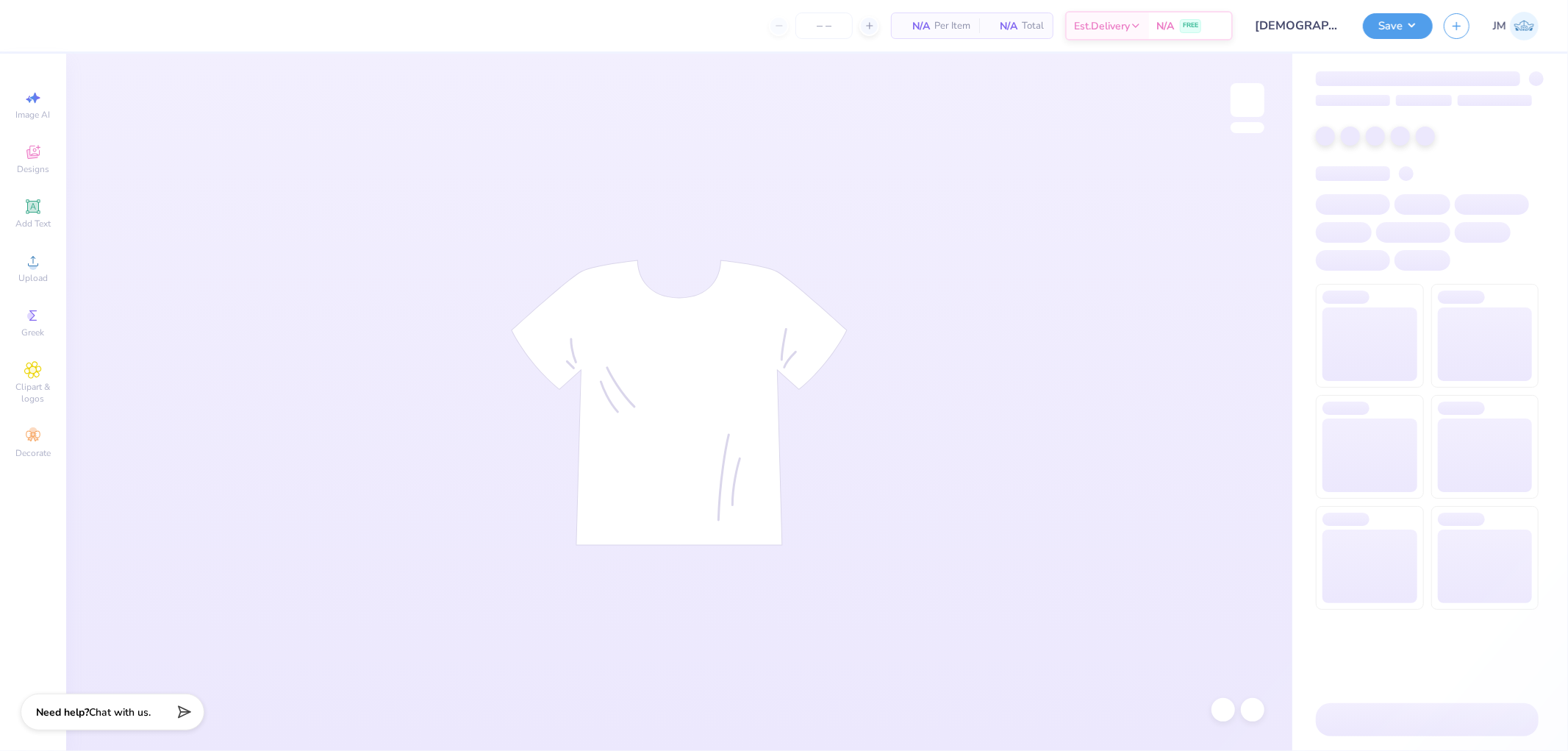
type input "24"
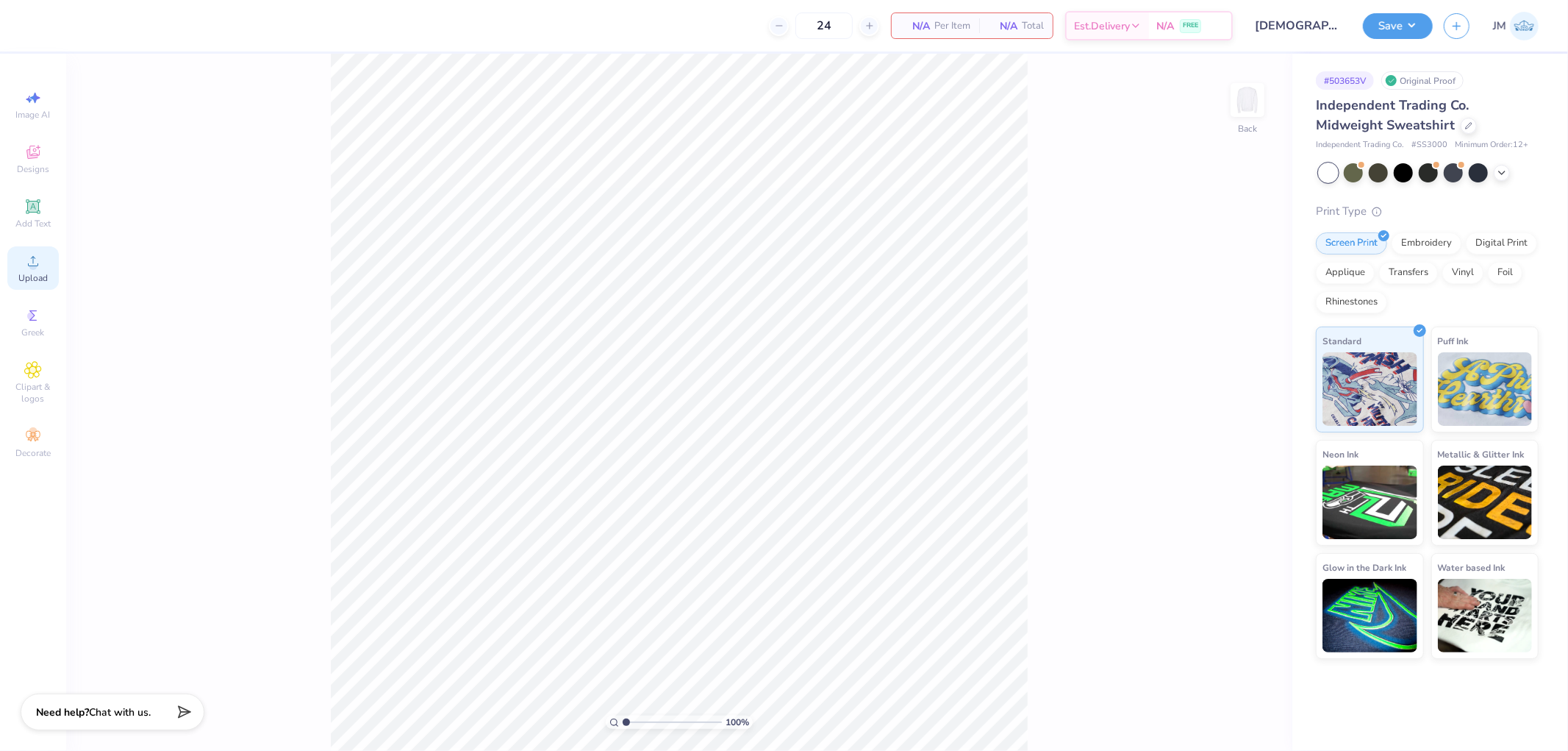
click at [48, 266] on div "Upload" at bounding box center [33, 268] width 52 height 44
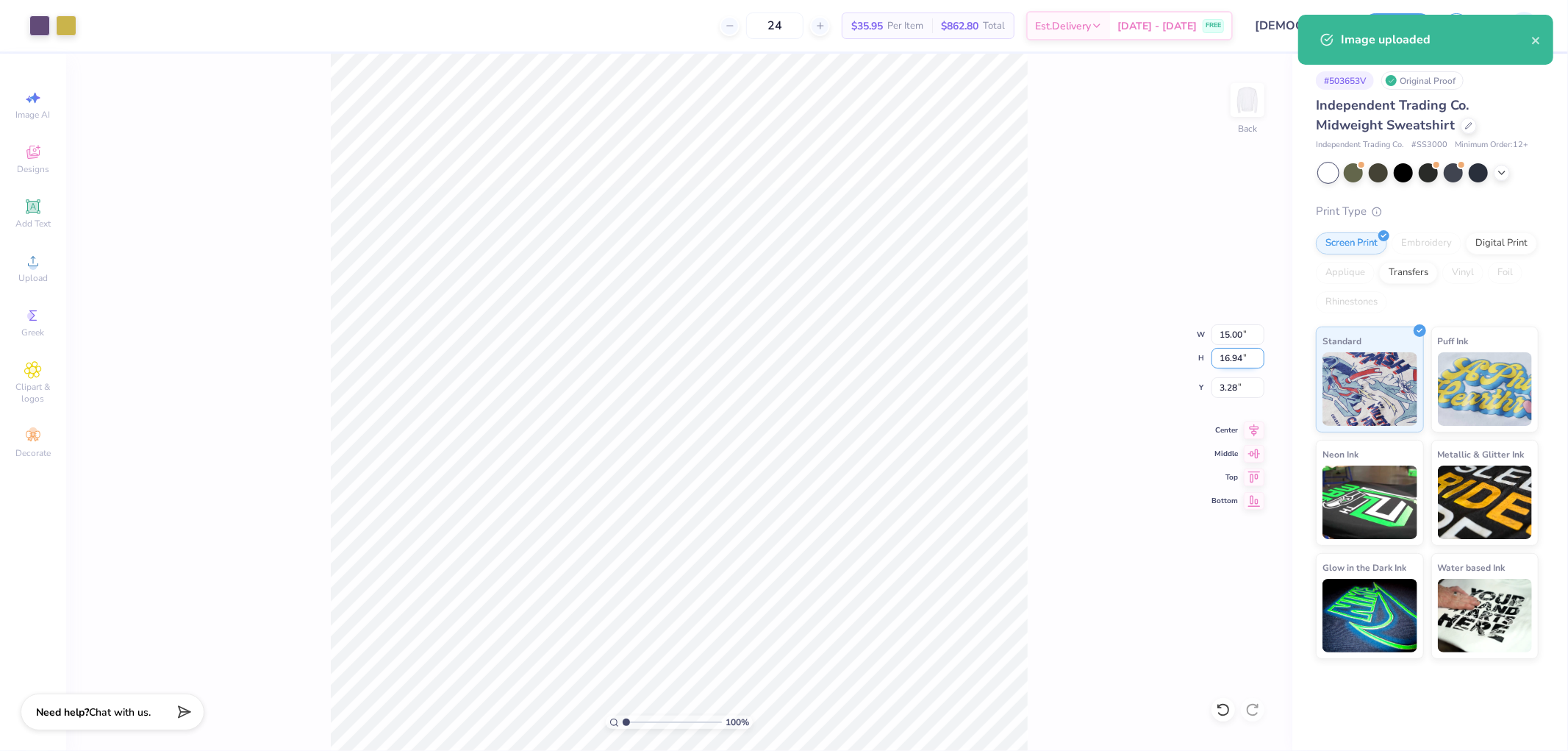
click at [1239, 354] on input "16.94" at bounding box center [1237, 358] width 53 height 21
type input "4"
type input "3.54"
type input "4.00"
click at [1241, 383] on input "9.75" at bounding box center [1237, 387] width 53 height 21
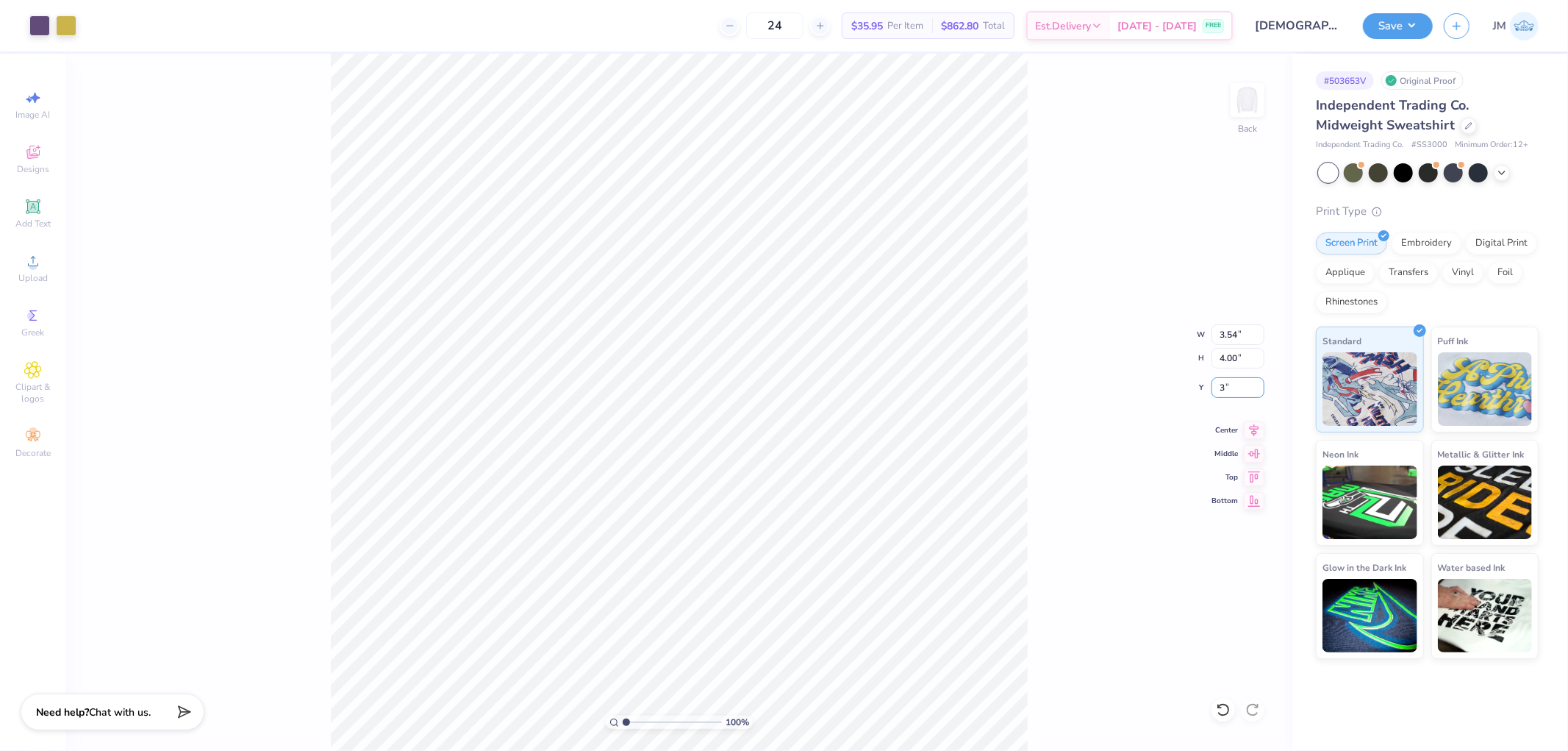
type input "3.00"
click at [1238, 107] on img at bounding box center [1247, 100] width 59 height 59
click at [38, 256] on icon at bounding box center [33, 261] width 18 height 18
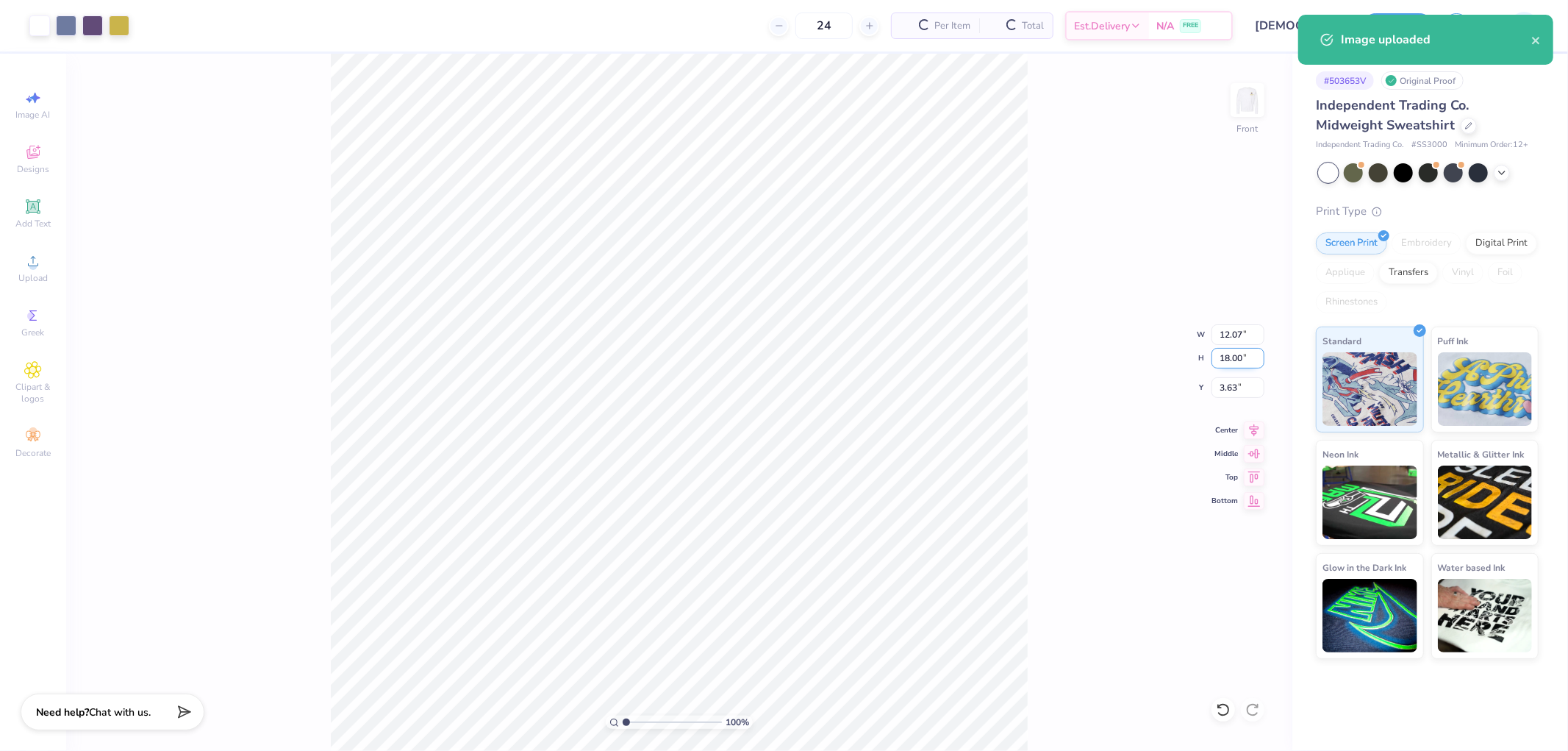
click at [1222, 362] on input "18.00" at bounding box center [1237, 358] width 53 height 21
type input "15"
type input "10.06"
type input "15.00"
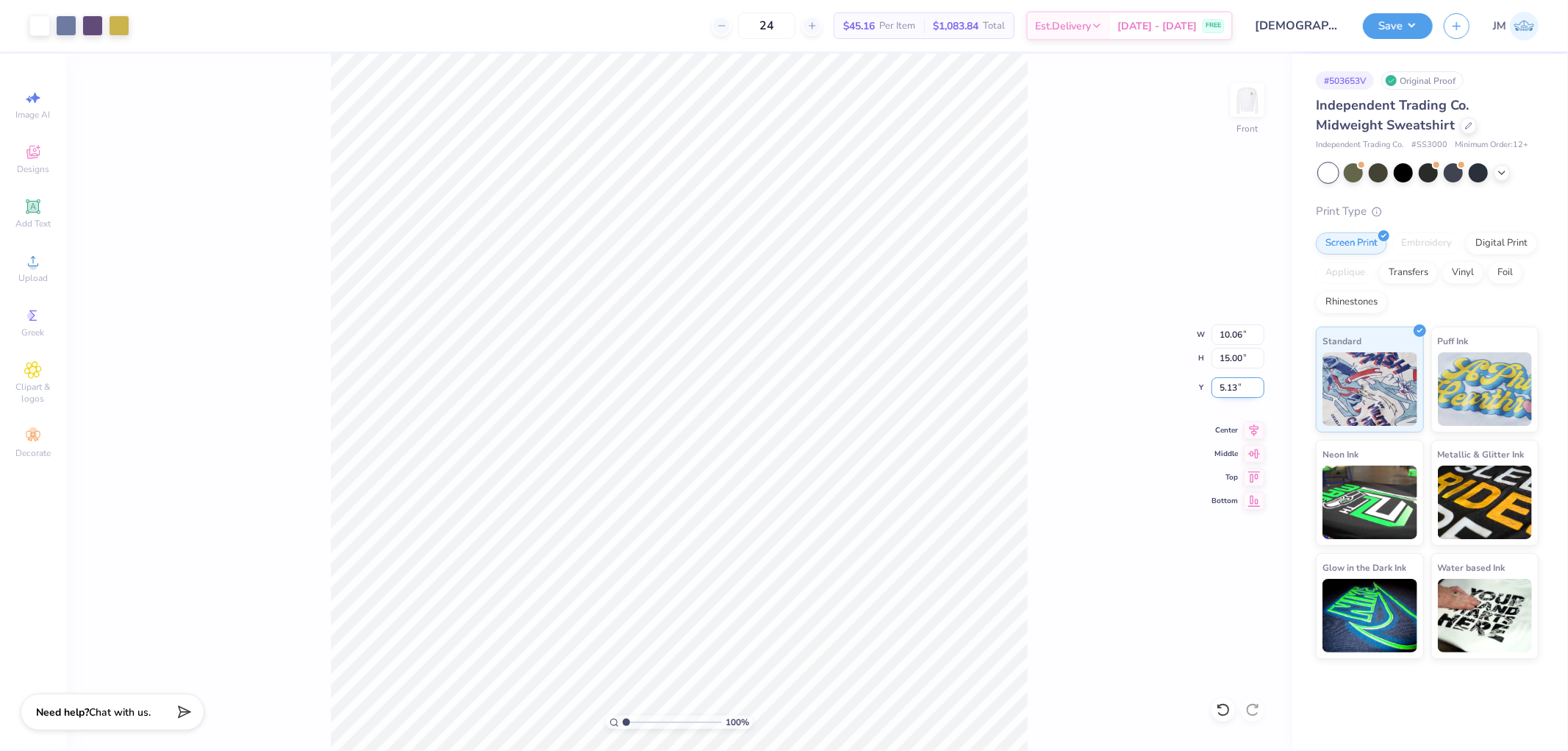
click at [1231, 394] on input "5.13" at bounding box center [1237, 387] width 53 height 21
type input "3.00"
click at [1028, 359] on div "100 % Front W 10.06 10.06 " H 15.00 15.00 " Y 3.00 3.00 " Center Middle Top Bot…" at bounding box center [679, 402] width 1227 height 697
click at [1421, 28] on button "Save" at bounding box center [1398, 23] width 70 height 26
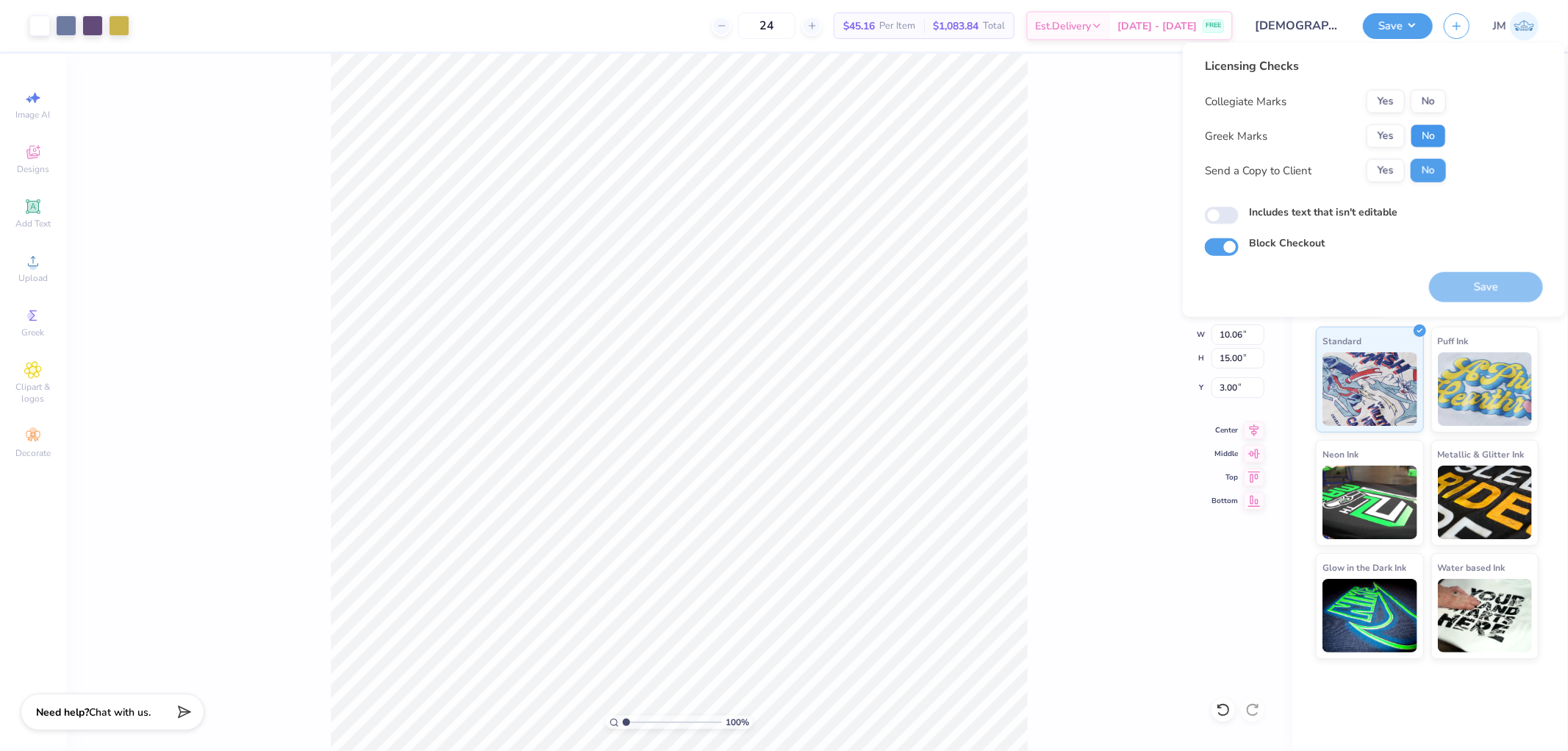
click at [1417, 130] on button "No" at bounding box center [1429, 136] width 36 height 23
click at [1431, 99] on button "No" at bounding box center [1429, 102] width 36 height 23
click at [1469, 292] on button "Save" at bounding box center [1486, 287] width 114 height 30
click at [1415, 25] on button "Save" at bounding box center [1398, 23] width 70 height 26
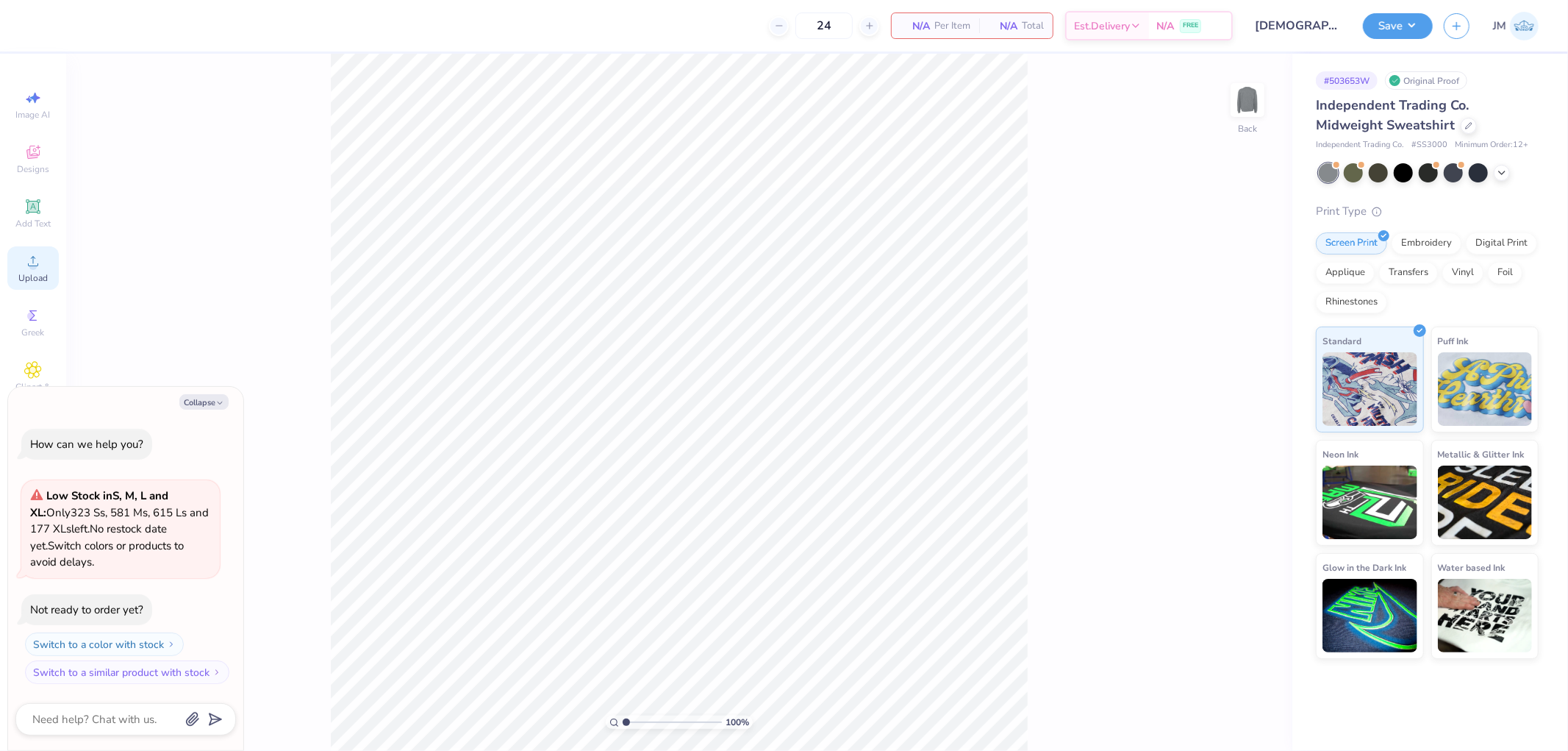
click at [32, 289] on div "Upload" at bounding box center [33, 268] width 52 height 44
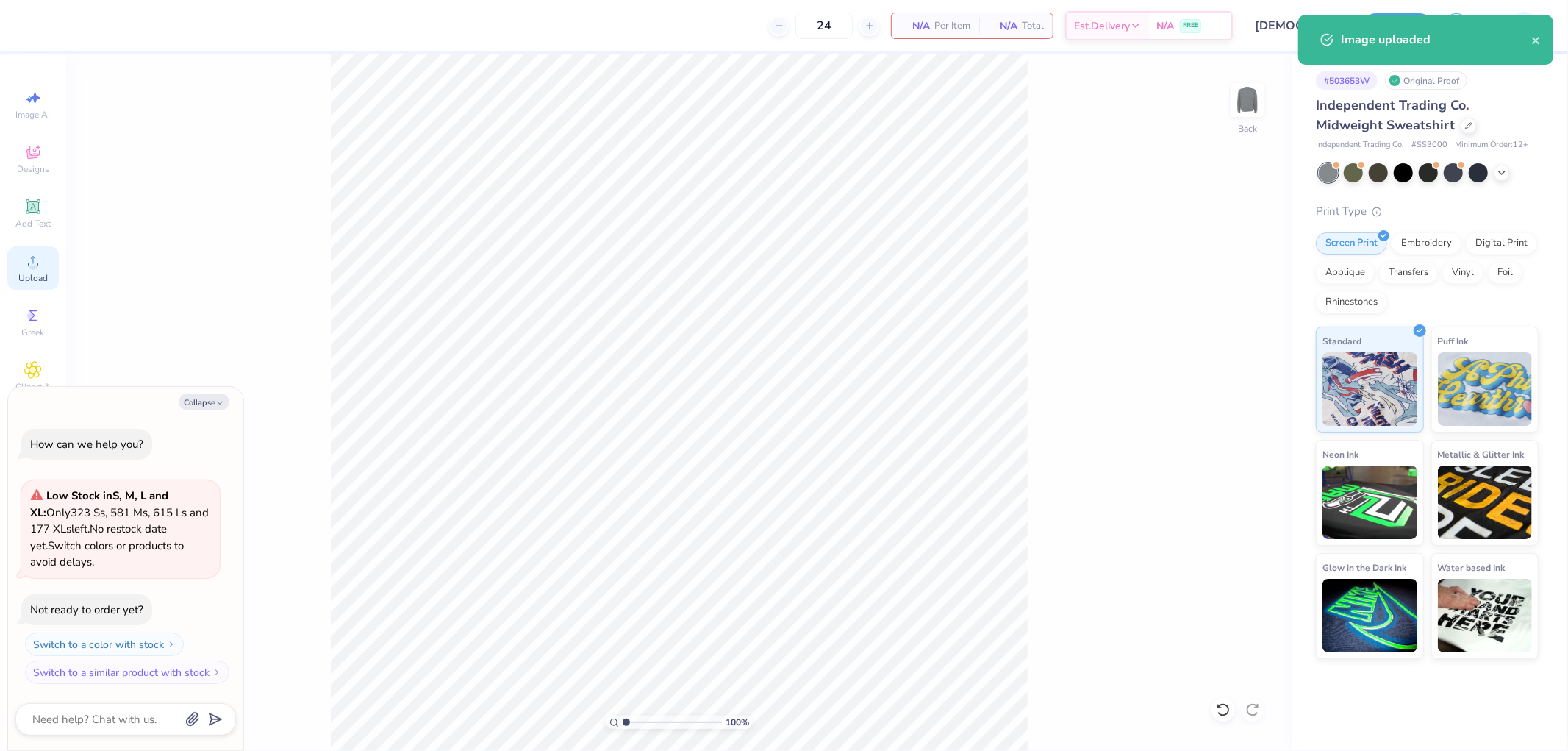
click at [32, 258] on icon at bounding box center [33, 261] width 18 height 18
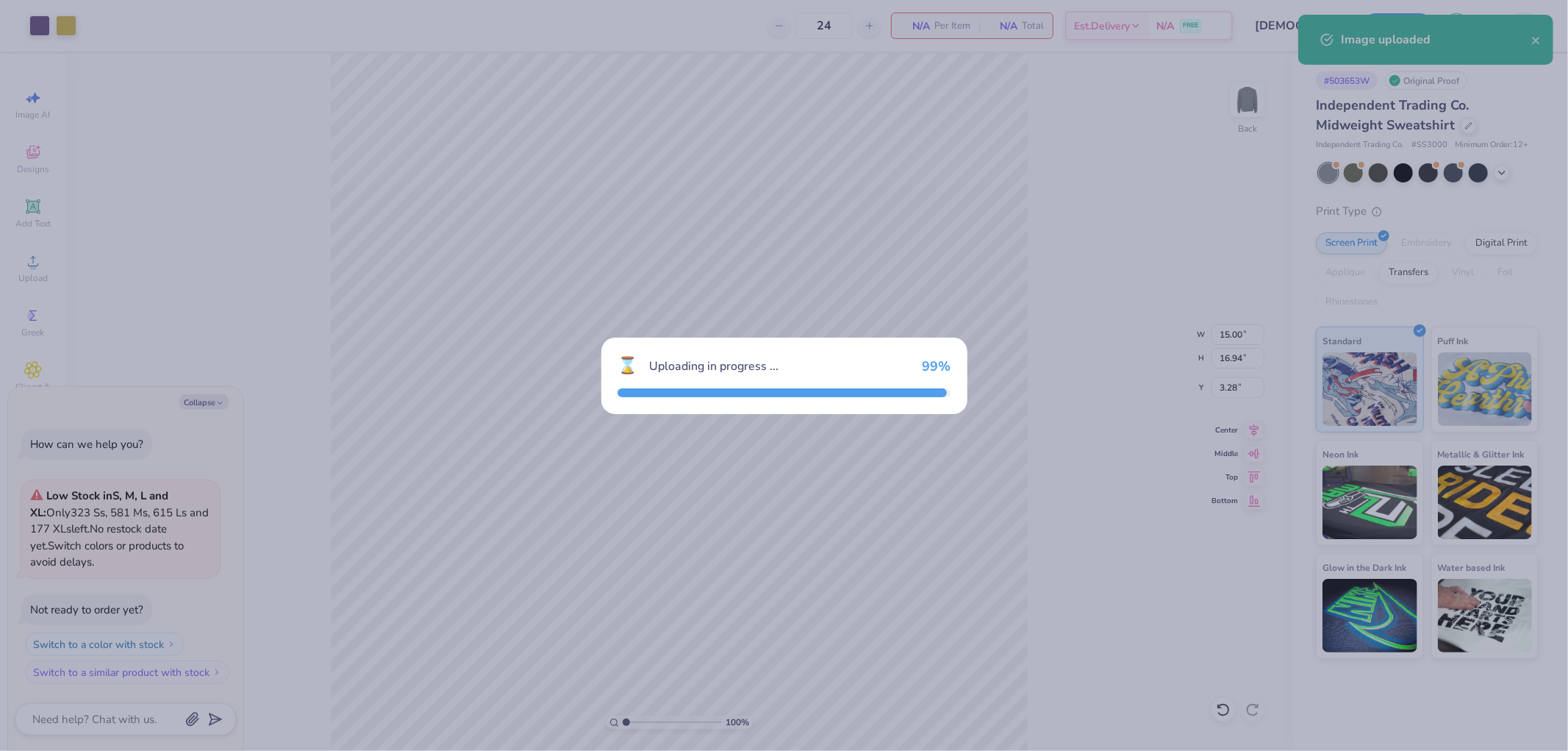
type textarea "x"
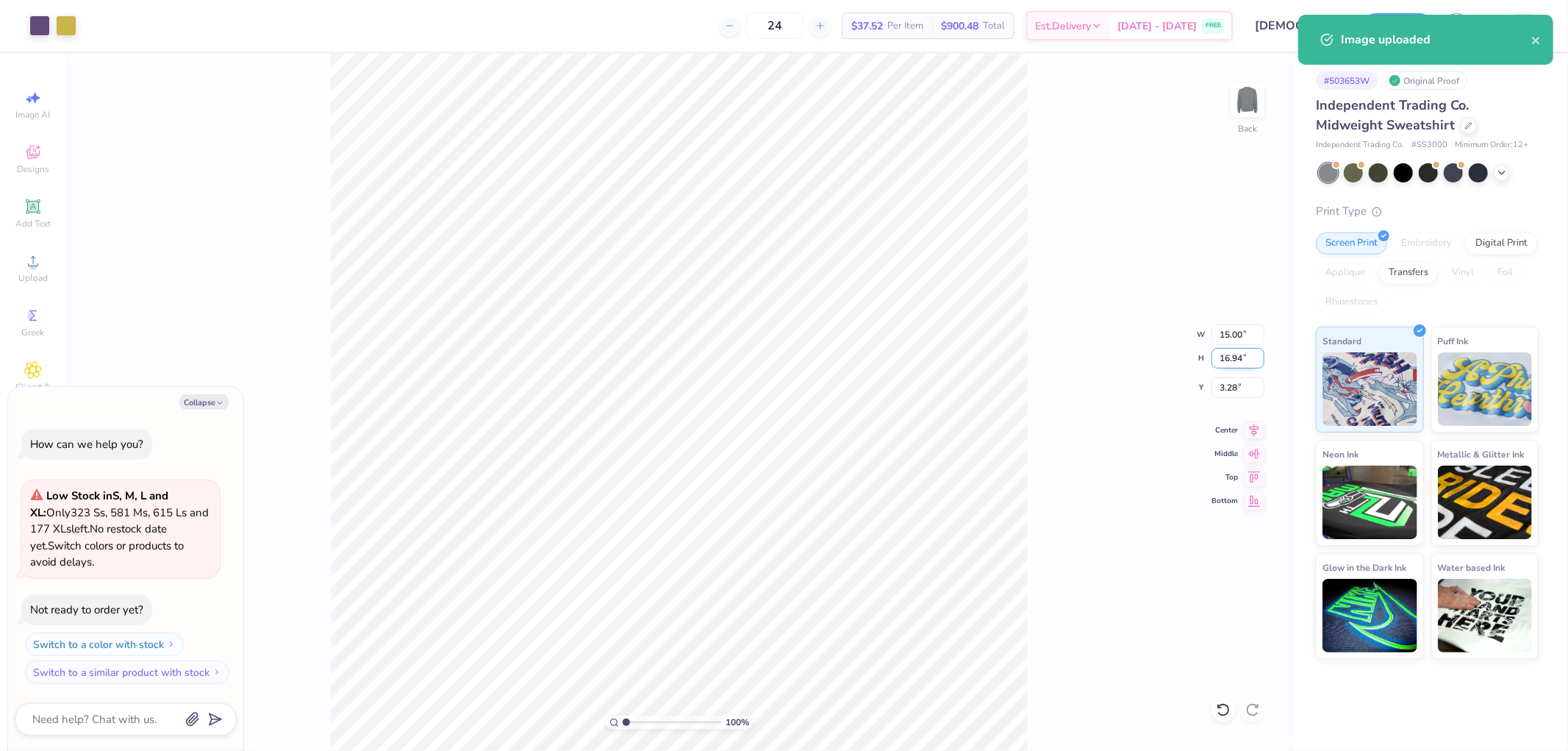
click at [1225, 365] on input "16.94" at bounding box center [1237, 358] width 53 height 21
type input "4"
type textarea "x"
type input "3.54"
type input "4.00"
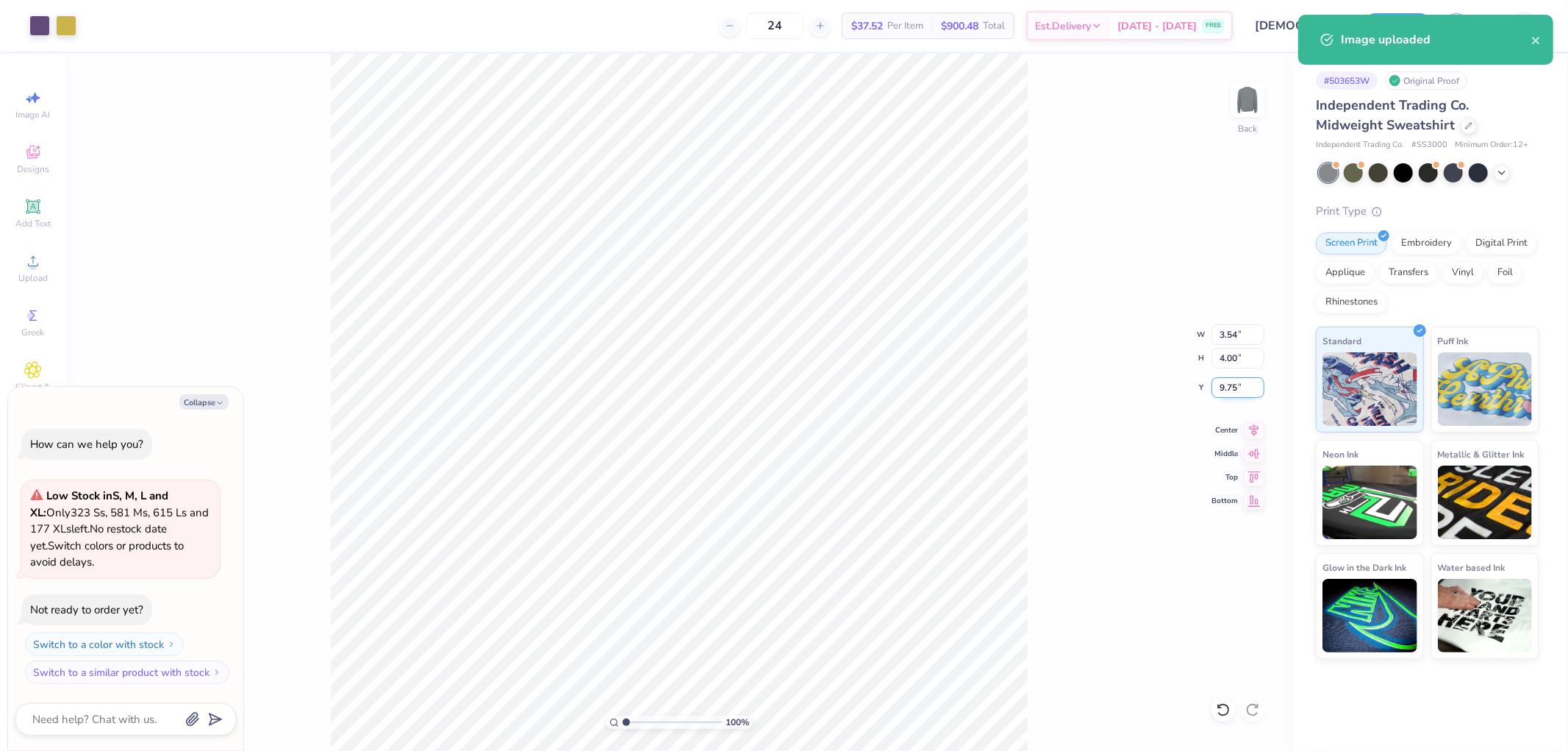
click at [1232, 392] on input "9.75" at bounding box center [1237, 387] width 53 height 21
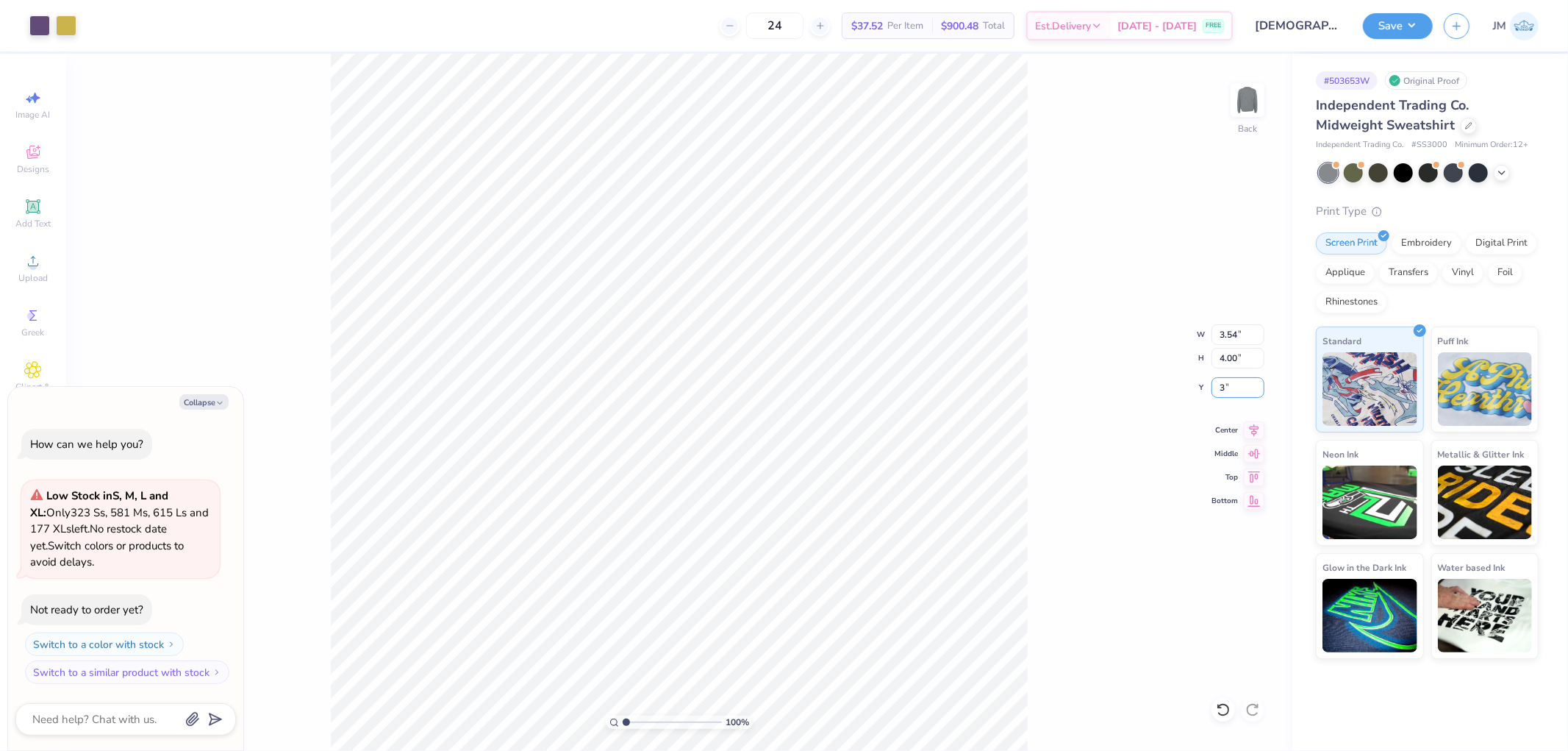
type input "3"
type textarea "x"
type input "3.00"
click at [1227, 111] on div "100 % Back" at bounding box center [679, 402] width 1227 height 697
click at [1241, 104] on img at bounding box center [1247, 100] width 59 height 59
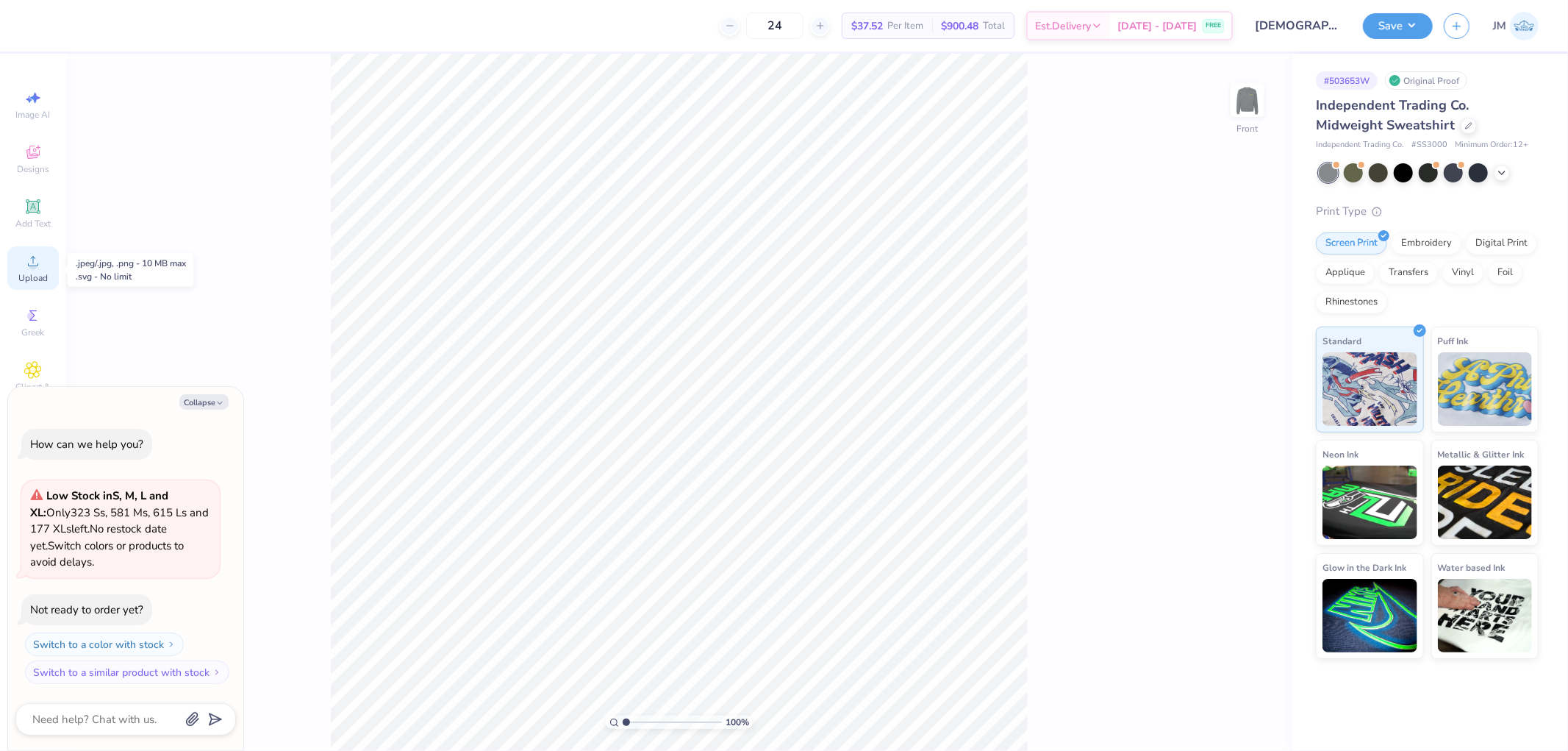
click at [21, 280] on span "Upload" at bounding box center [33, 277] width 29 height 12
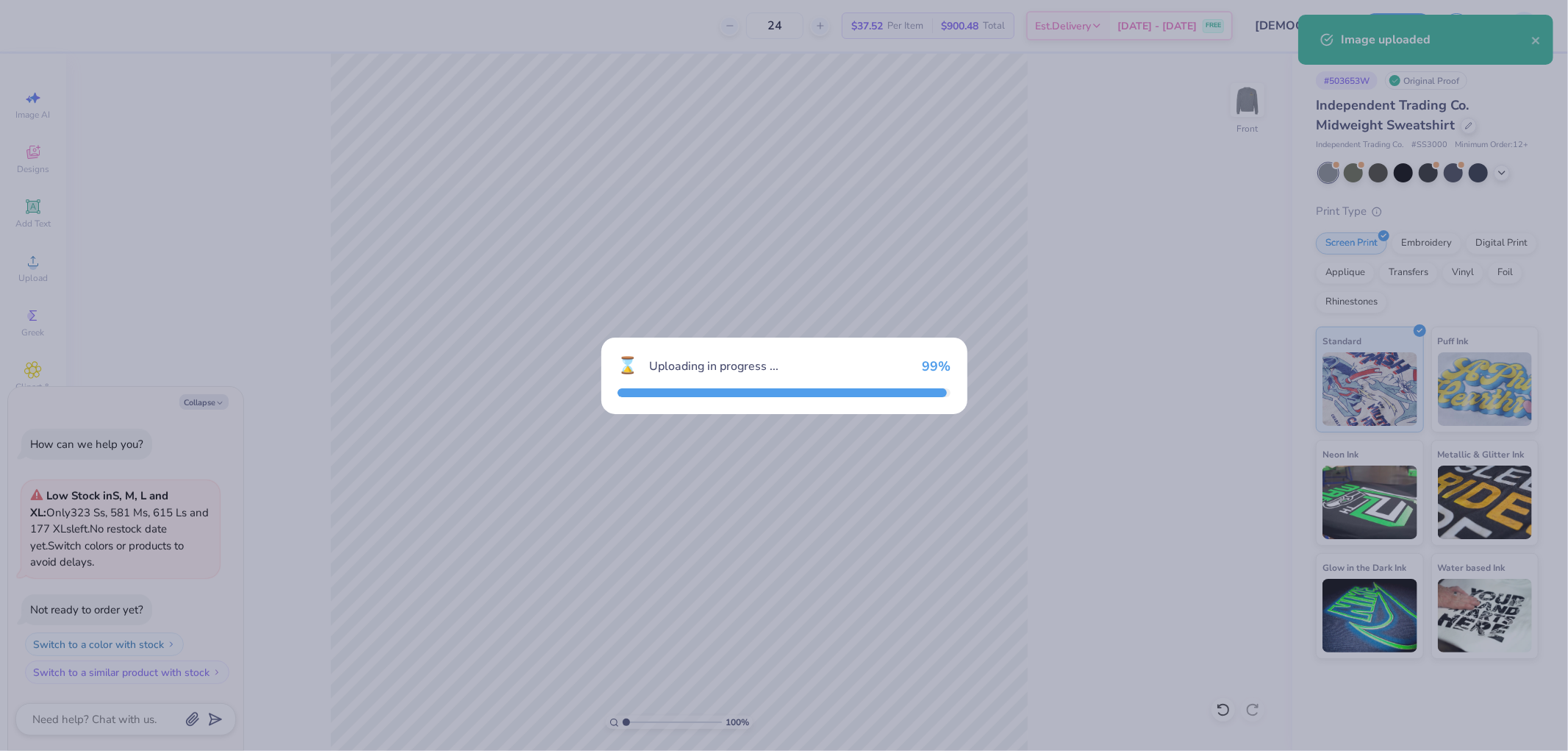
type textarea "x"
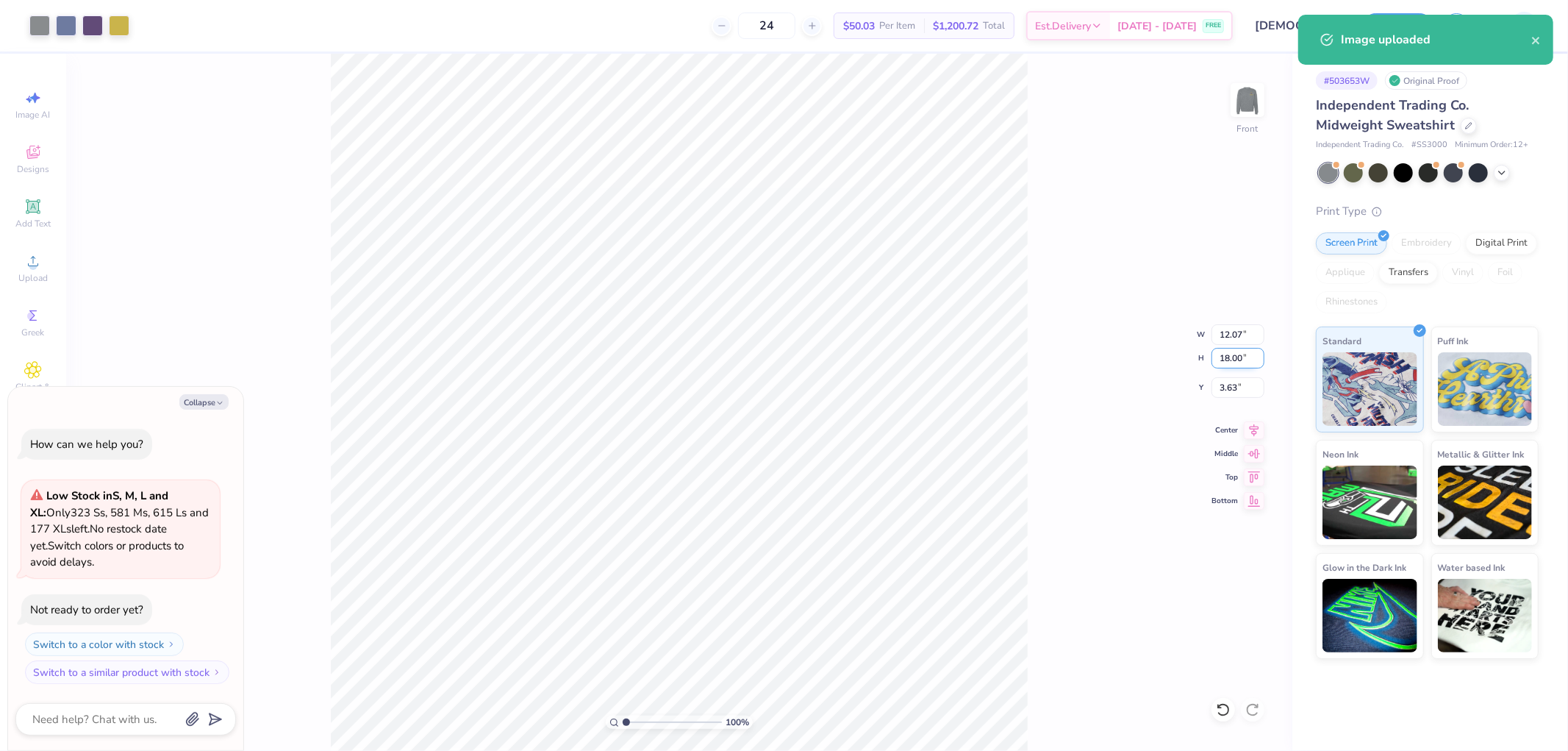
click at [1230, 366] on input "18.00" at bounding box center [1237, 358] width 53 height 21
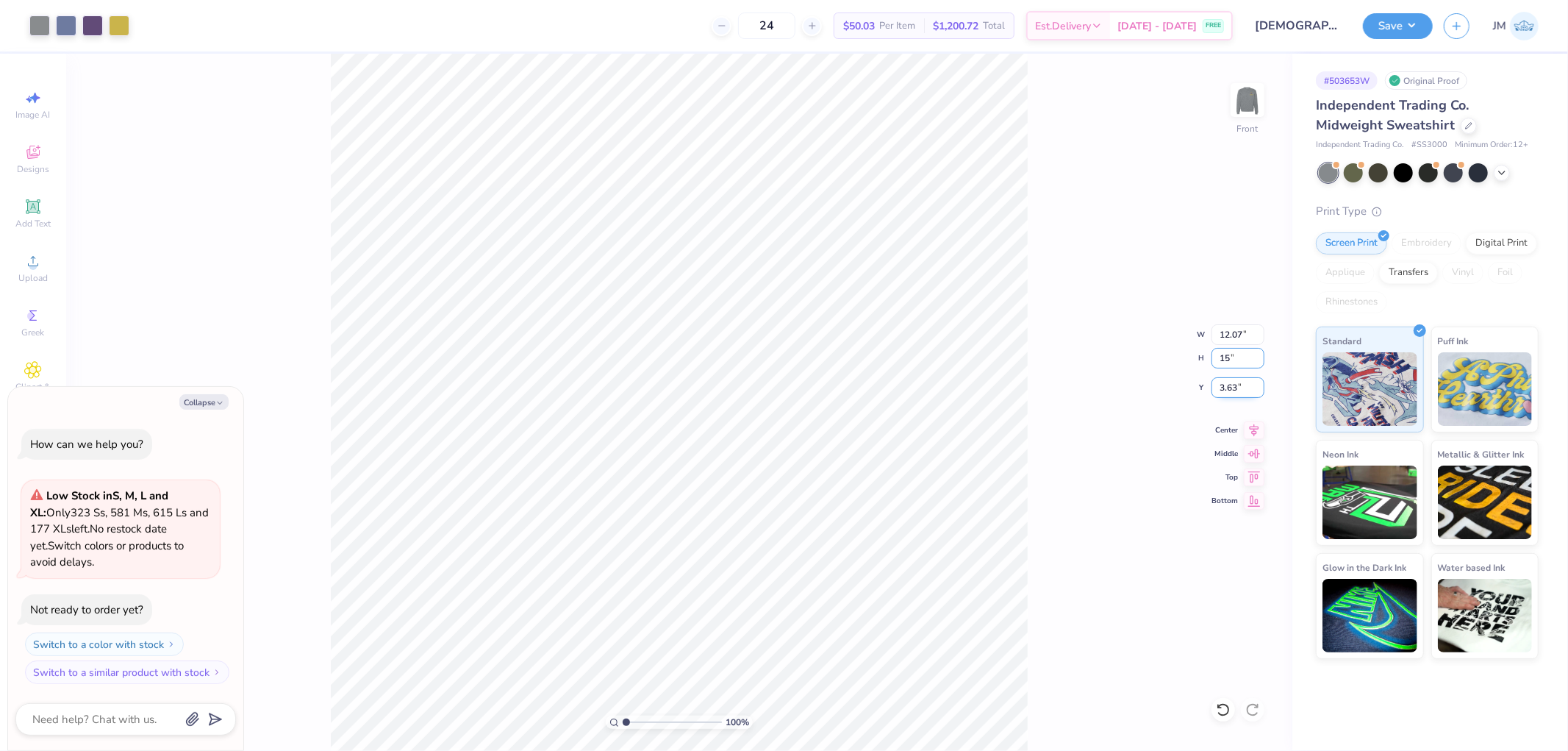
type input "15"
type textarea "x"
type input "10.06"
type input "15.00"
click at [1222, 385] on input "5.13" at bounding box center [1237, 387] width 53 height 21
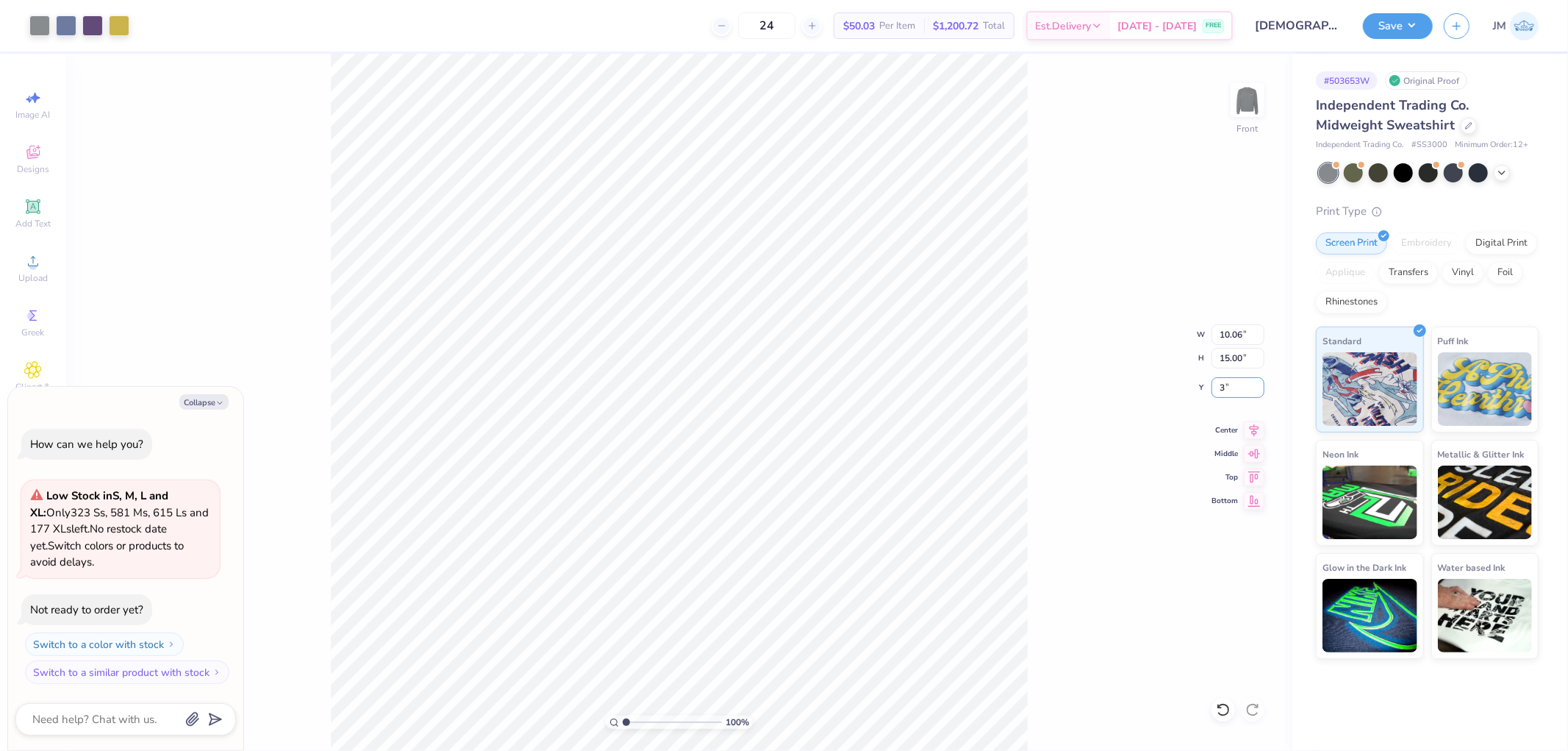
type input "3"
type textarea "x"
type input "3.00"
type textarea "x"
type input "1"
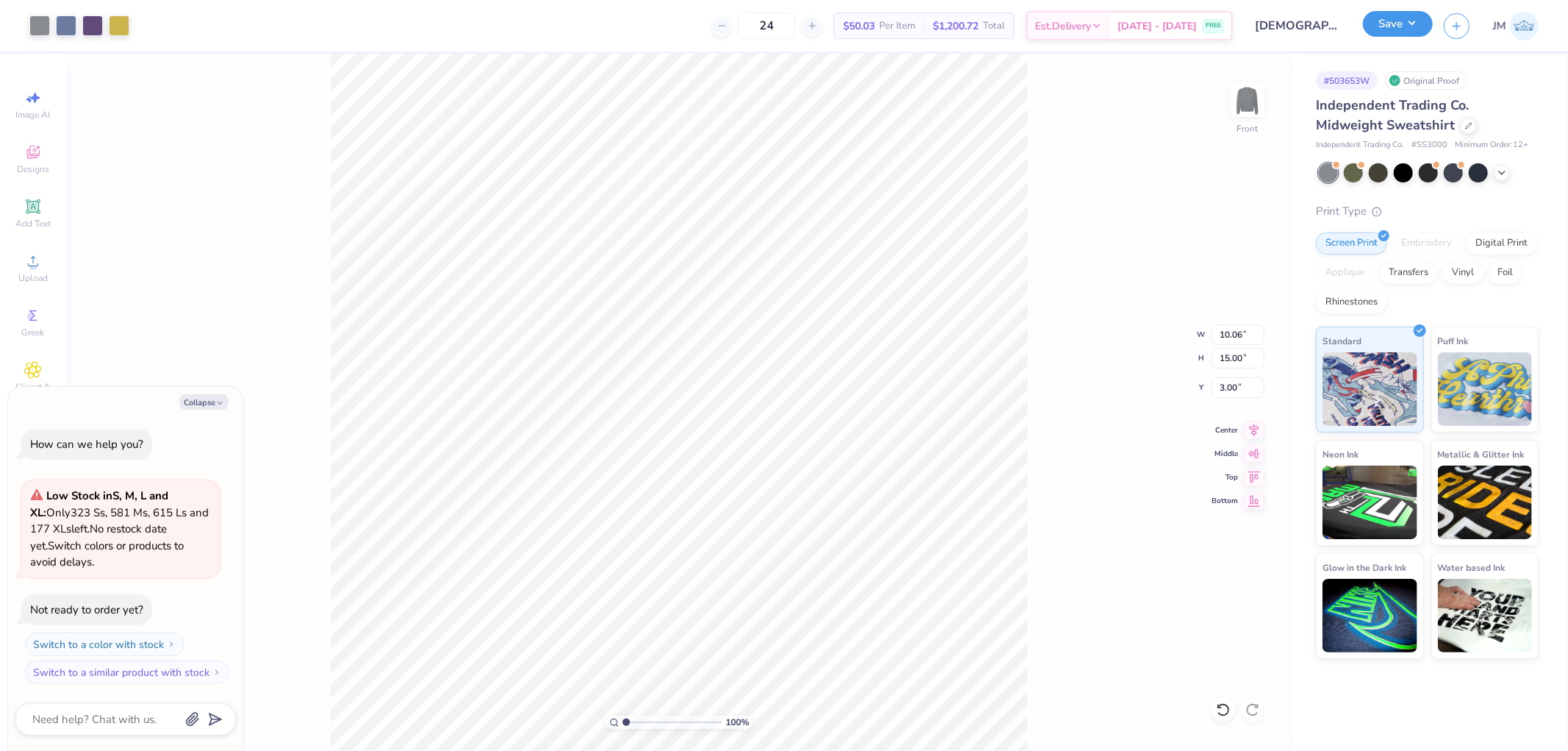
click at [1416, 27] on button "Save" at bounding box center [1398, 23] width 70 height 26
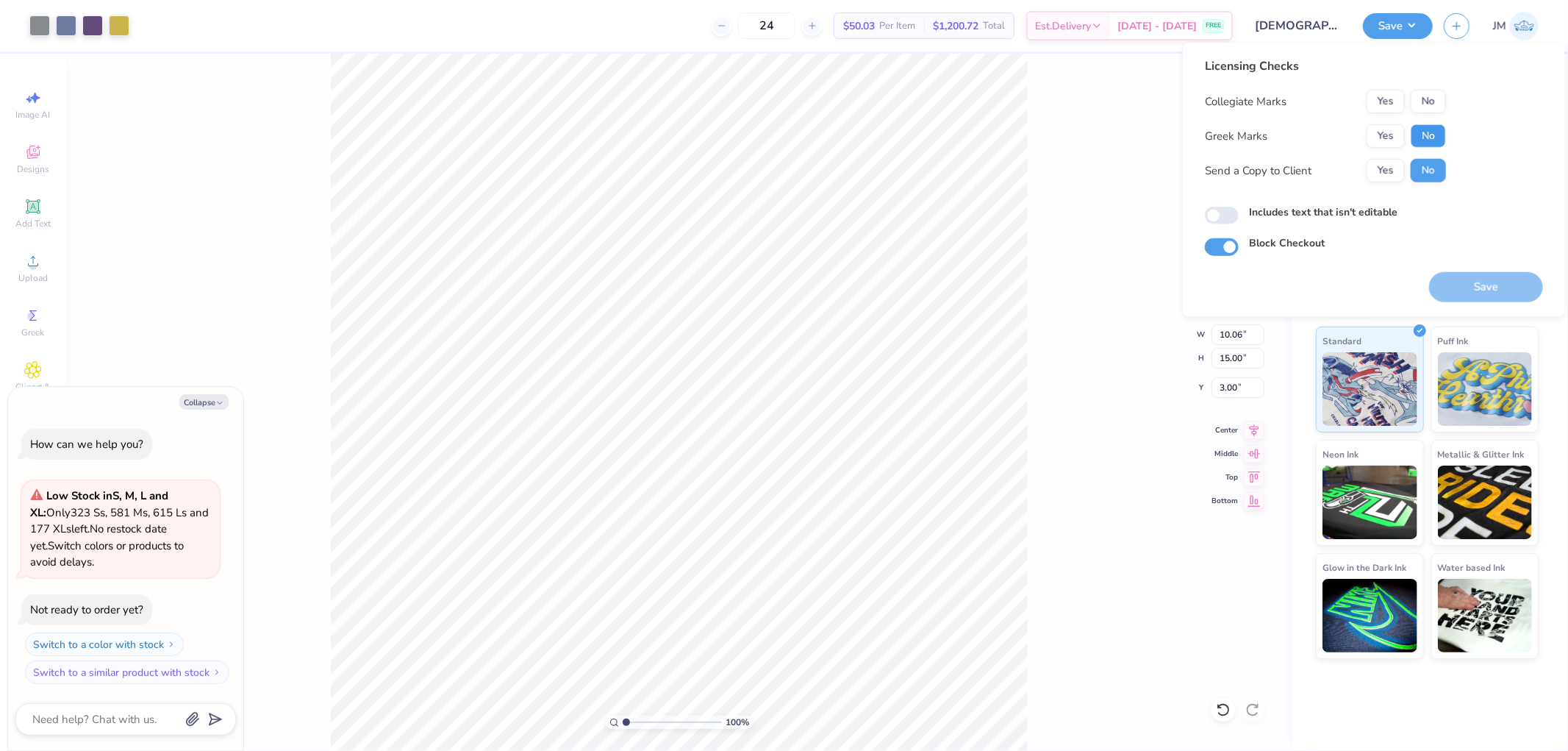
click at [1422, 136] on button "No" at bounding box center [1429, 136] width 36 height 23
click at [1424, 114] on div "Collegiate Marks Yes No Greek Marks Yes No Send a Copy to Client Yes No" at bounding box center [1326, 136] width 241 height 93
click at [1426, 111] on button "No" at bounding box center [1429, 102] width 36 height 23
click at [1457, 282] on button "Save" at bounding box center [1486, 287] width 114 height 30
click at [208, 402] on button "Collapse" at bounding box center [203, 401] width 49 height 15
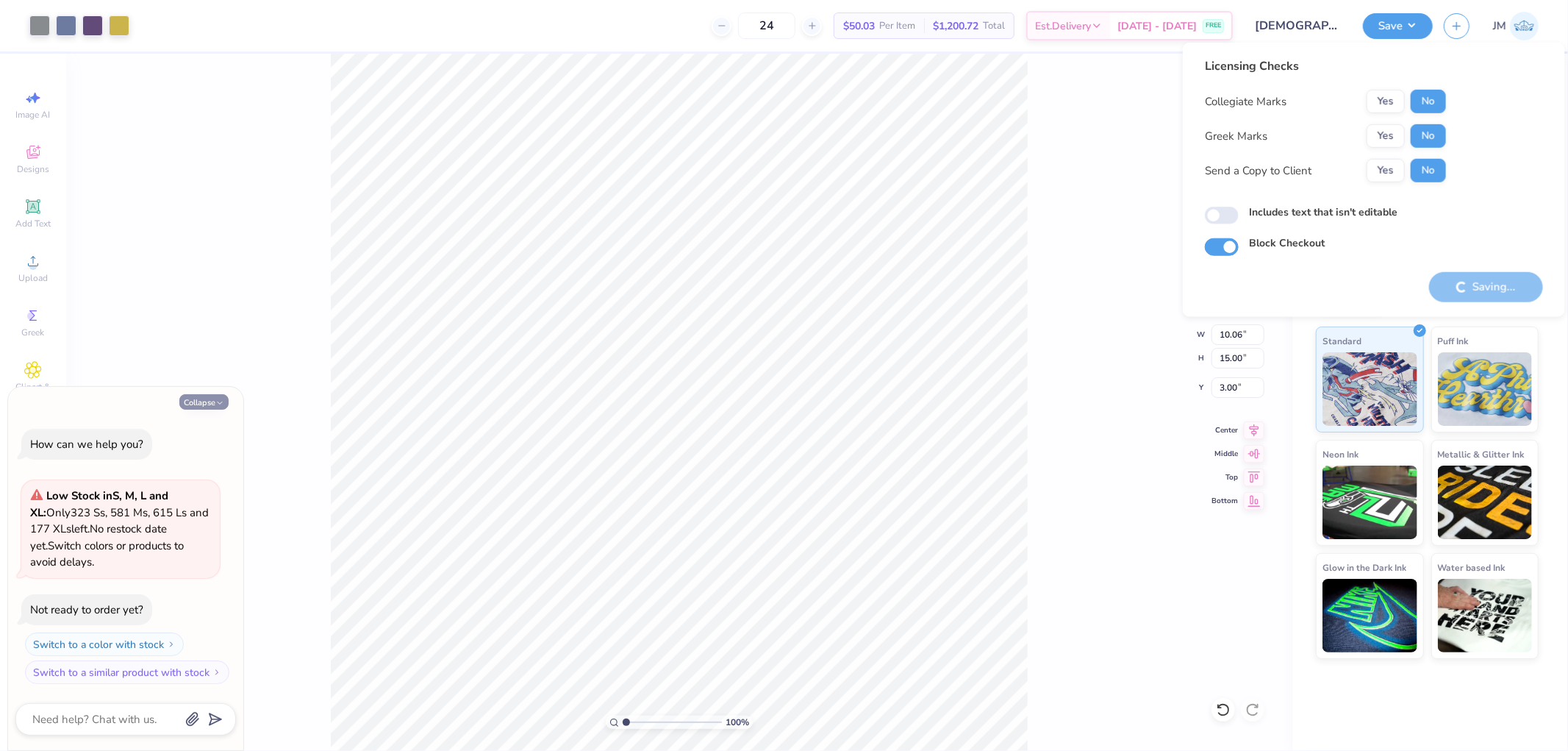
type textarea "x"
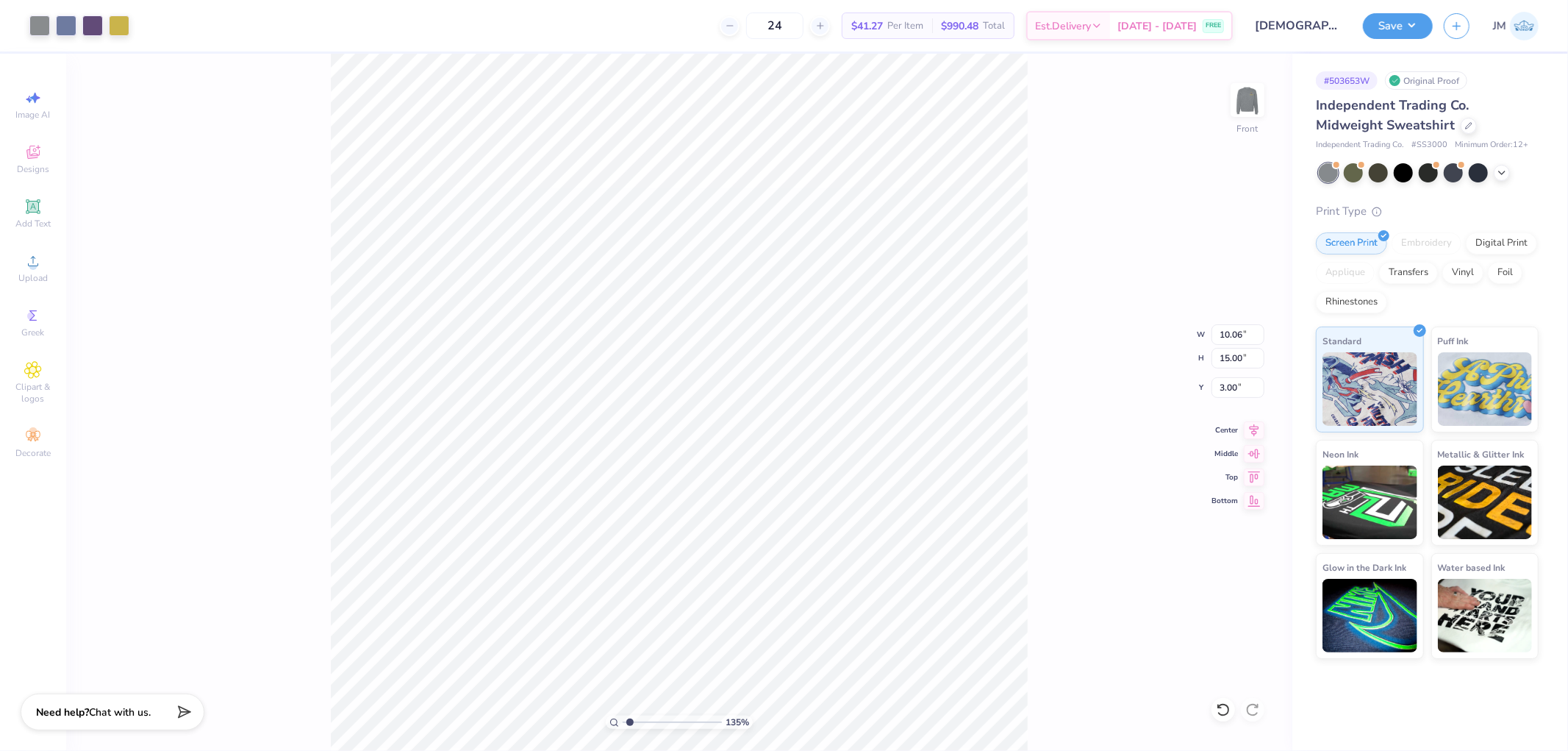
type input "1.34506798304503"
